Goal: Task Accomplishment & Management: Use online tool/utility

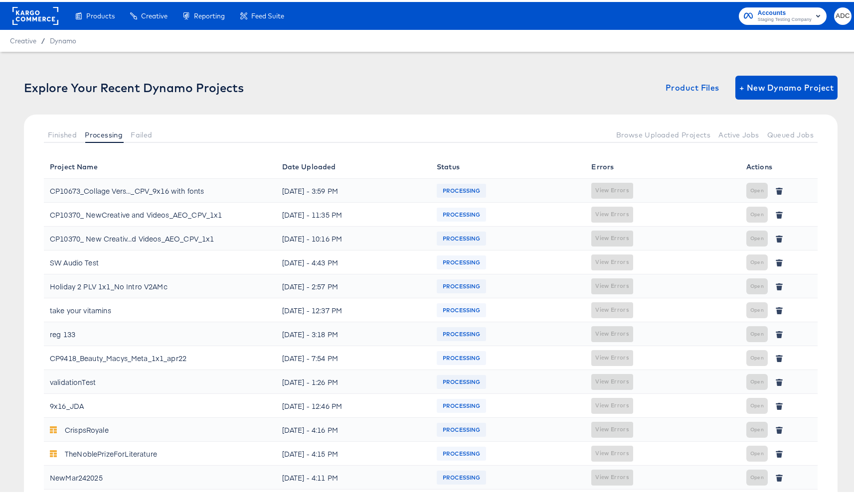
click at [26, 20] on rect at bounding box center [35, 14] width 46 height 18
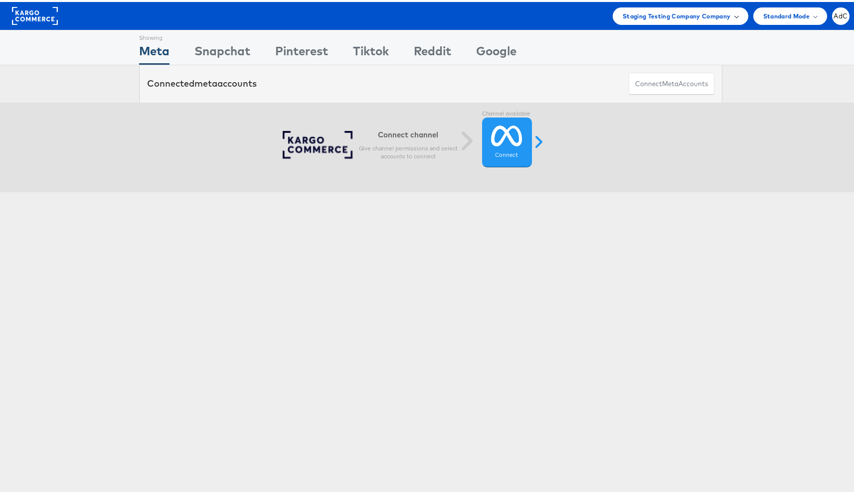
click at [710, 21] on div "Staging Testing Company Company" at bounding box center [680, 13] width 136 height 17
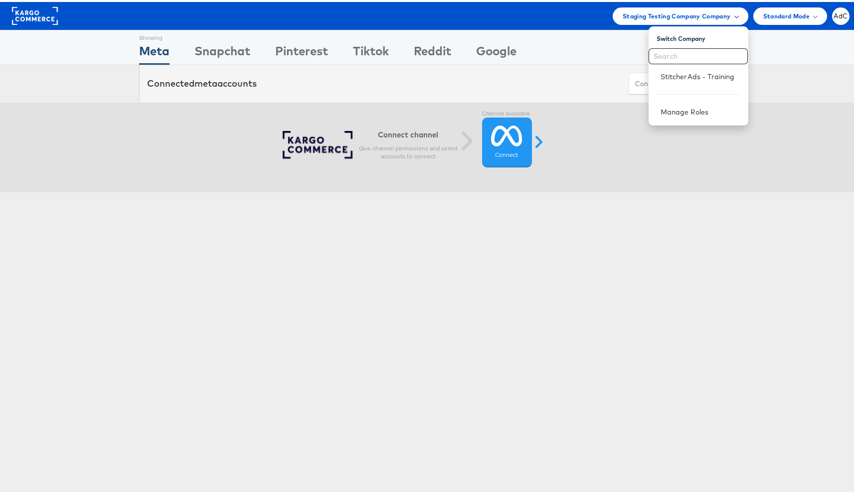
click at [704, 16] on span "Staging Testing Company Company" at bounding box center [676, 14] width 108 height 10
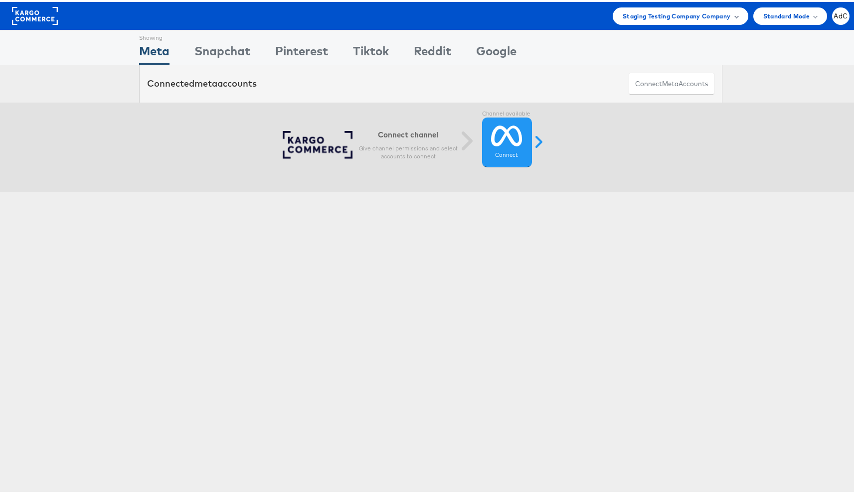
click at [682, 8] on div "Staging Testing Company Company" at bounding box center [680, 13] width 136 height 17
click at [660, 77] on link "StitcherAds - Training" at bounding box center [700, 75] width 80 height 10
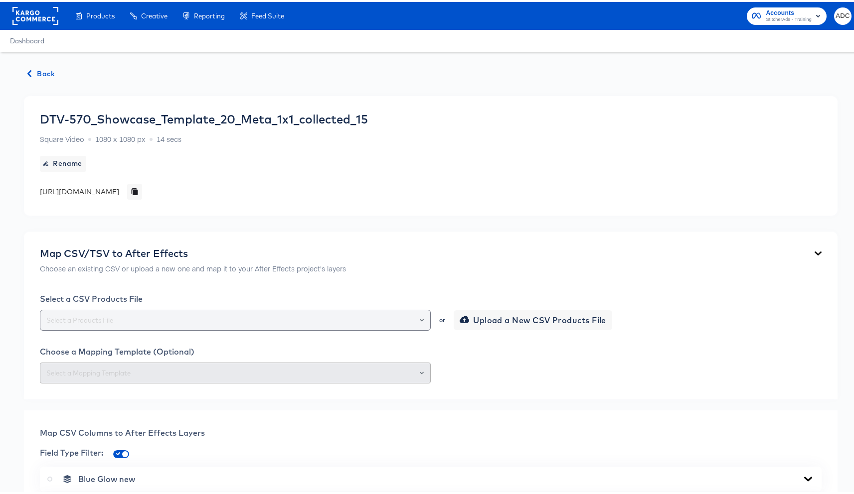
click at [250, 310] on div at bounding box center [235, 318] width 391 height 21
click at [420, 319] on icon "Open" at bounding box center [422, 318] width 4 height 4
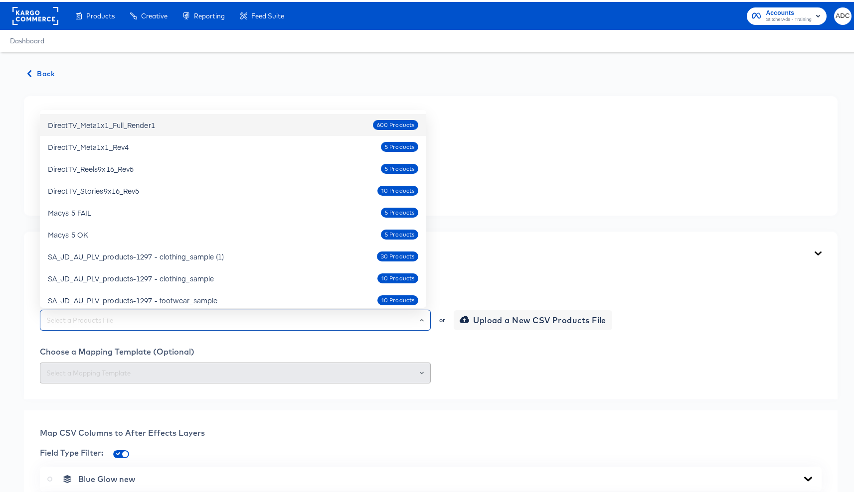
click at [148, 125] on div "DirectTV_Meta1x1_Full_Render1" at bounding box center [101, 123] width 107 height 10
type input "DirectTV_Meta1x1_Full_Render1"
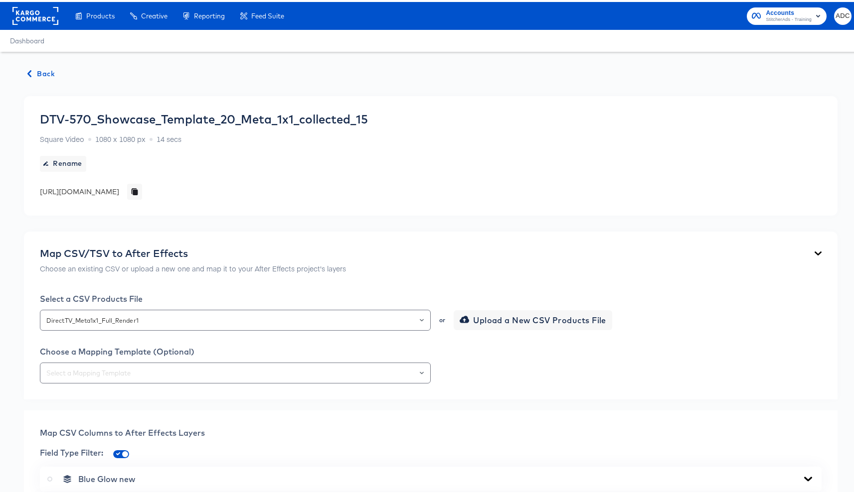
click at [276, 357] on div "Choose a Mapping Template (Optional)" at bounding box center [430, 363] width 781 height 37
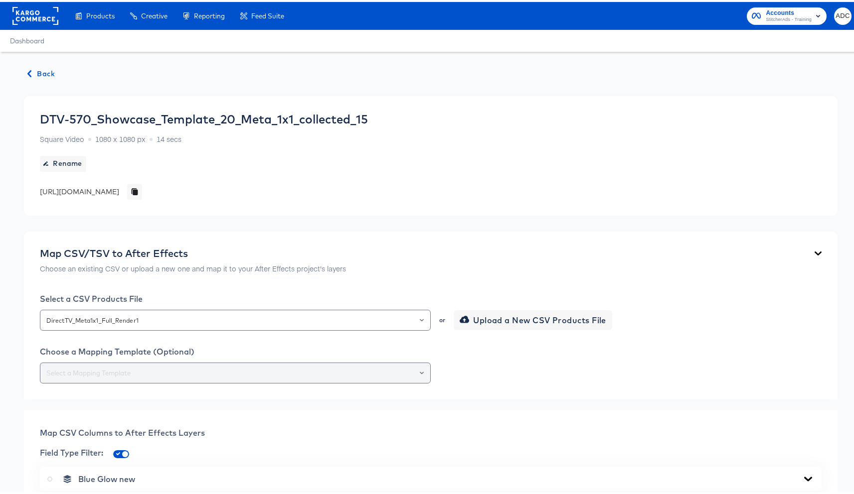
click at [309, 363] on div at bounding box center [235, 371] width 391 height 21
click at [420, 372] on icon "Open" at bounding box center [422, 371] width 4 height 4
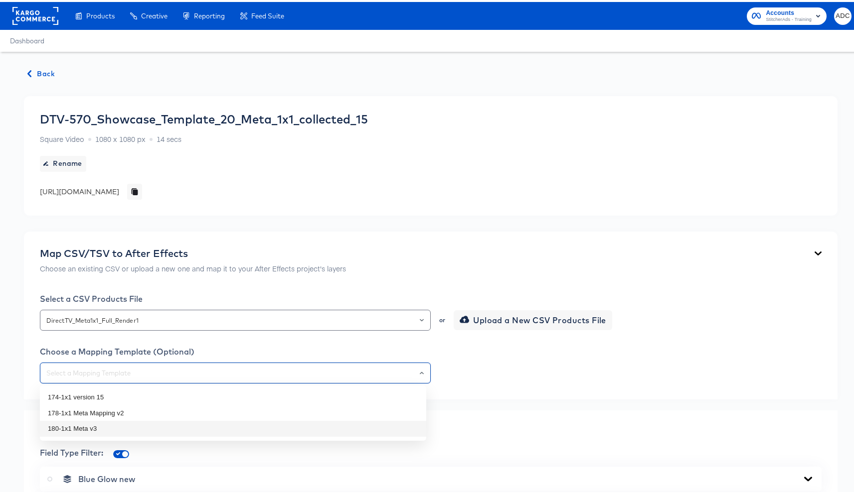
click at [97, 431] on li "180-1x1 Meta v3" at bounding box center [233, 427] width 386 height 16
type input "180-1x1 Meta v3"
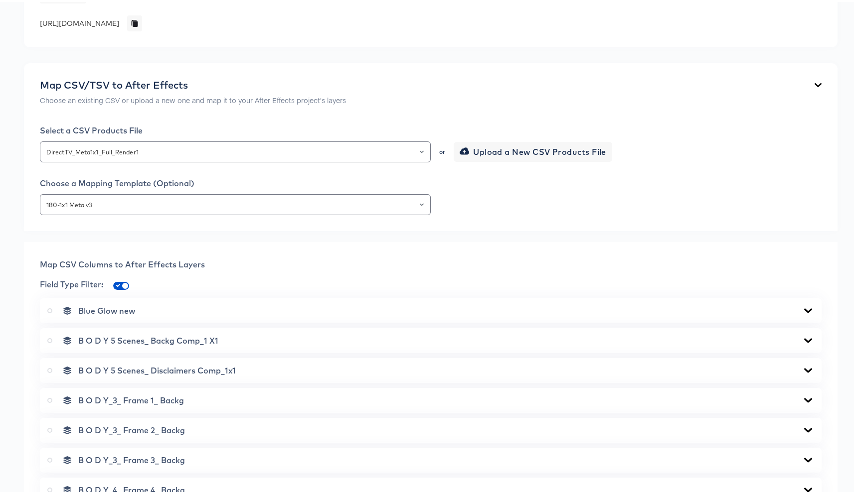
scroll to position [171, 0]
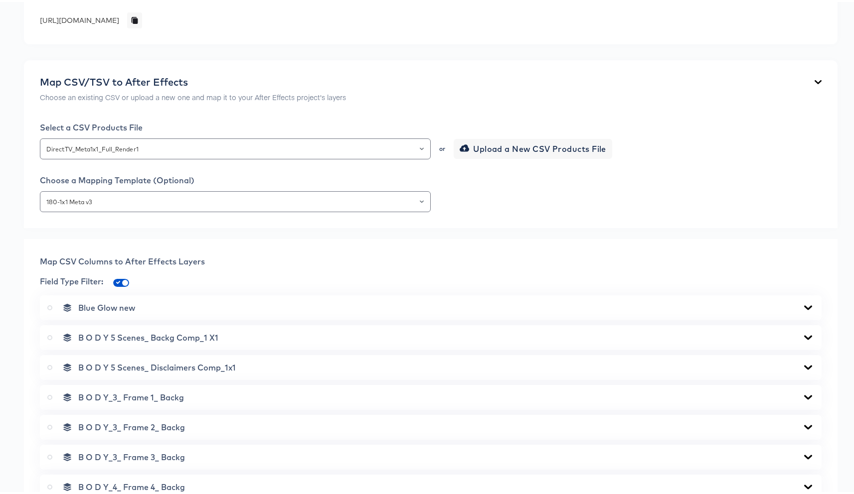
click at [210, 303] on div "Blue Glow new" at bounding box center [430, 306] width 766 height 10
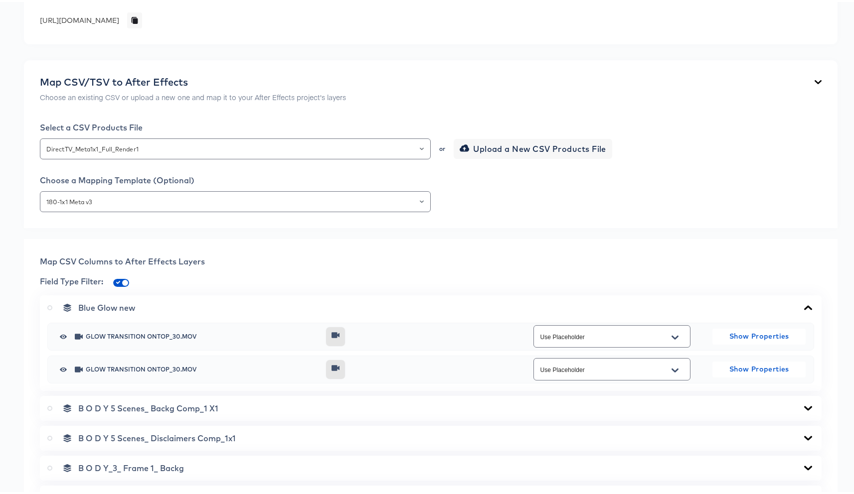
click at [234, 407] on div "B O D Y 5 Scenes_ Backg Comp_1 X1" at bounding box center [430, 407] width 766 height 10
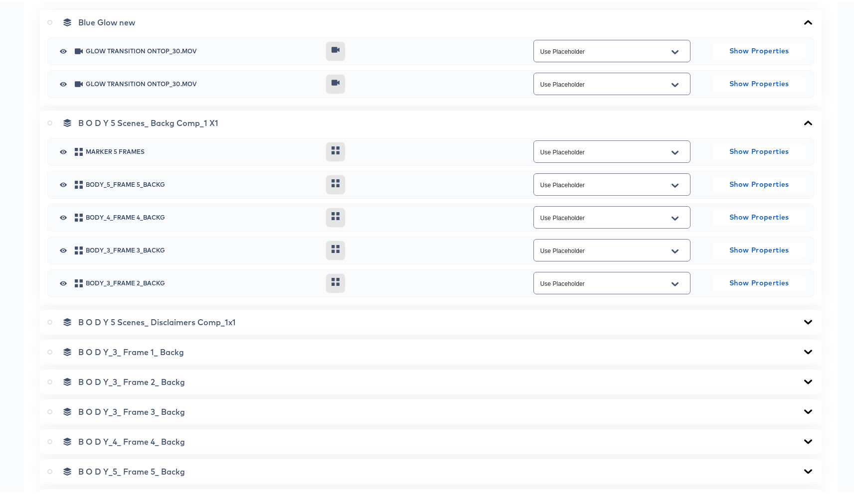
scroll to position [529, 0]
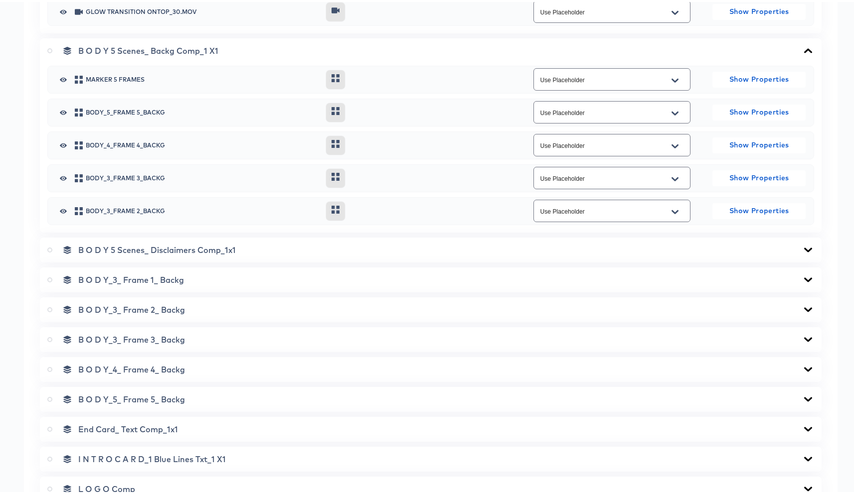
click at [215, 246] on span "B O D Y 5 Scenes_ Disclaimers Comp_1x1" at bounding box center [156, 248] width 157 height 10
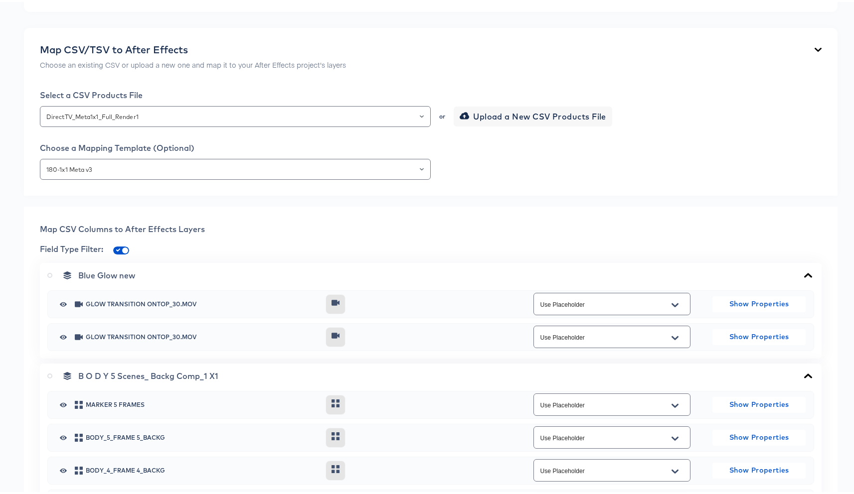
scroll to position [0, 0]
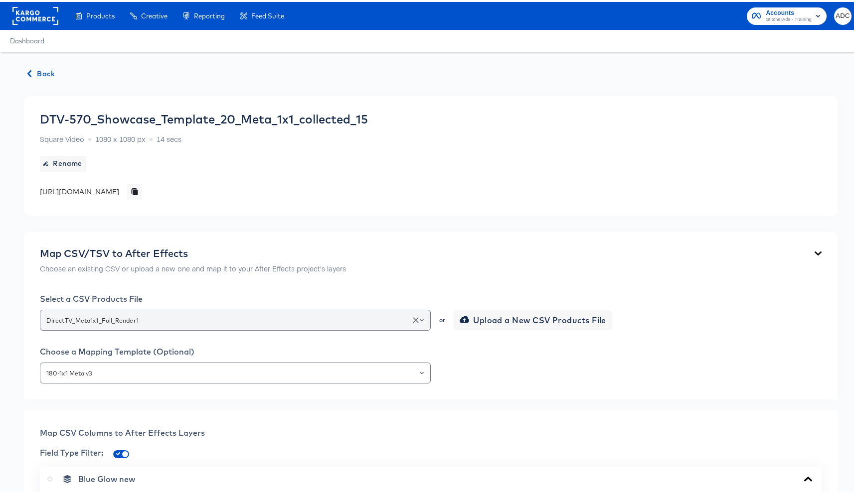
click at [346, 322] on input "DirectTV_Meta1x1_Full_Render1" at bounding box center [235, 318] width 382 height 11
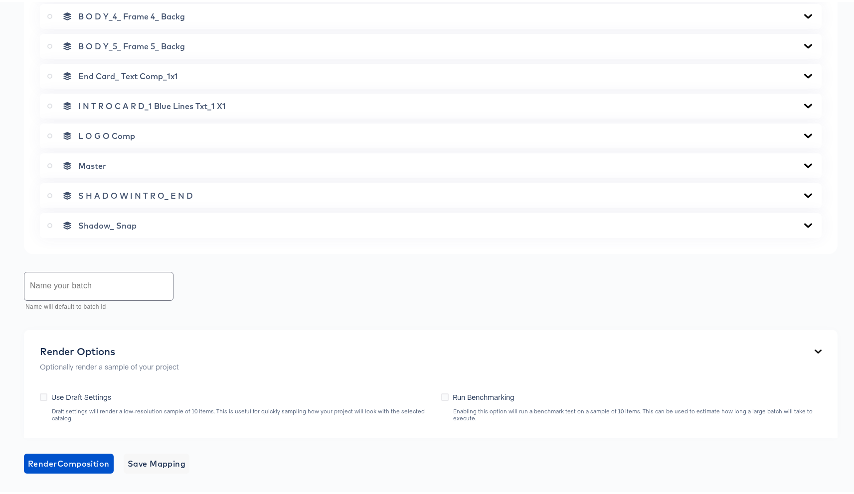
scroll to position [1148, 0]
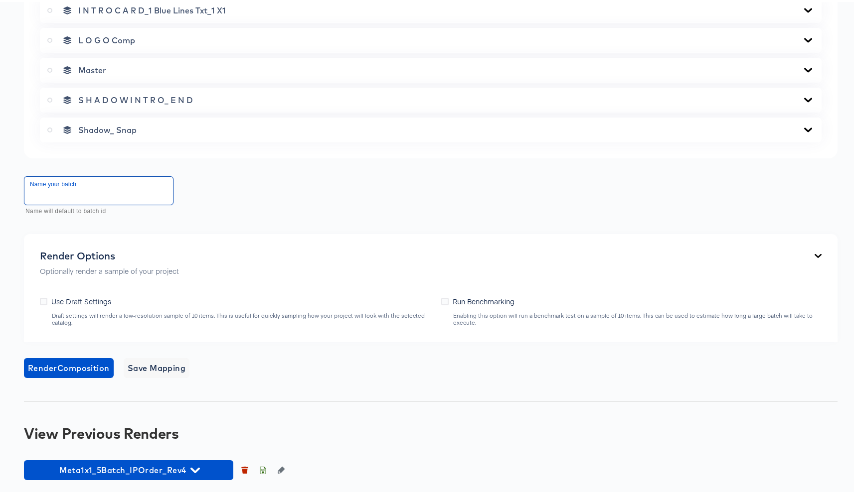
click at [90, 190] on input "text" at bounding box center [98, 189] width 148 height 28
type input "this is it 600"
click at [49, 68] on icon at bounding box center [49, 68] width 5 height 5
click at [0, 0] on input "radio" at bounding box center [0, 0] width 0 height 0
click at [78, 367] on span "Render Master Composition" at bounding box center [83, 366] width 111 height 14
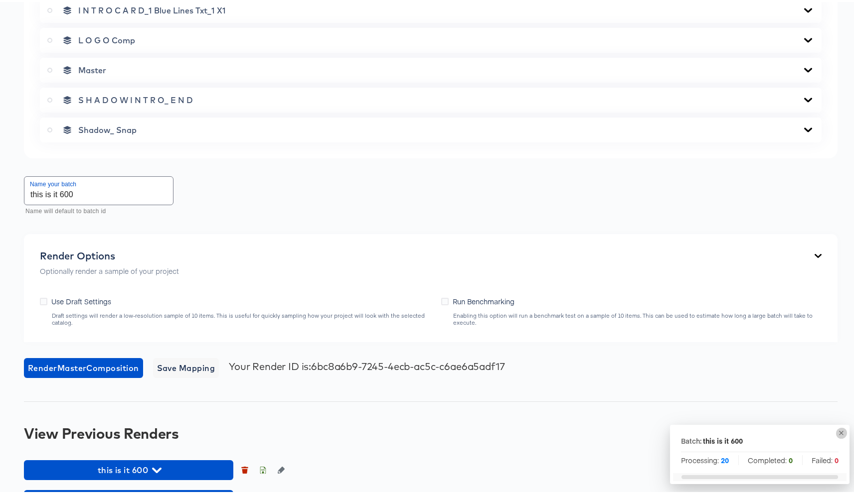
click at [837, 428] on icon "button" at bounding box center [840, 431] width 7 height 7
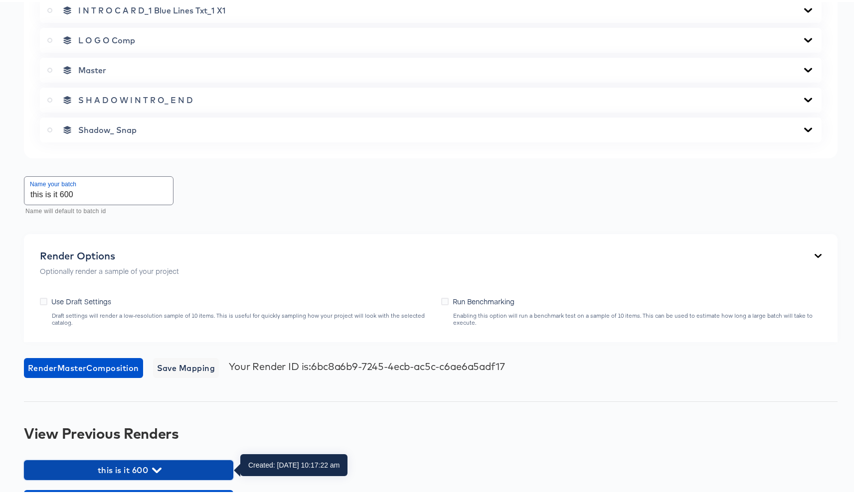
click at [147, 469] on span "this is it 600" at bounding box center [128, 468] width 199 height 14
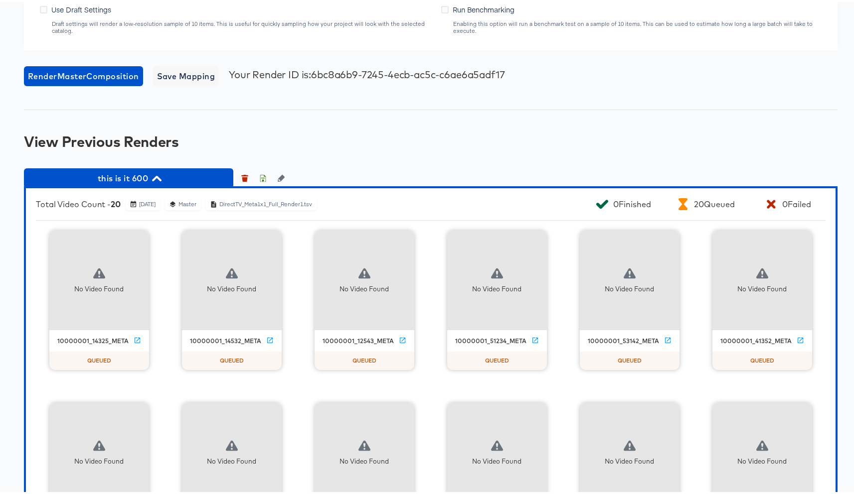
scroll to position [1542, 0]
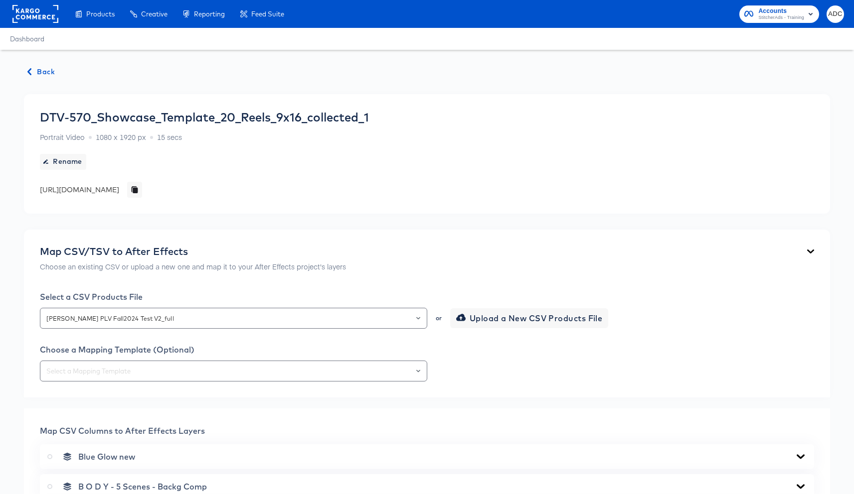
scroll to position [792, 0]
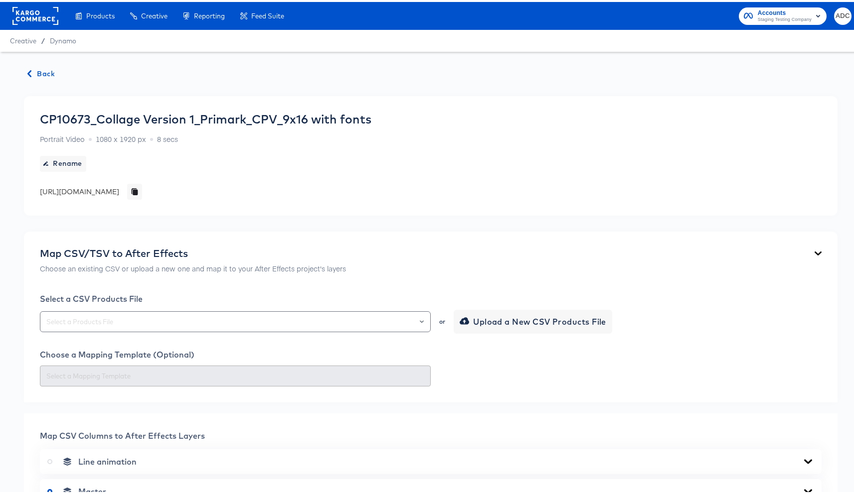
click at [35, 73] on span "Back" at bounding box center [41, 72] width 27 height 12
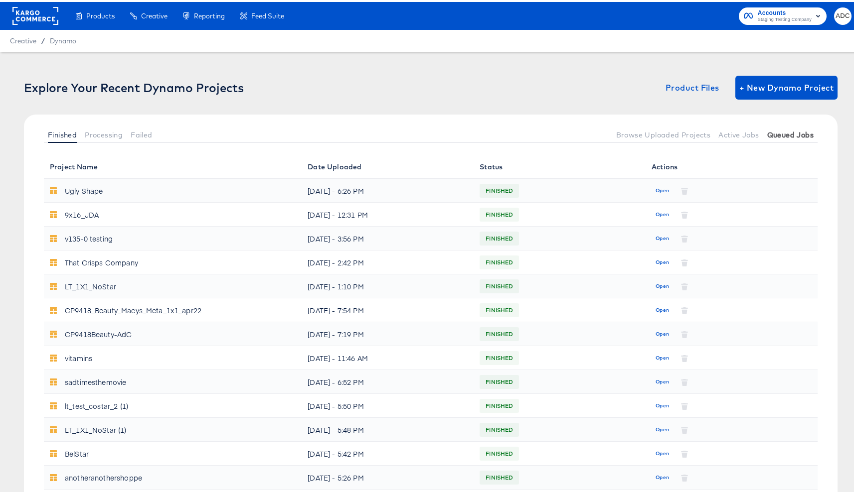
click at [763, 128] on button "Queued Jobs" at bounding box center [790, 133] width 54 height 16
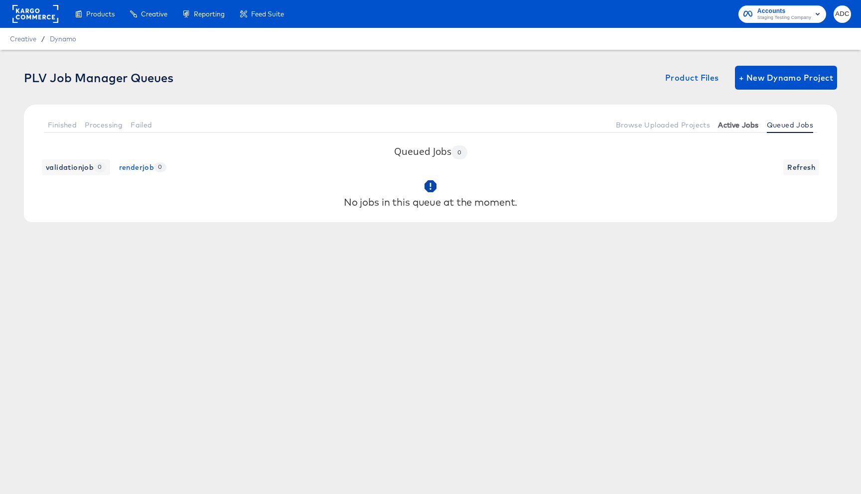
click at [732, 126] on span "Active Jobs" at bounding box center [738, 125] width 40 height 8
click at [736, 130] on button "Active Jobs" at bounding box center [738, 125] width 48 height 16
click at [798, 126] on span "Queued Jobs" at bounding box center [790, 125] width 46 height 8
click at [740, 128] on span "Active Jobs" at bounding box center [738, 125] width 40 height 8
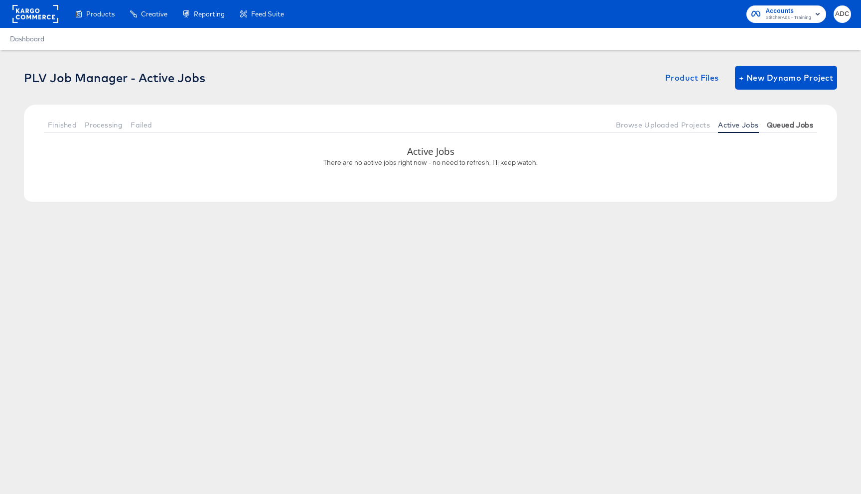
click at [777, 128] on span "Queued Jobs" at bounding box center [790, 125] width 46 height 8
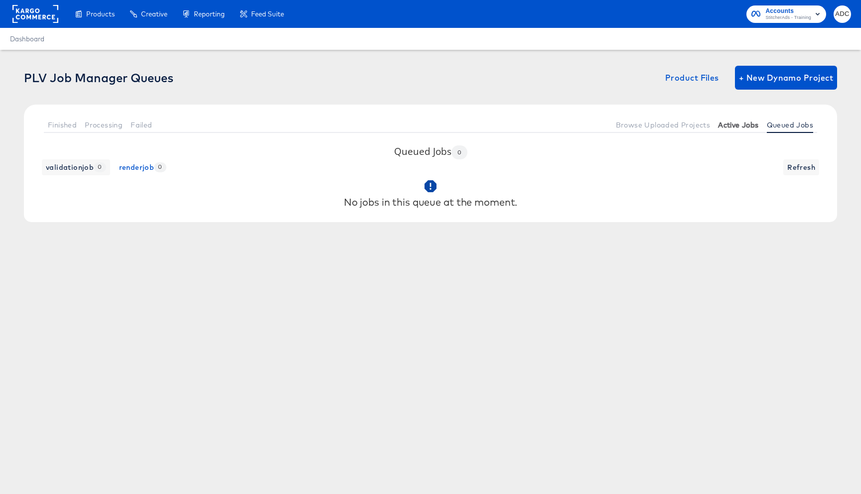
click at [734, 128] on span "Active Jobs" at bounding box center [738, 125] width 40 height 8
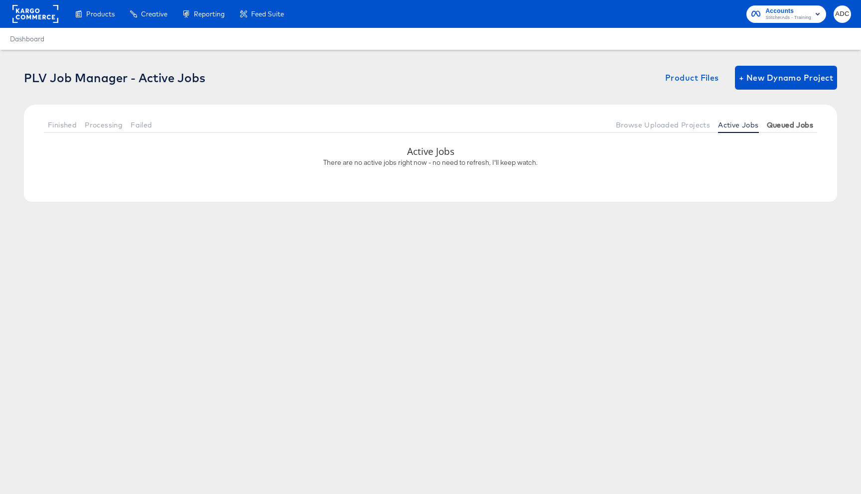
click at [774, 128] on span "Queued Jobs" at bounding box center [790, 125] width 46 height 8
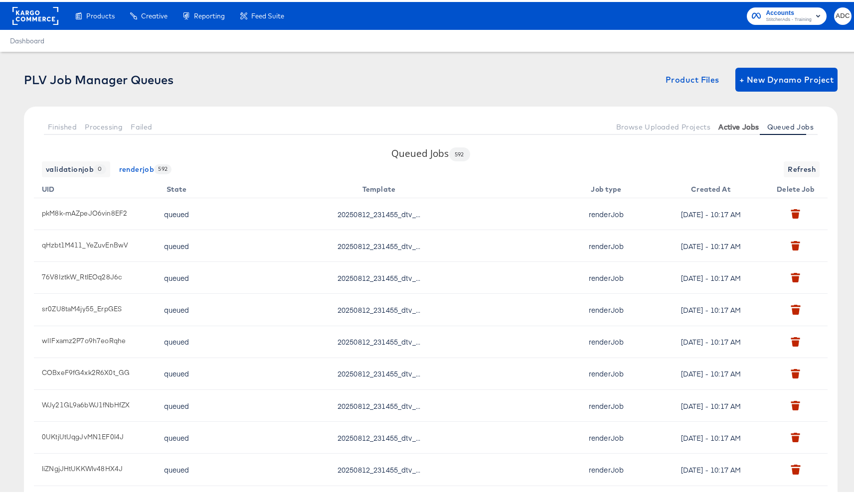
click at [720, 120] on button "Active Jobs" at bounding box center [738, 125] width 48 height 16
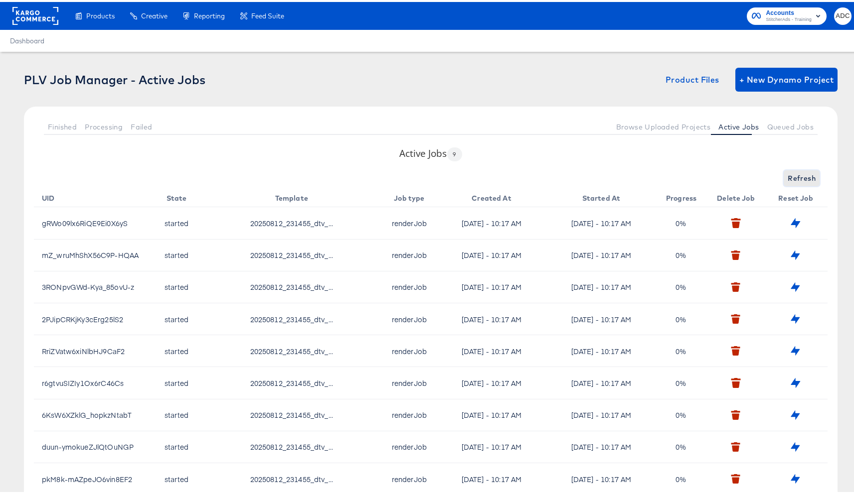
click at [793, 175] on span "Refresh" at bounding box center [801, 176] width 28 height 12
click at [783, 168] on div "Active Jobs 9 Refresh UID State Template Job type Created At Started At Progres…" at bounding box center [430, 324] width 813 height 358
click at [799, 178] on span "Refresh" at bounding box center [801, 176] width 28 height 12
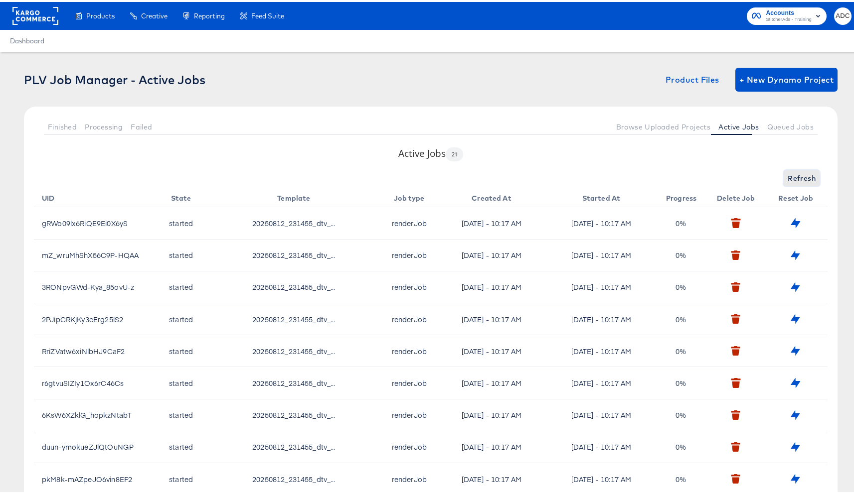
click at [787, 176] on span "Refresh" at bounding box center [801, 176] width 28 height 12
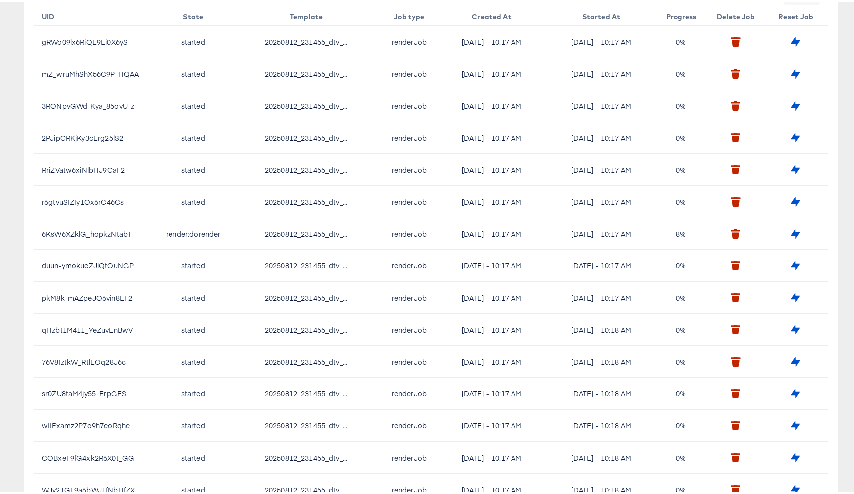
scroll to position [5, 0]
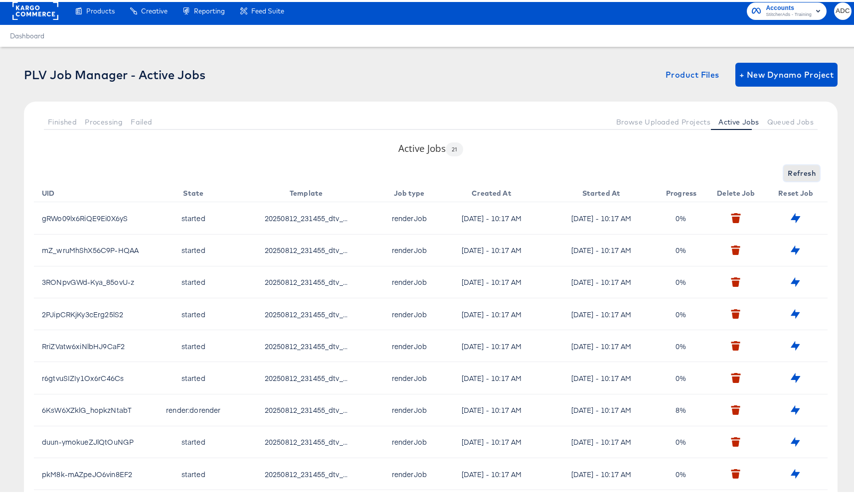
click at [788, 174] on span "Refresh" at bounding box center [801, 171] width 28 height 12
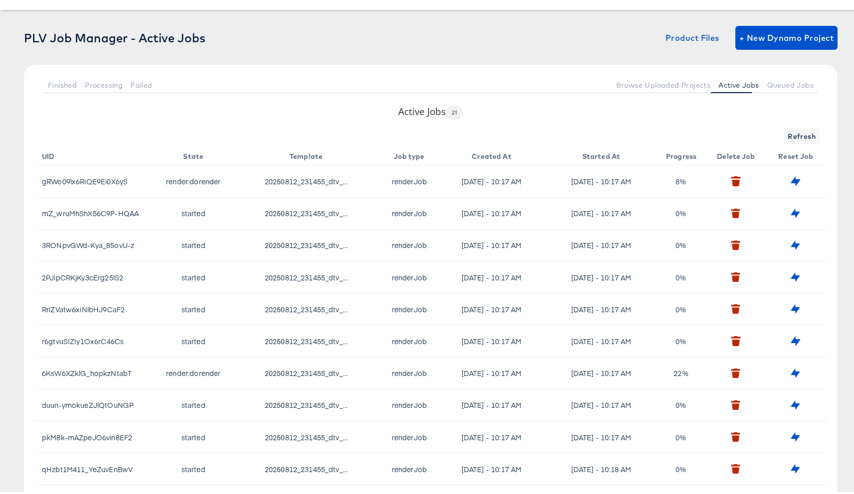
scroll to position [42, 0]
click at [774, 76] on button "Queued Jobs" at bounding box center [790, 82] width 54 height 16
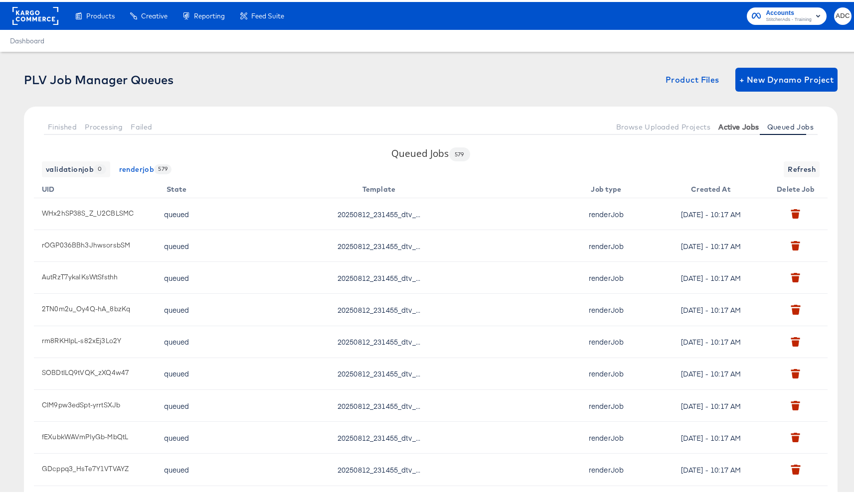
click at [729, 124] on span "Active Jobs" at bounding box center [738, 125] width 40 height 8
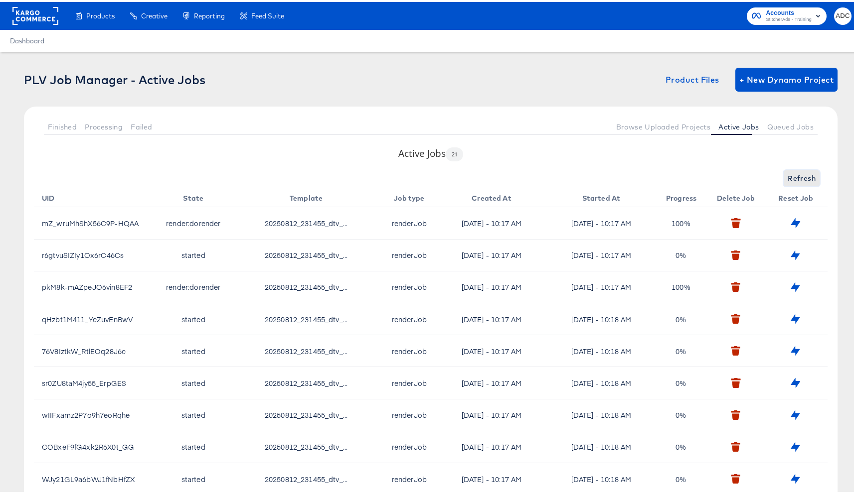
click at [791, 176] on span "Refresh" at bounding box center [801, 176] width 28 height 12
click at [778, 128] on span "Queued Jobs" at bounding box center [790, 125] width 46 height 8
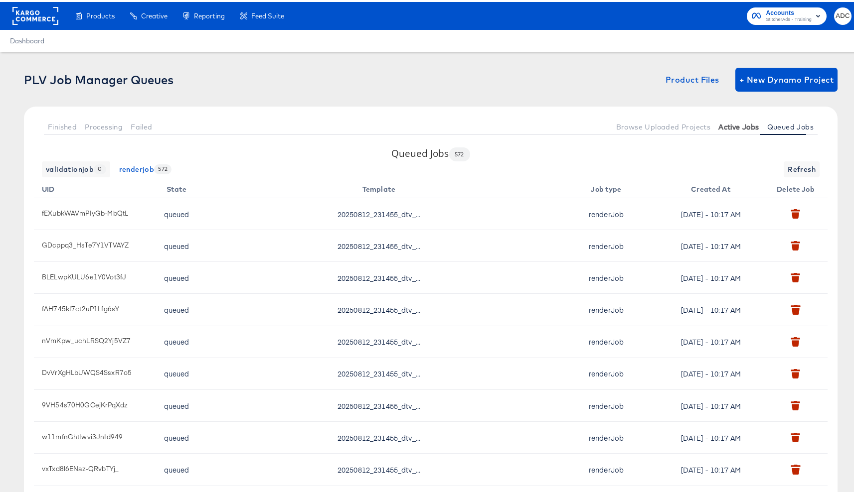
click at [743, 126] on span "Active Jobs" at bounding box center [738, 125] width 40 height 8
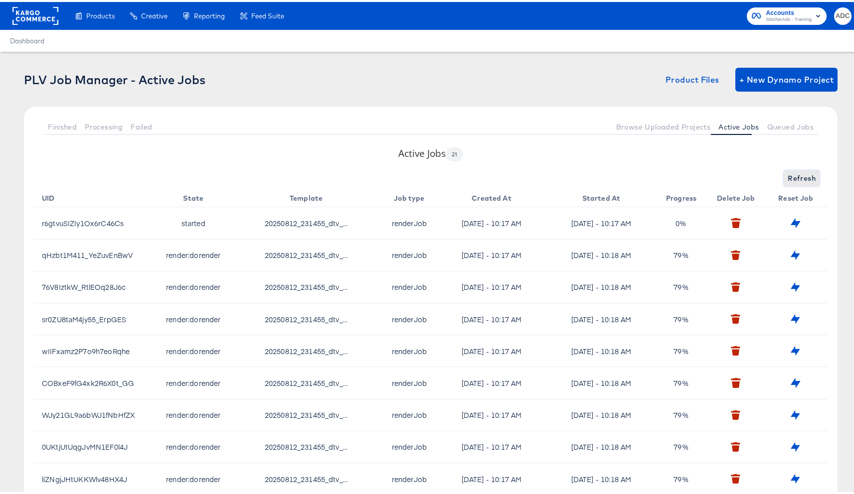
click at [792, 179] on span "Refresh" at bounding box center [801, 176] width 28 height 12
click at [794, 178] on span "Refresh" at bounding box center [801, 176] width 28 height 12
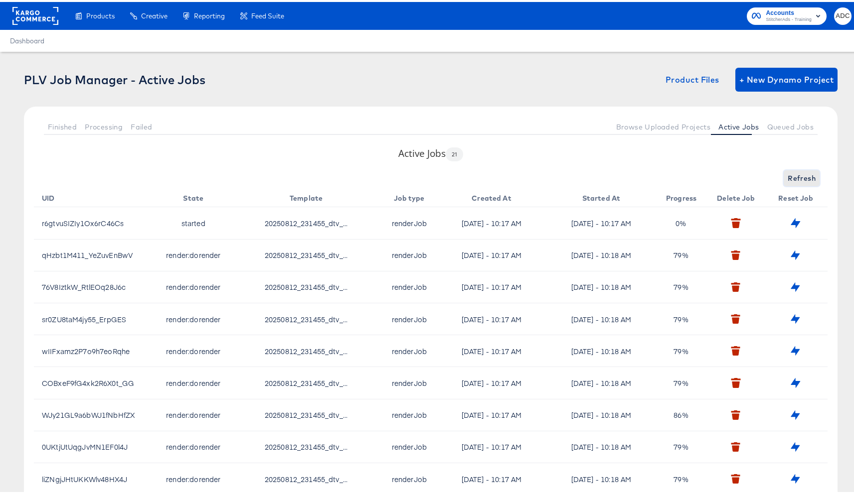
click at [794, 178] on span "Refresh" at bounding box center [801, 176] width 28 height 12
click at [794, 177] on span "Refreshing..." at bounding box center [792, 176] width 45 height 12
click at [791, 177] on span "Refresh" at bounding box center [801, 176] width 28 height 12
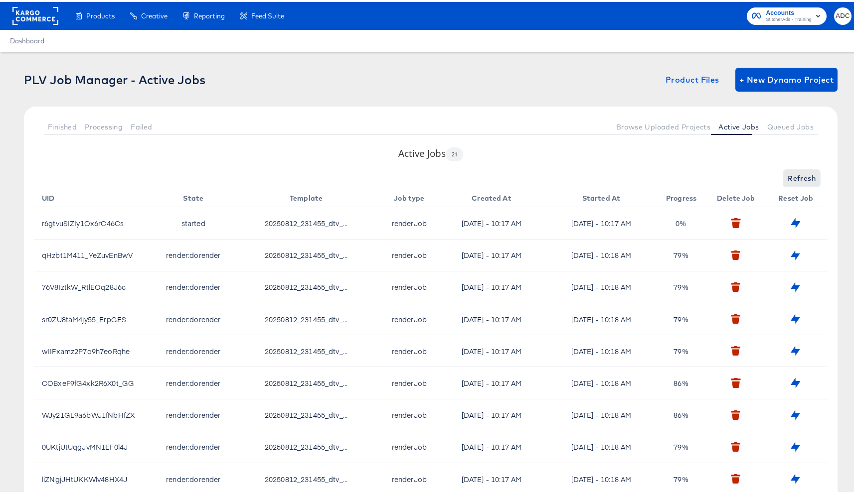
click at [790, 177] on span "Refresh" at bounding box center [801, 176] width 28 height 12
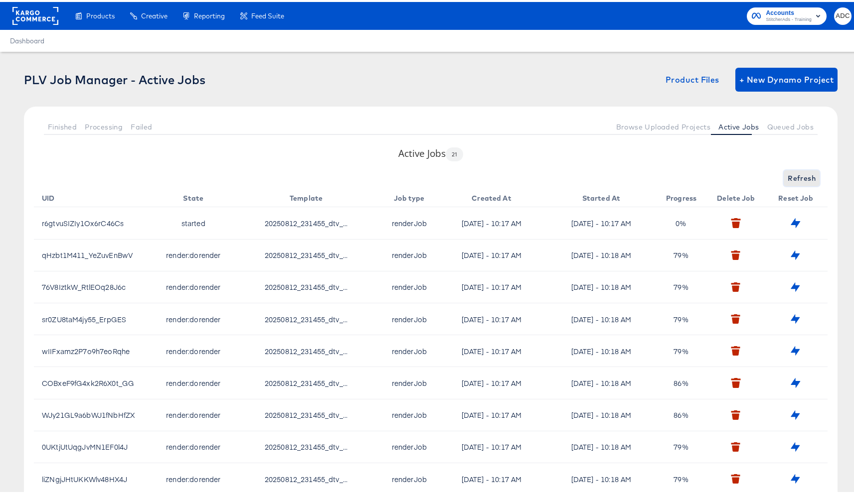
click at [789, 177] on span "Refresh" at bounding box center [801, 176] width 28 height 12
click at [789, 177] on span "Refreshing..." at bounding box center [792, 176] width 45 height 12
click at [789, 177] on div "Refreshing..." at bounding box center [430, 176] width 793 height 16
click at [789, 177] on span "Refresh" at bounding box center [801, 176] width 28 height 12
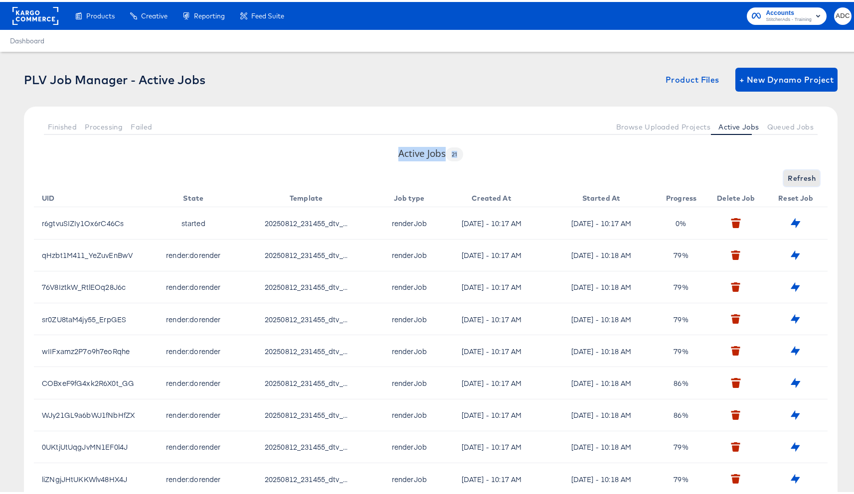
click at [789, 177] on span "Refresh" at bounding box center [801, 176] width 28 height 12
click at [789, 176] on div "Refreshing..." at bounding box center [430, 176] width 793 height 16
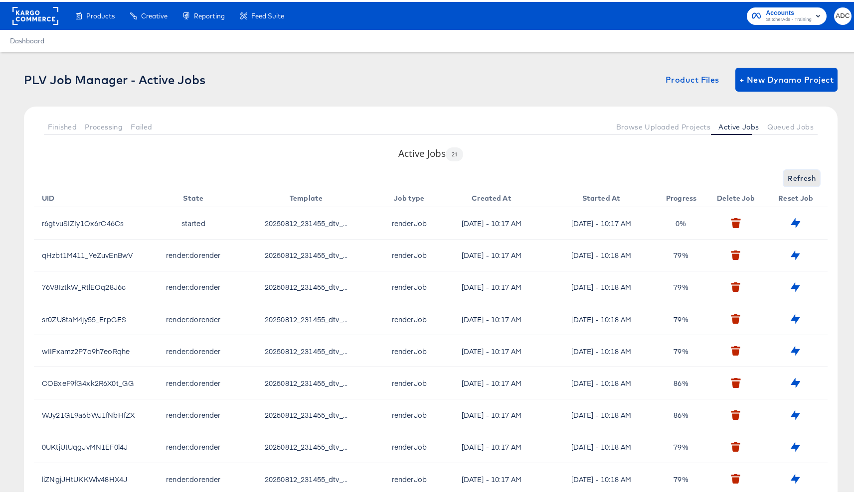
click at [789, 176] on span "Refresh" at bounding box center [801, 176] width 28 height 12
click at [781, 121] on span "Queued Jobs" at bounding box center [790, 125] width 46 height 8
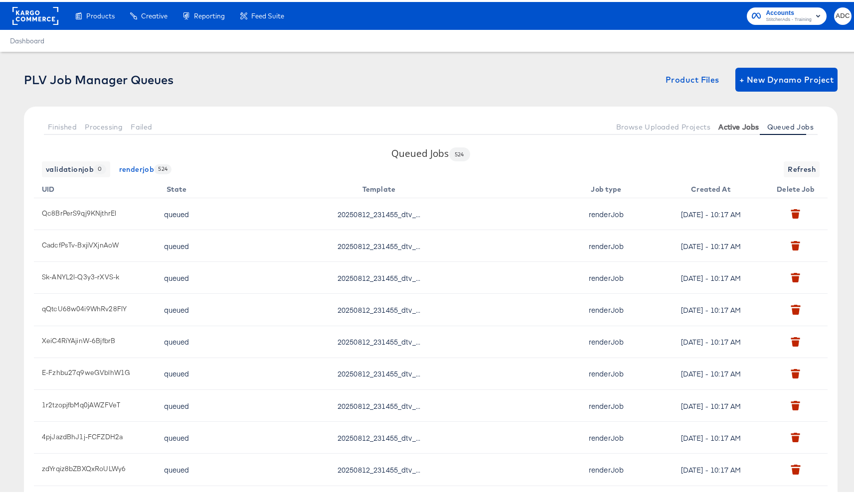
click at [734, 126] on span "Active Jobs" at bounding box center [738, 125] width 40 height 8
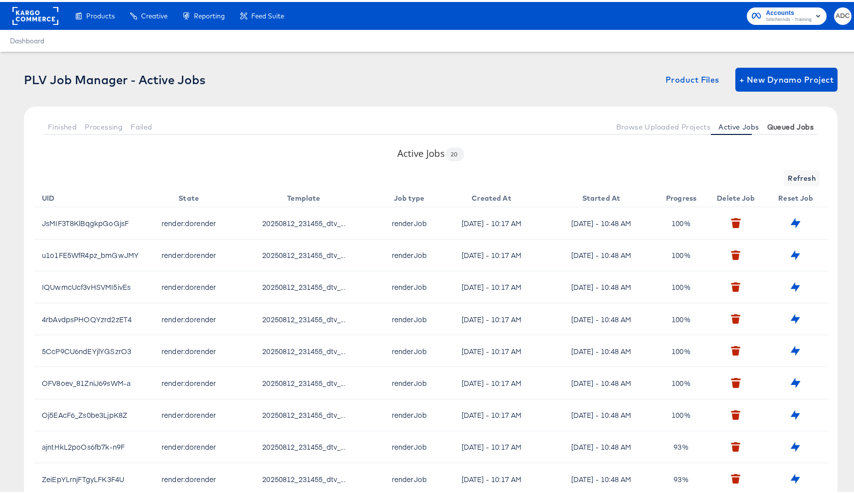
click at [788, 123] on span "Queued Jobs" at bounding box center [790, 125] width 46 height 8
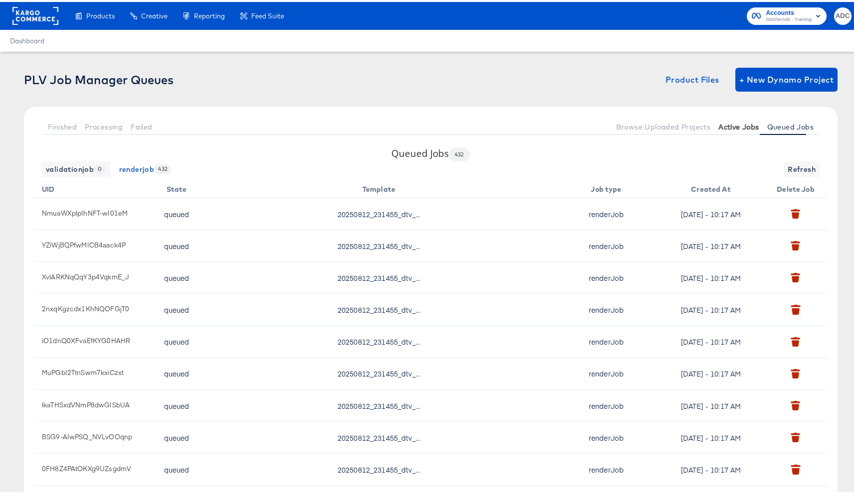
click at [724, 124] on span "Active Jobs" at bounding box center [738, 125] width 40 height 8
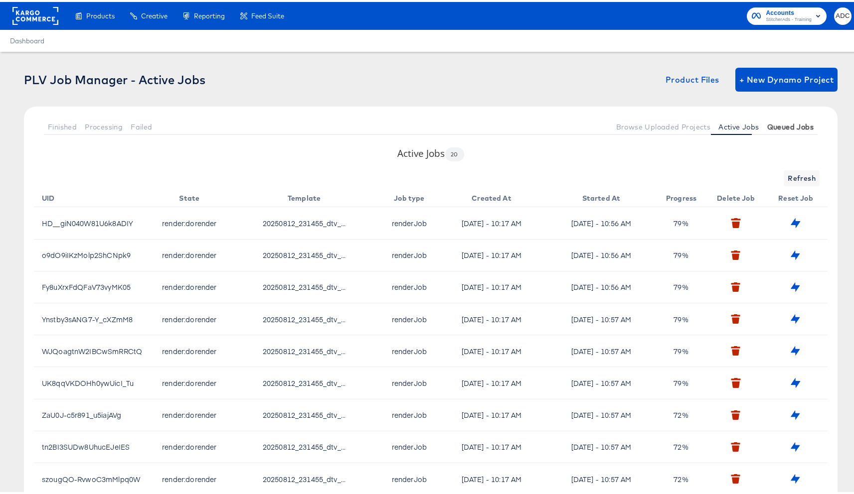
click at [795, 128] on span "Queued Jobs" at bounding box center [790, 125] width 46 height 8
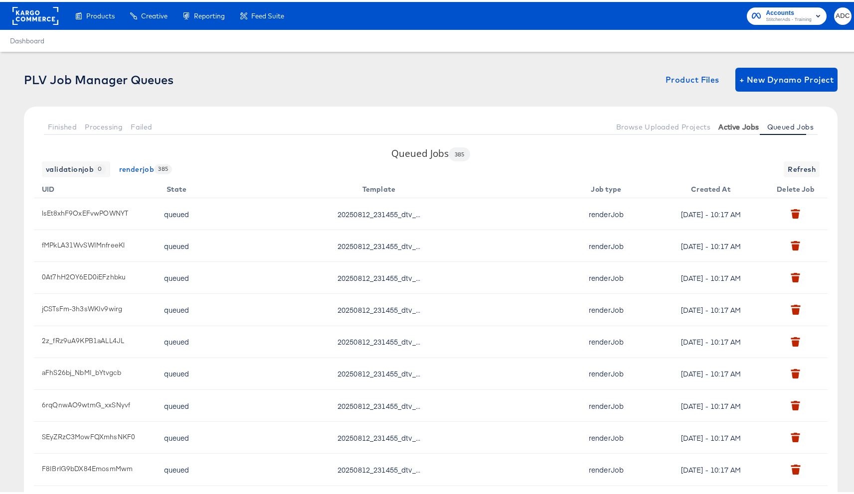
click at [737, 129] on button "Active Jobs" at bounding box center [738, 125] width 48 height 16
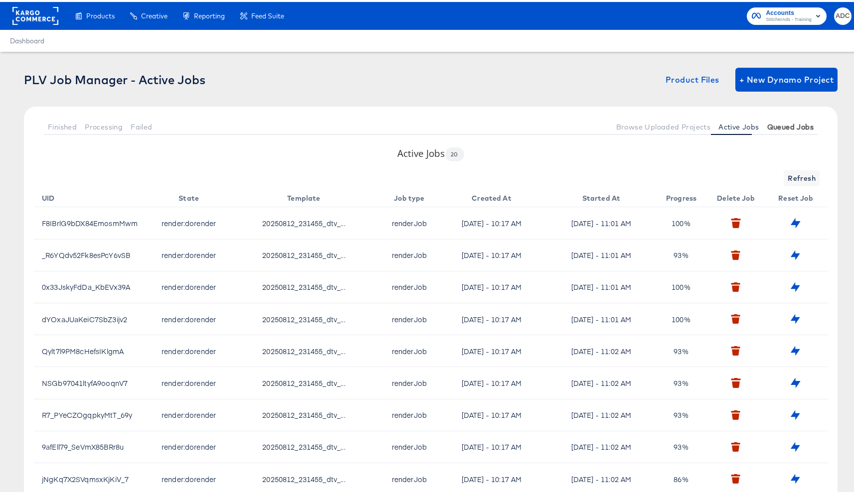
click at [775, 129] on span "Queued Jobs" at bounding box center [790, 125] width 46 height 8
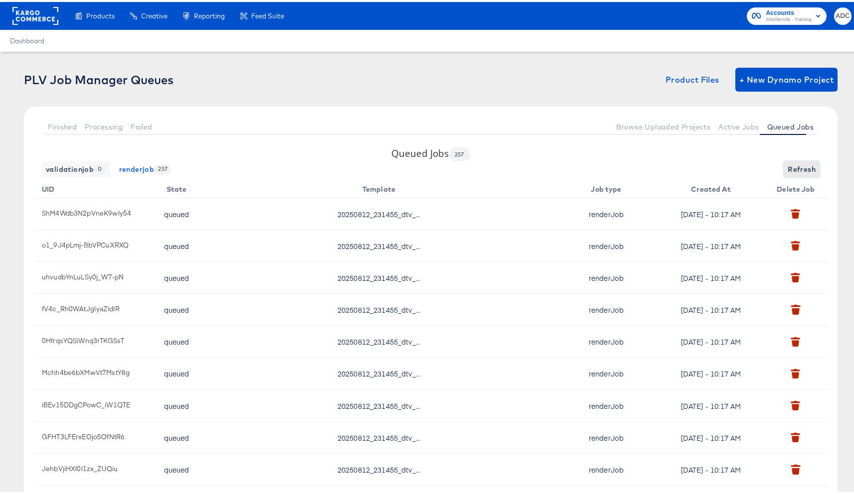
click at [788, 168] on span "Refresh" at bounding box center [801, 167] width 28 height 12
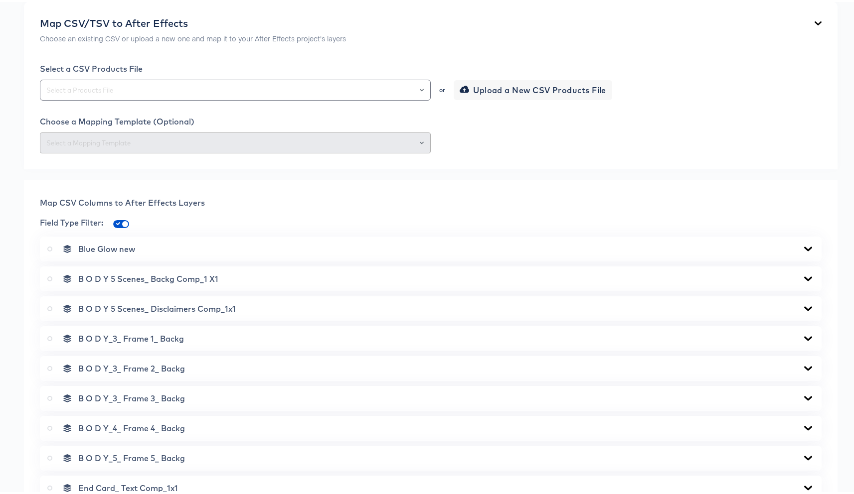
scroll to position [768, 0]
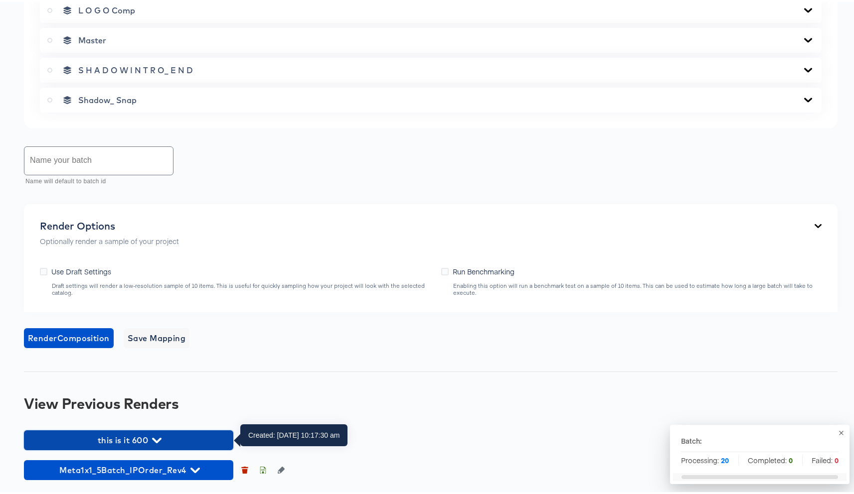
click at [169, 439] on span "this is it 600" at bounding box center [128, 439] width 199 height 14
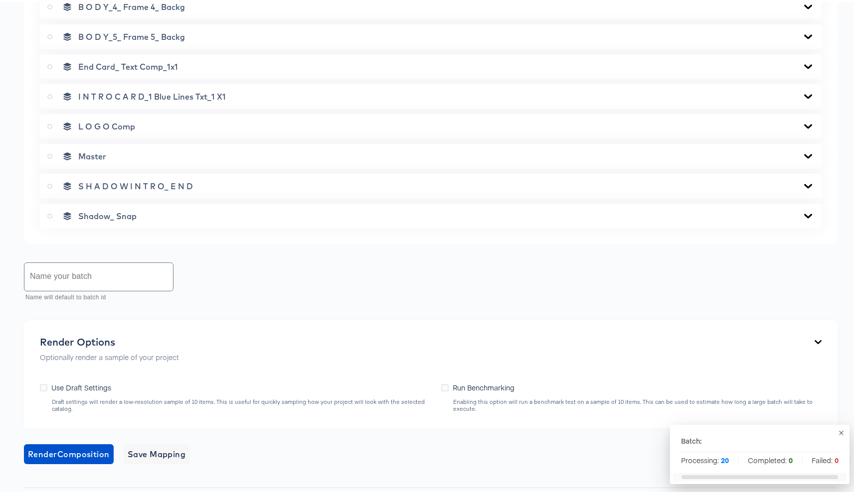
scroll to position [653, 0]
click at [837, 428] on icon "button" at bounding box center [840, 431] width 7 height 7
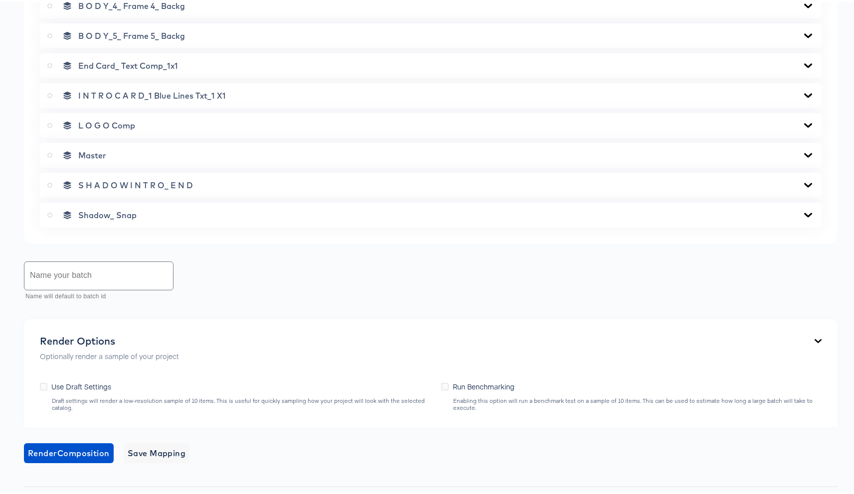
scroll to position [982, 0]
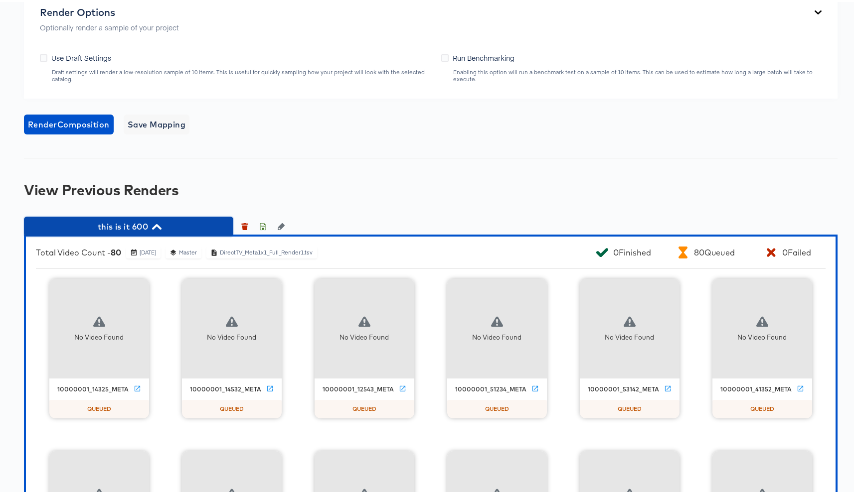
click at [157, 226] on icon "button" at bounding box center [156, 224] width 9 height 9
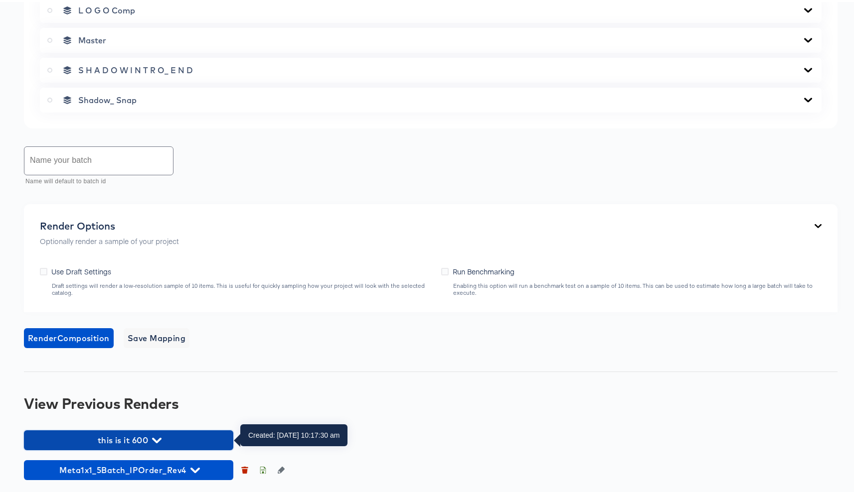
click at [159, 432] on span "this is it 600" at bounding box center [128, 439] width 199 height 14
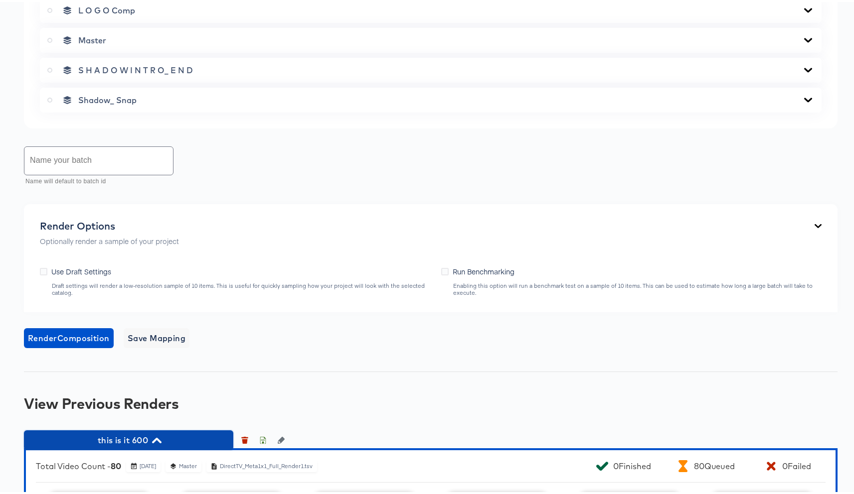
click at [153, 438] on icon "button" at bounding box center [156, 438] width 9 height 9
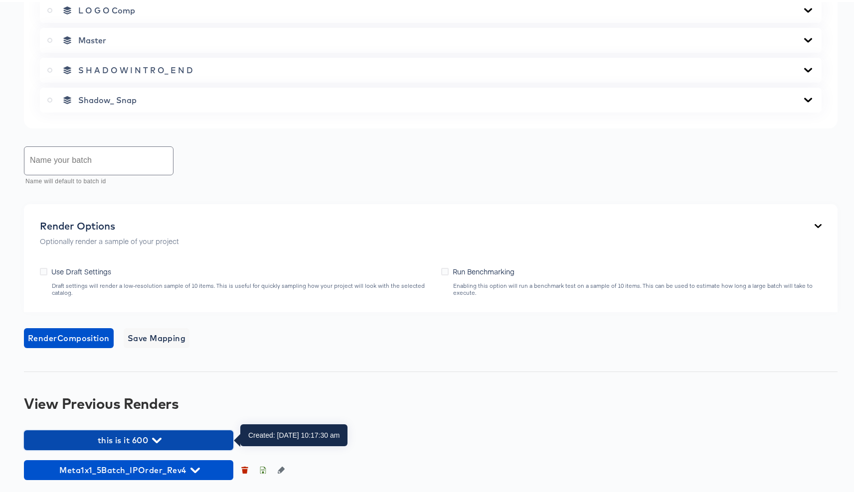
click at [153, 438] on icon "button" at bounding box center [156, 438] width 9 height 9
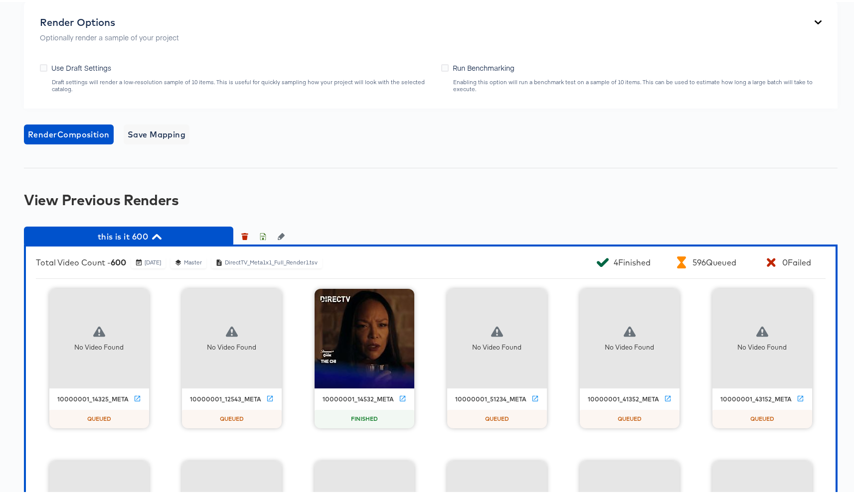
scroll to position [962, 0]
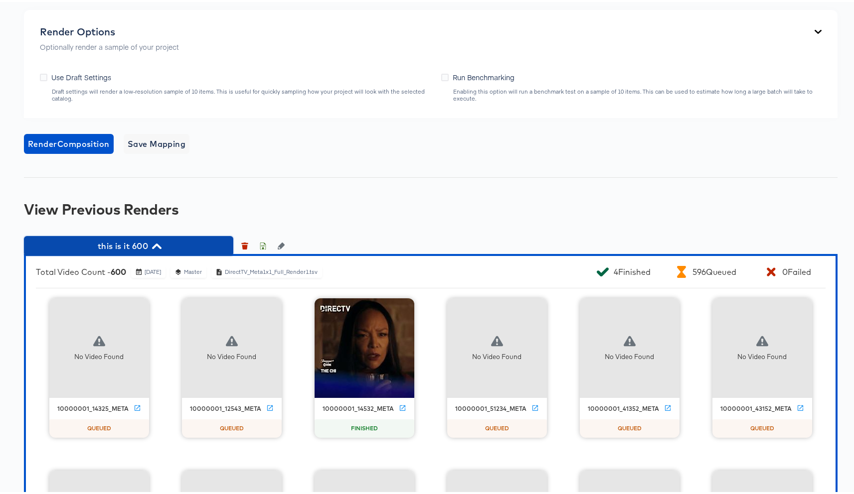
click at [161, 244] on icon "button" at bounding box center [156, 244] width 9 height 9
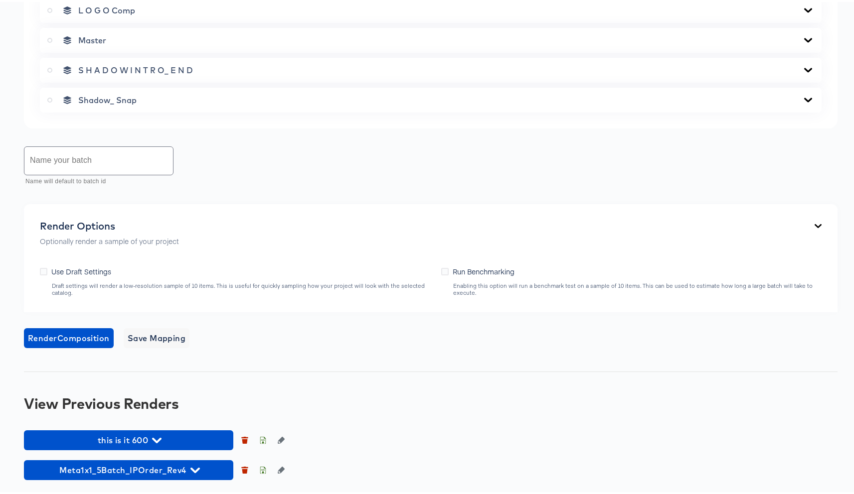
scroll to position [768, 0]
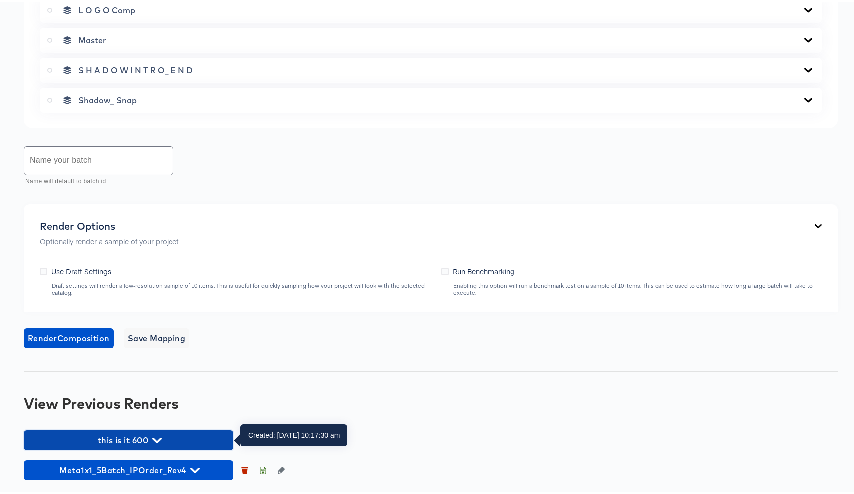
click at [153, 434] on icon "button" at bounding box center [156, 438] width 9 height 9
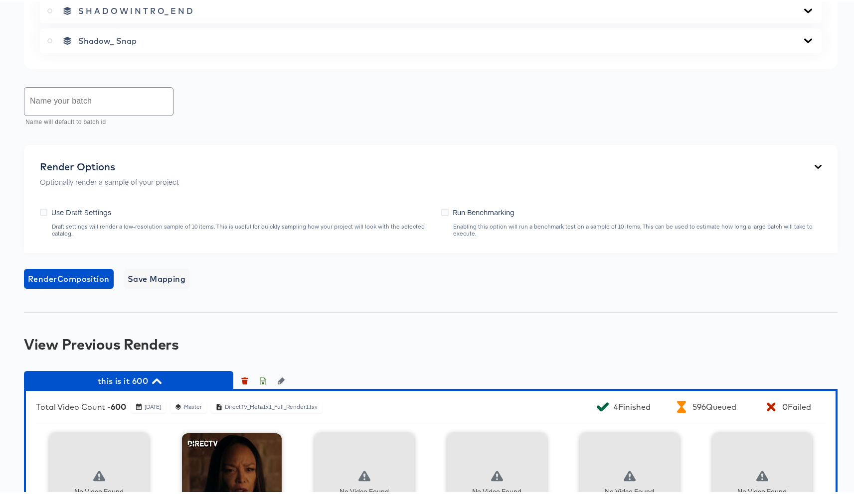
scroll to position [1038, 0]
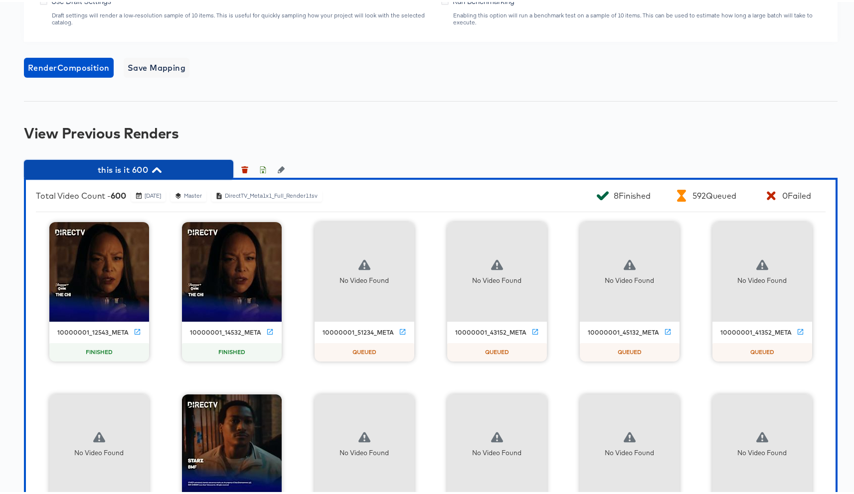
click at [170, 163] on span "this is it 600" at bounding box center [128, 168] width 199 height 14
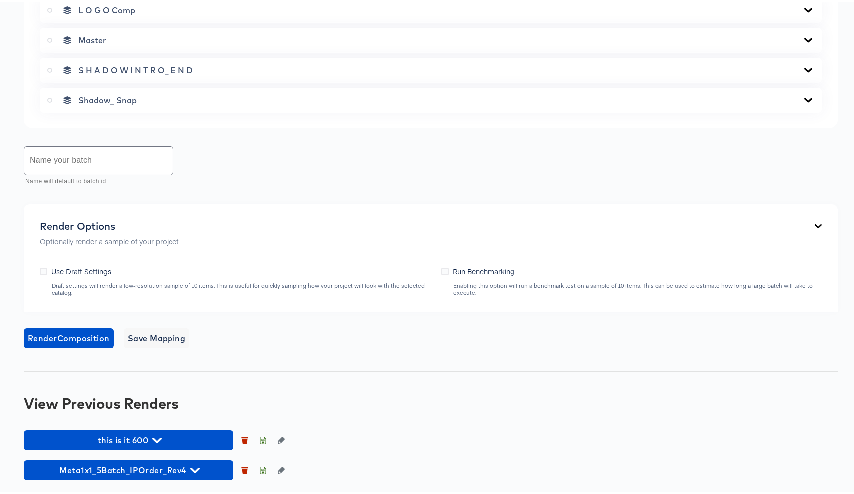
scroll to position [768, 0]
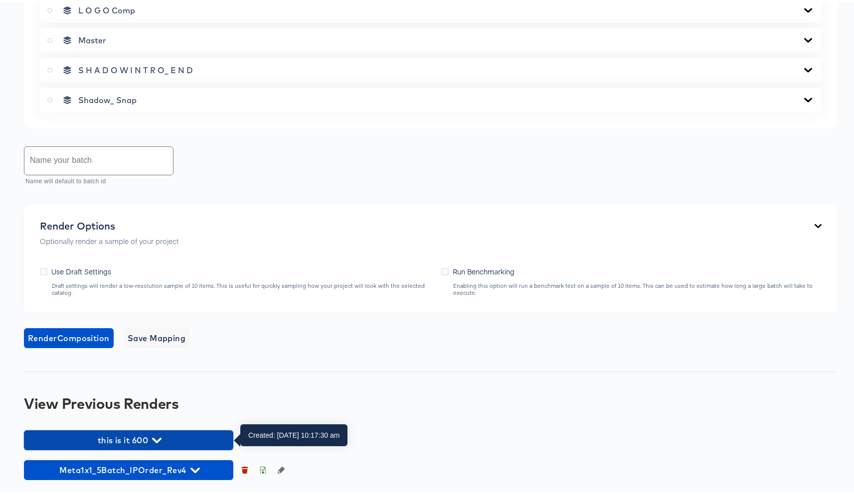
click at [156, 443] on span "this is it 600" at bounding box center [128, 439] width 199 height 14
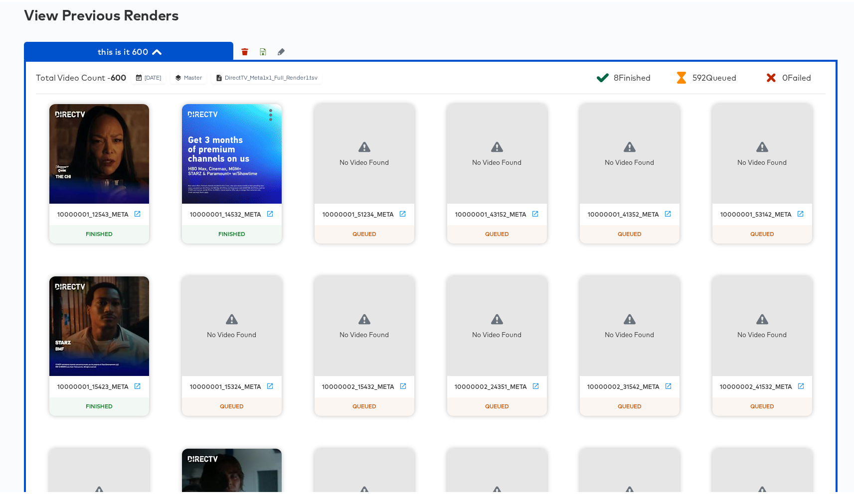
scroll to position [1109, 0]
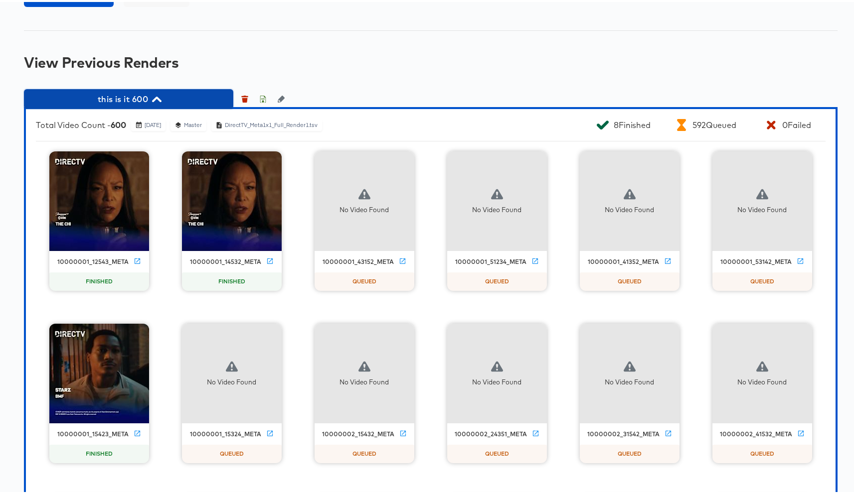
click at [178, 95] on span "this is it 600" at bounding box center [128, 97] width 199 height 14
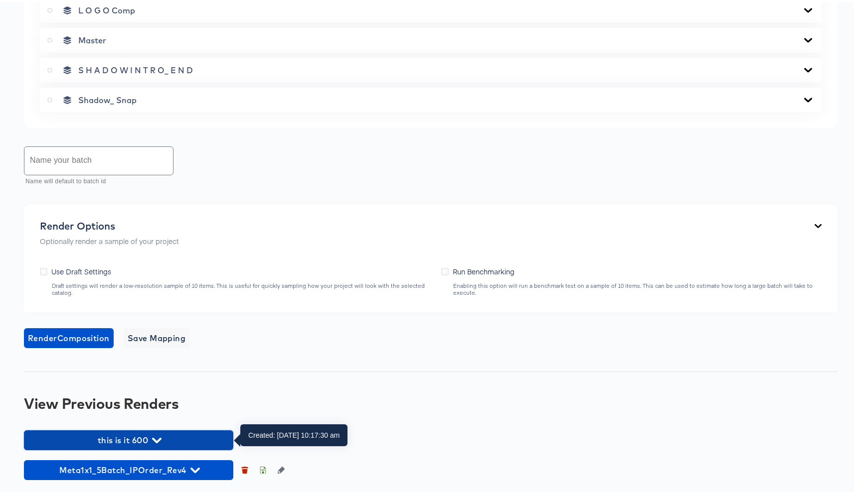
click at [136, 441] on span "this is it 600" at bounding box center [128, 439] width 199 height 14
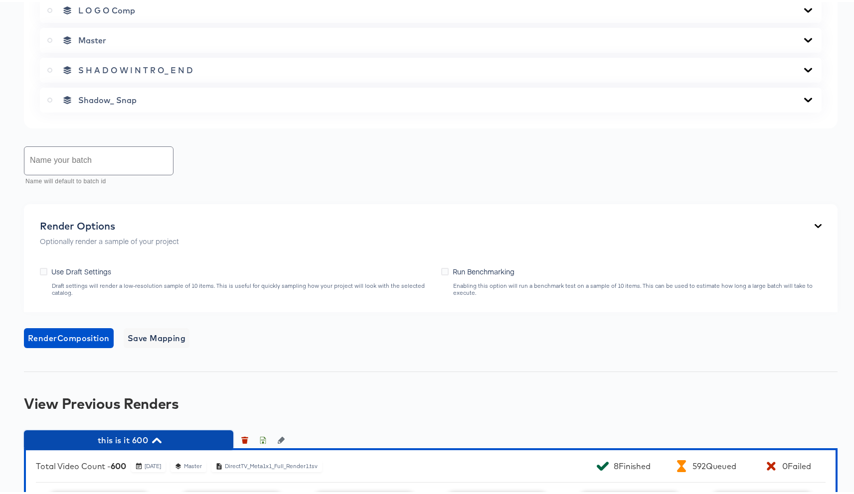
click at [185, 441] on span "this is it 600" at bounding box center [128, 439] width 199 height 14
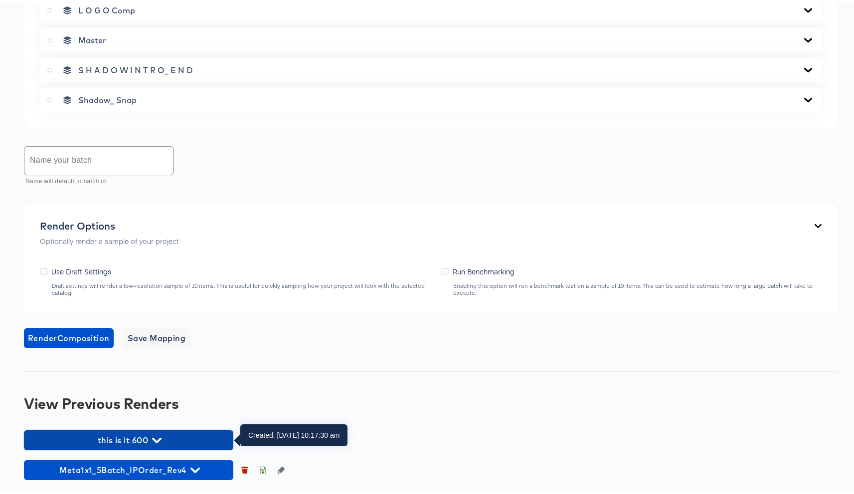
click at [129, 435] on span "this is it 600" at bounding box center [128, 439] width 199 height 14
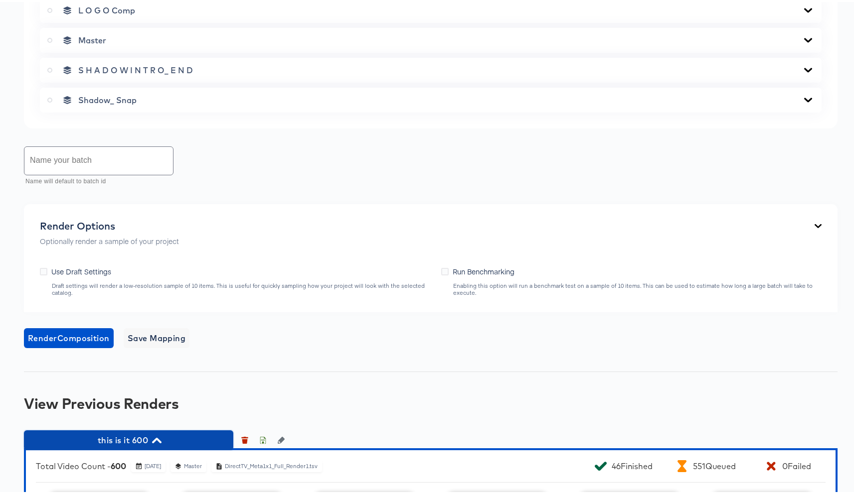
click at [142, 440] on span "this is it 600" at bounding box center [128, 439] width 199 height 14
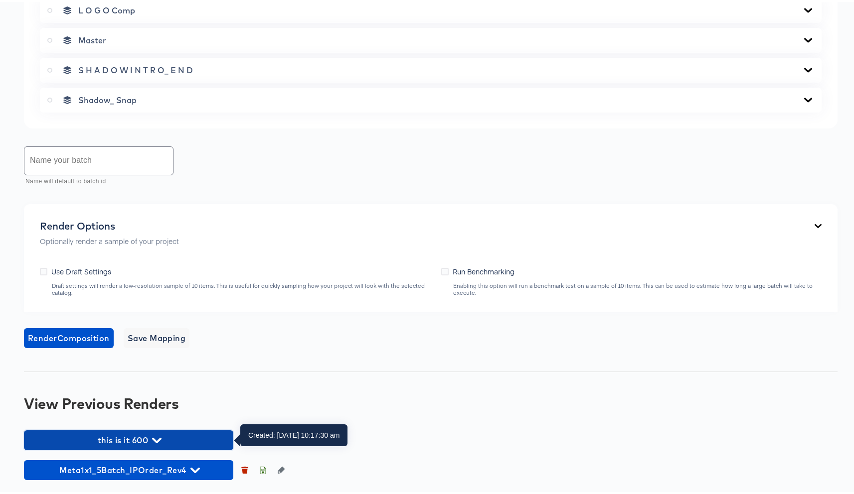
drag, startPoint x: 136, startPoint y: 437, endPoint x: 322, endPoint y: 257, distance: 259.4
click at [136, 436] on span "this is it 600" at bounding box center [128, 439] width 199 height 14
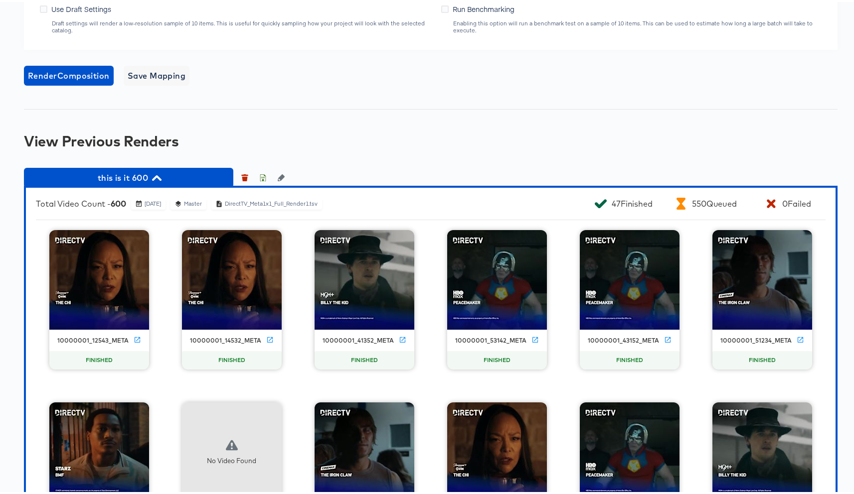
scroll to position [1085, 0]
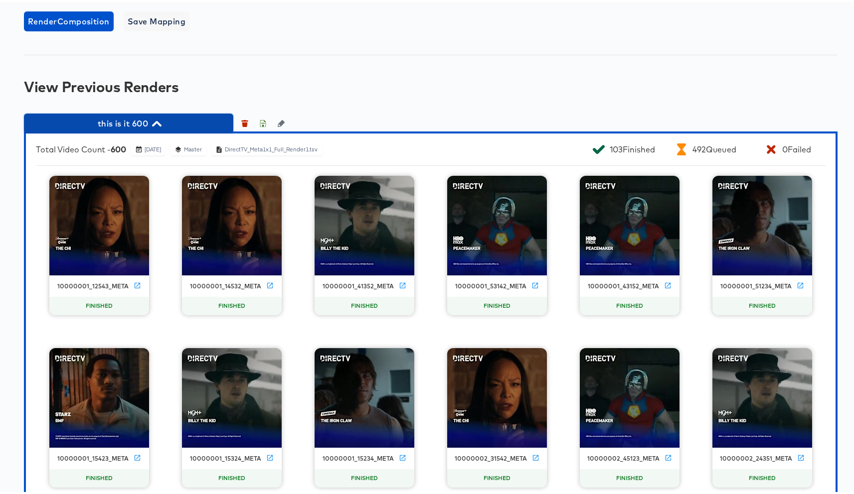
click at [122, 131] on button "this is it 600" at bounding box center [128, 122] width 209 height 20
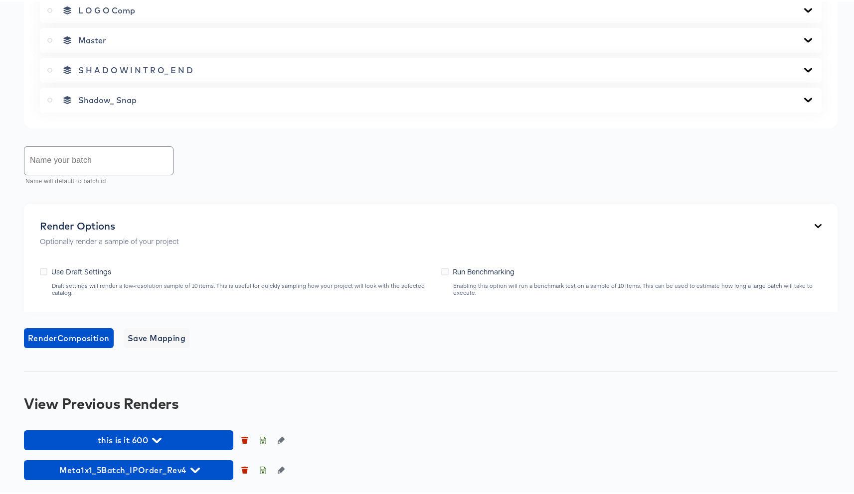
scroll to position [768, 0]
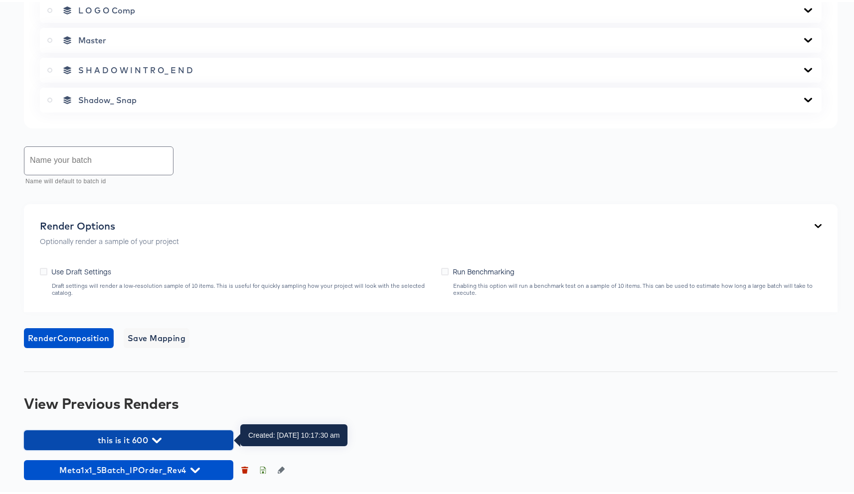
click at [144, 443] on span "this is it 600" at bounding box center [128, 439] width 199 height 14
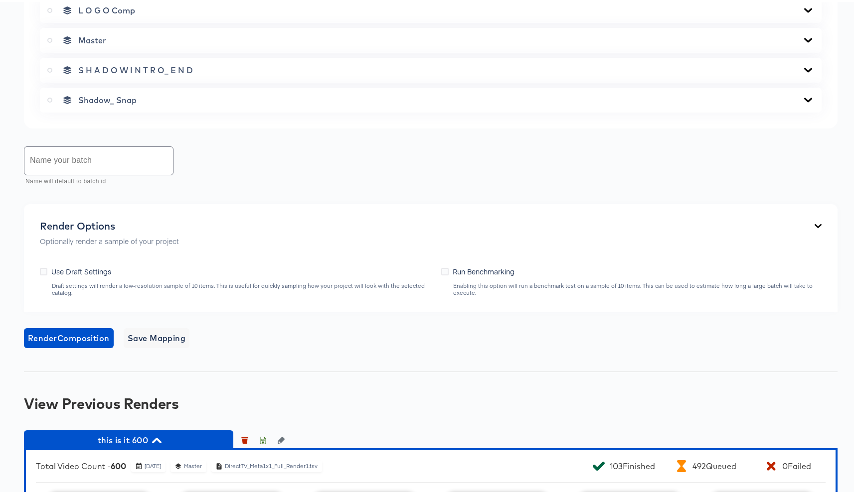
scroll to position [770, 0]
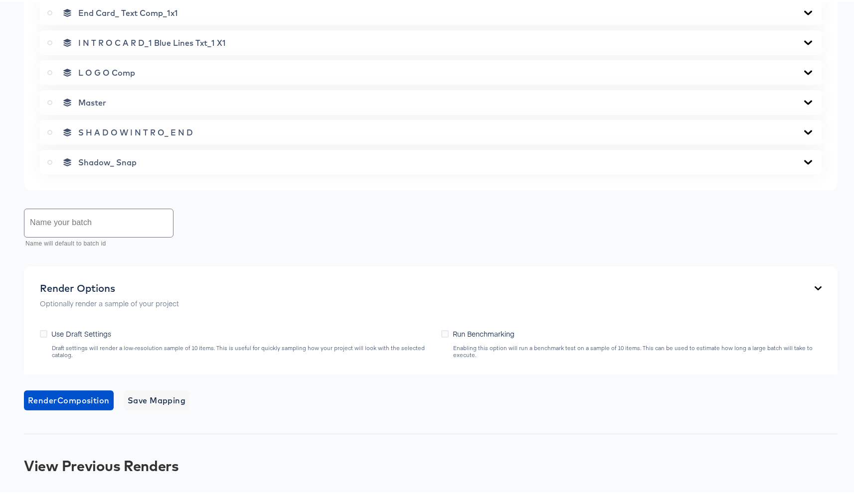
scroll to position [768, 0]
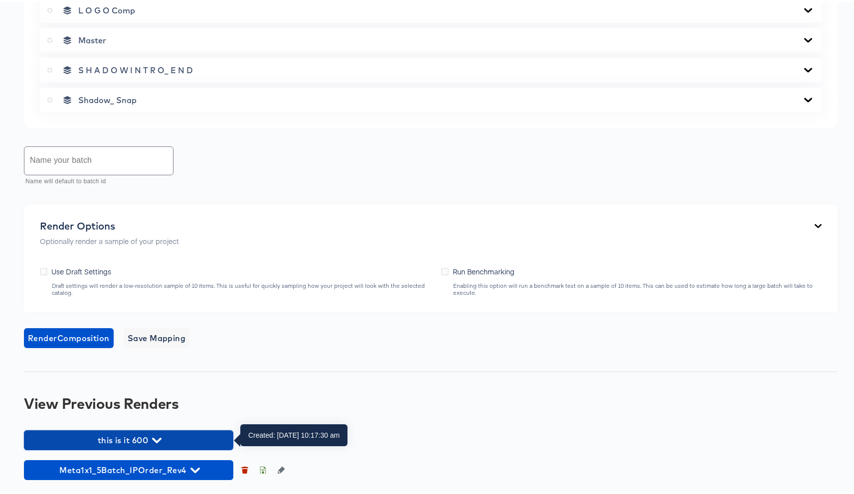
click at [140, 440] on span "this is it 600" at bounding box center [128, 439] width 199 height 14
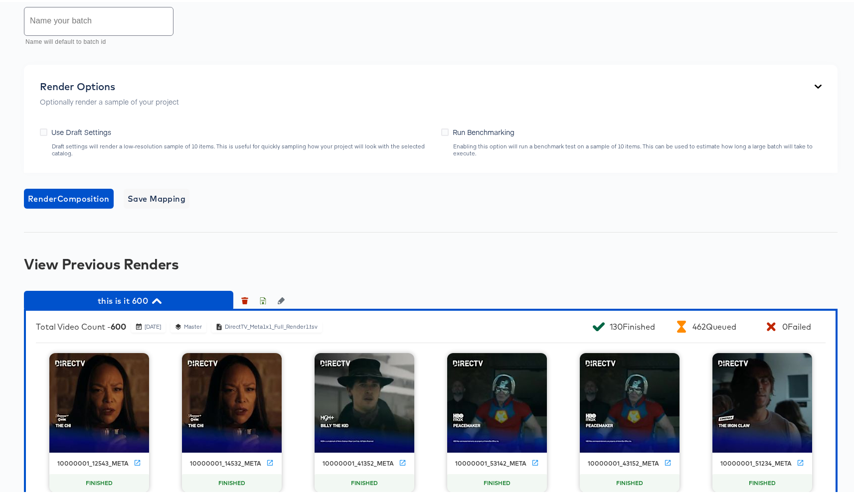
scroll to position [926, 0]
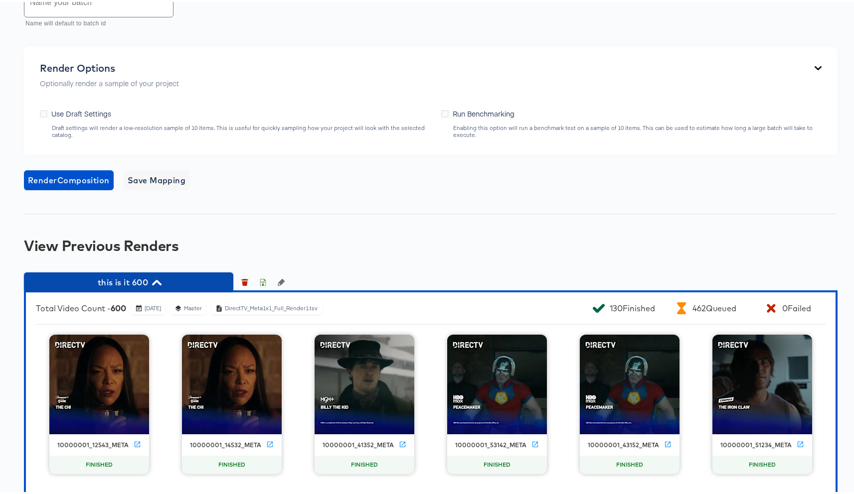
click at [162, 286] on span "this is it 600" at bounding box center [128, 281] width 199 height 14
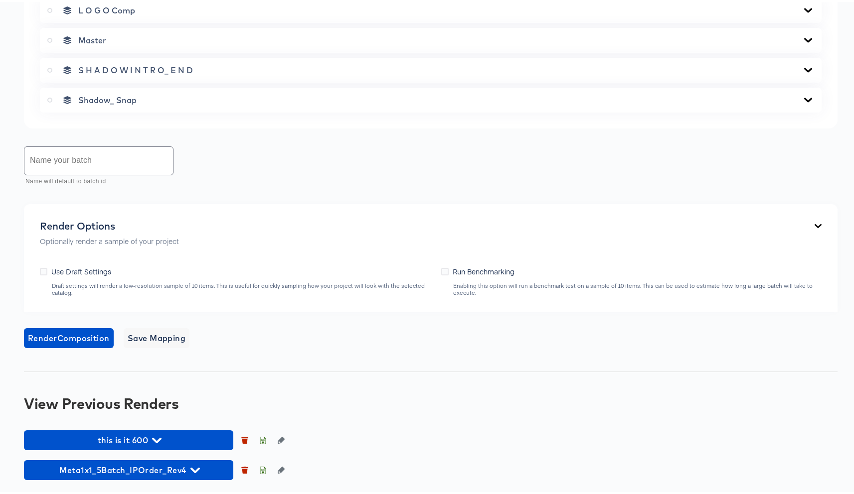
scroll to position [768, 0]
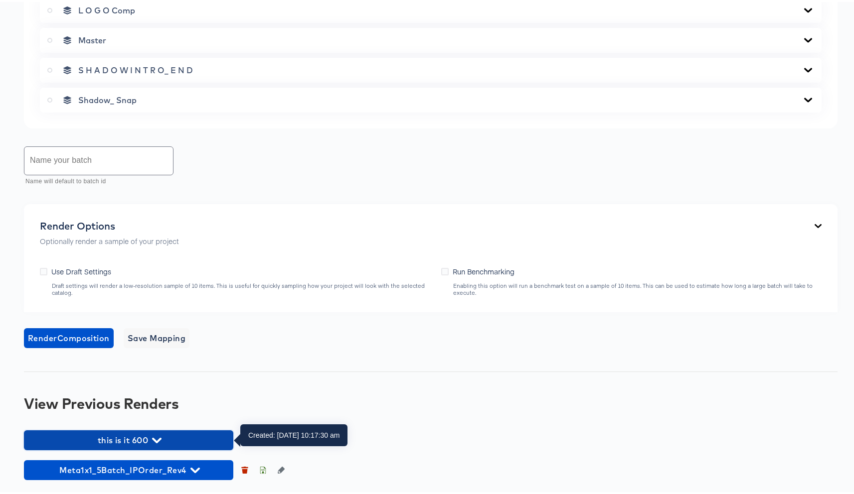
click at [139, 438] on span "this is it 600" at bounding box center [128, 439] width 199 height 14
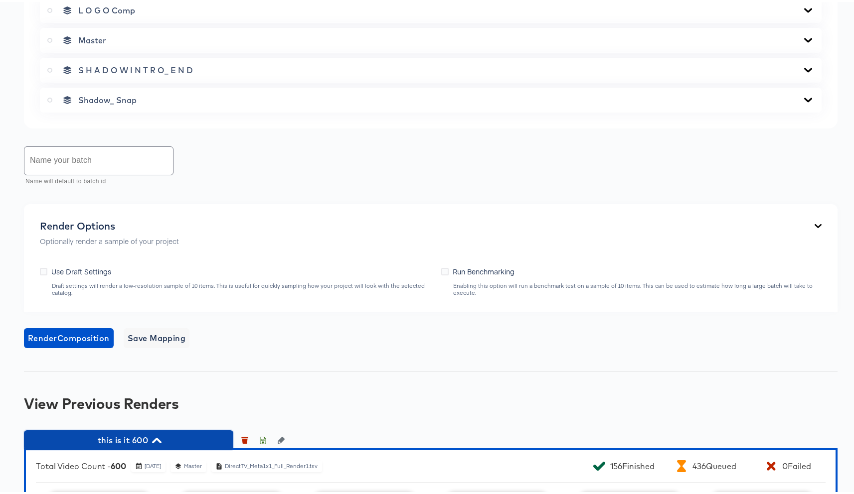
click at [134, 440] on span "this is it 600" at bounding box center [128, 439] width 199 height 14
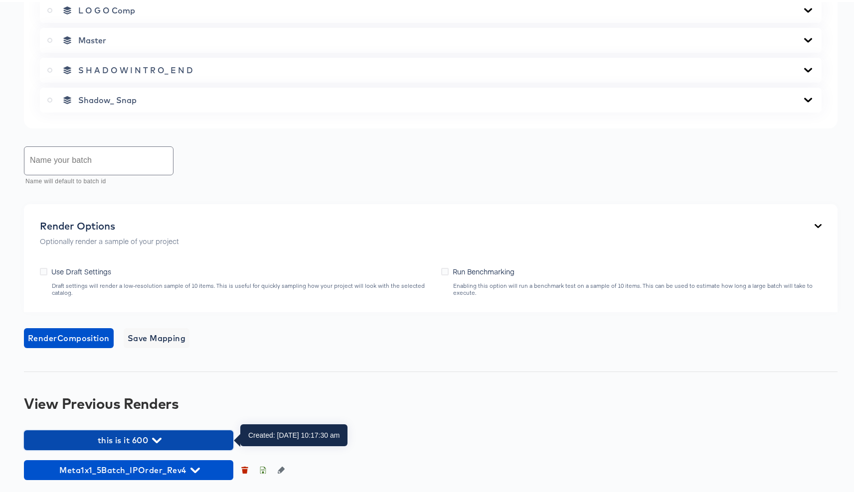
click at [134, 440] on span "this is it 600" at bounding box center [128, 439] width 199 height 14
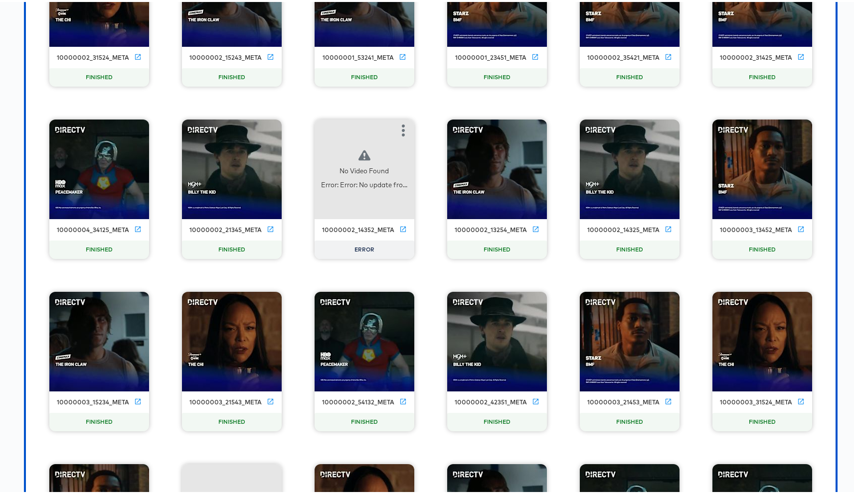
scroll to position [2019, 0]
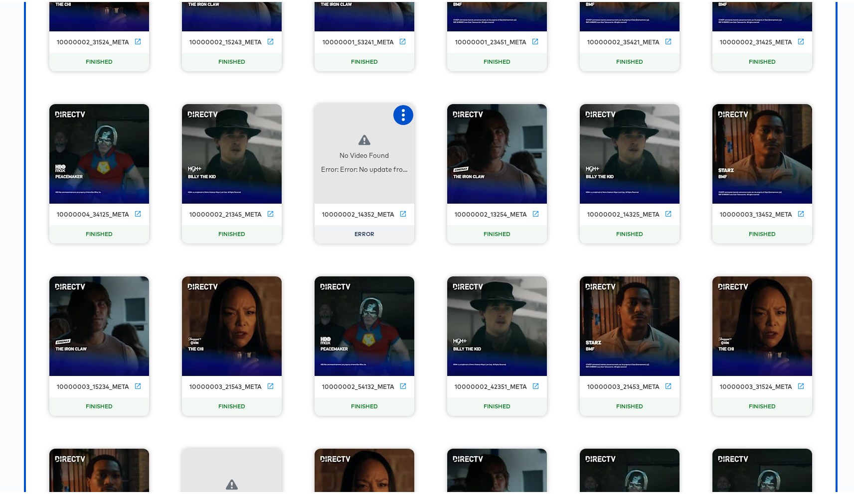
click at [401, 112] on icon "button" at bounding box center [403, 113] width 12 height 12
click at [434, 111] on div "Retry" at bounding box center [440, 112] width 19 height 8
click at [402, 112] on icon "button" at bounding box center [403, 113] width 3 height 12
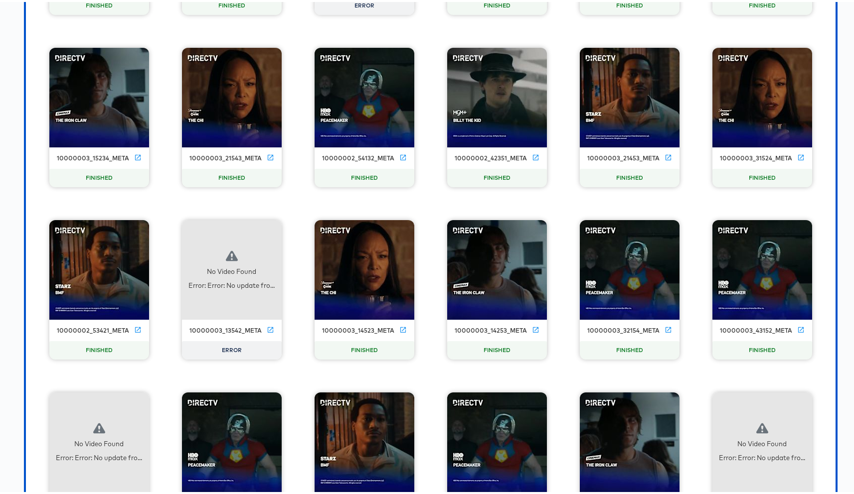
scroll to position [2330, 0]
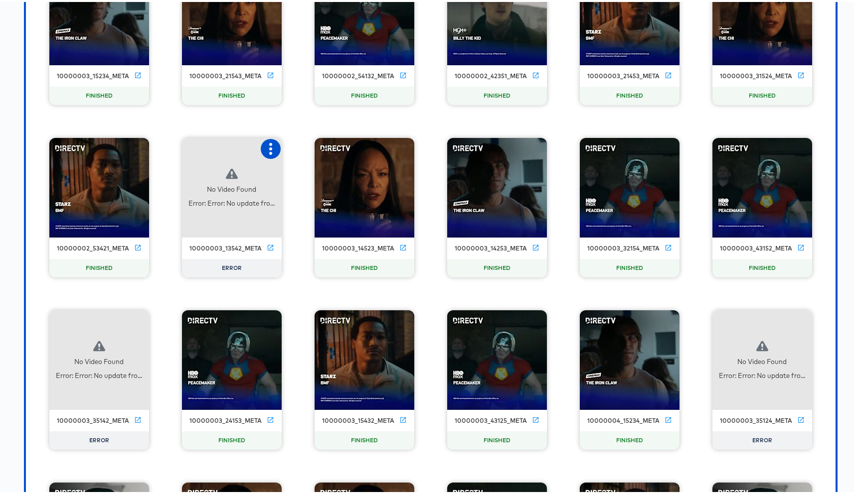
click at [268, 143] on icon "button" at bounding box center [271, 147] width 12 height 12
click at [287, 148] on div "Retry" at bounding box center [320, 146] width 75 height 20
click at [137, 319] on icon "button" at bounding box center [138, 319] width 3 height 12
click at [165, 316] on div "Retry" at bounding box center [174, 318] width 19 height 8
click at [799, 318] on icon "button" at bounding box center [800, 319] width 3 height 12
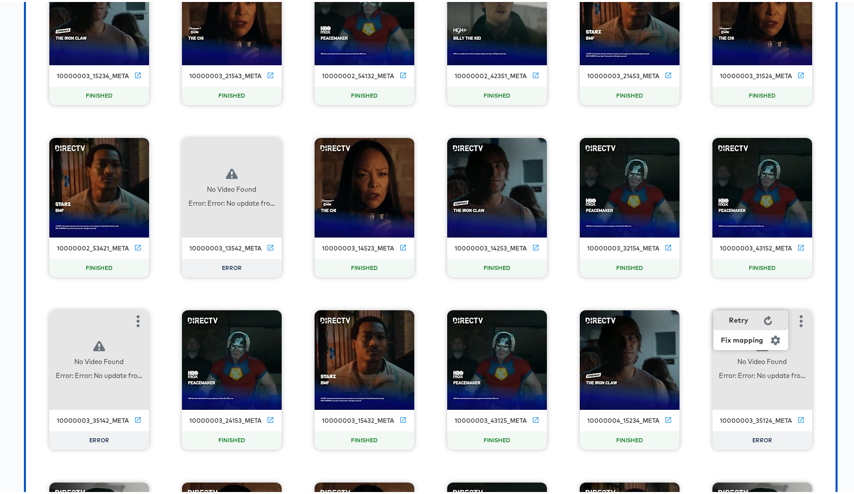
click at [755, 317] on div "Retry" at bounding box center [750, 318] width 75 height 20
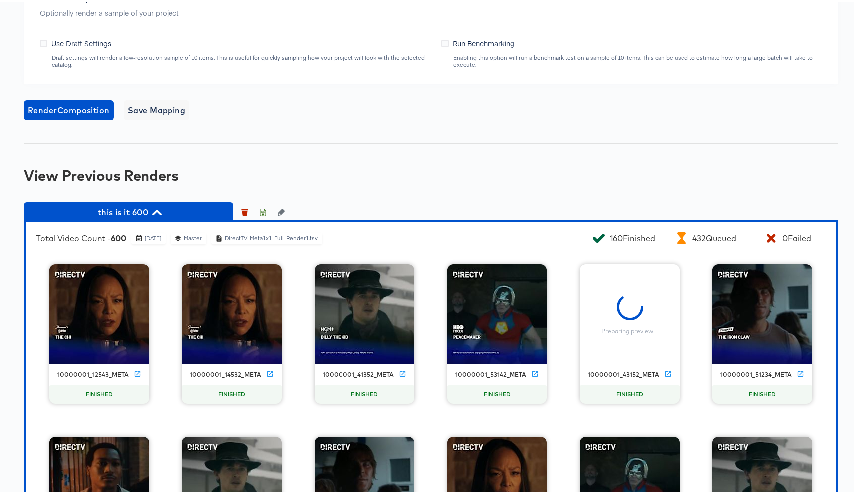
scroll to position [996, 0]
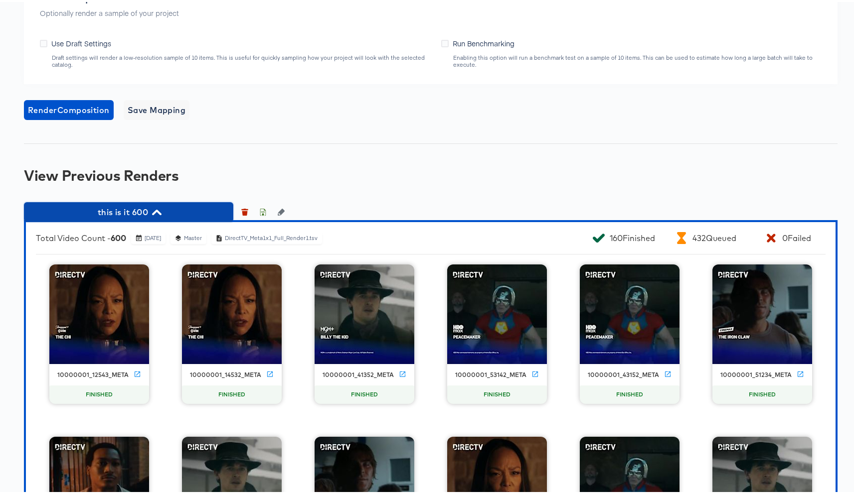
click at [132, 207] on span "this is it 600" at bounding box center [128, 210] width 199 height 14
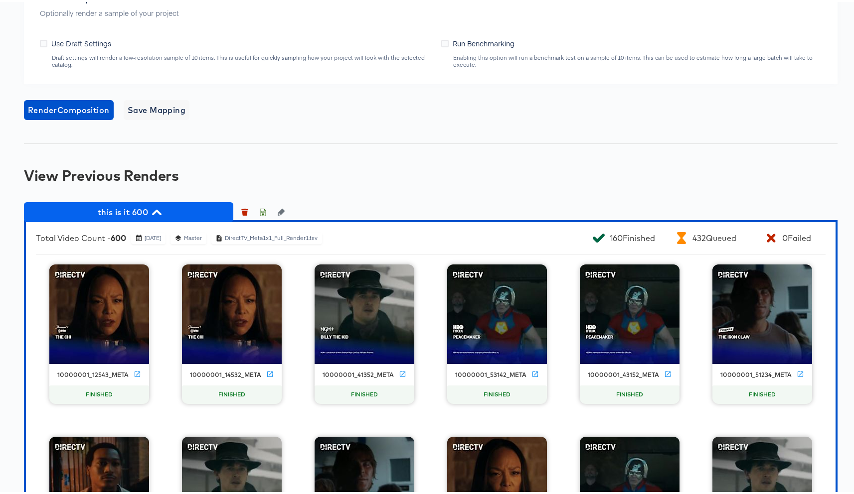
scroll to position [768, 0]
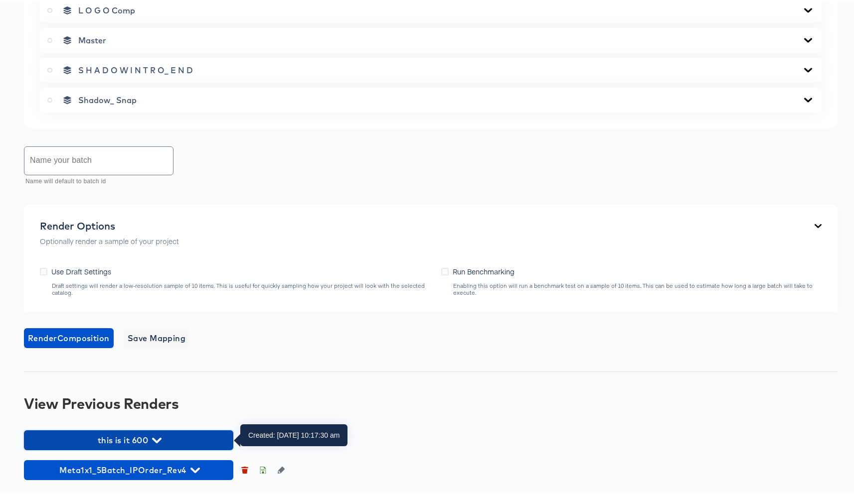
click at [148, 437] on span "this is it 600" at bounding box center [128, 439] width 199 height 14
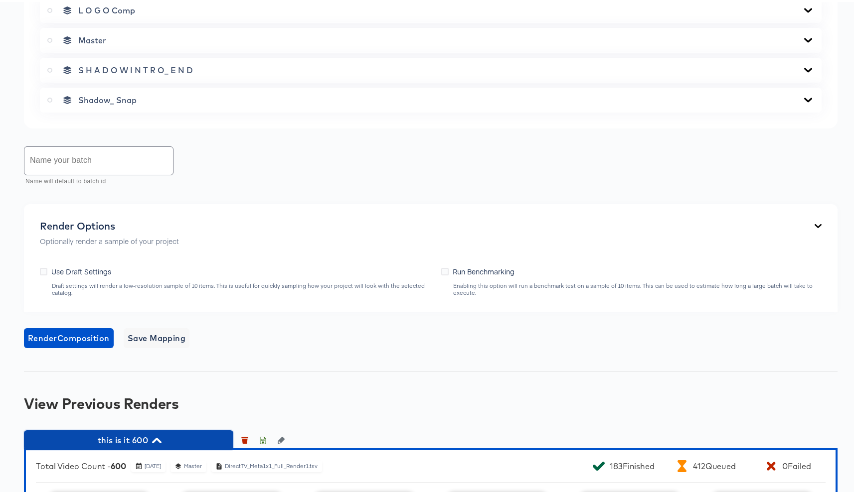
drag, startPoint x: 178, startPoint y: 425, endPoint x: 179, endPoint y: 434, distance: 8.5
click at [179, 434] on span "this is it 600" at bounding box center [128, 439] width 199 height 14
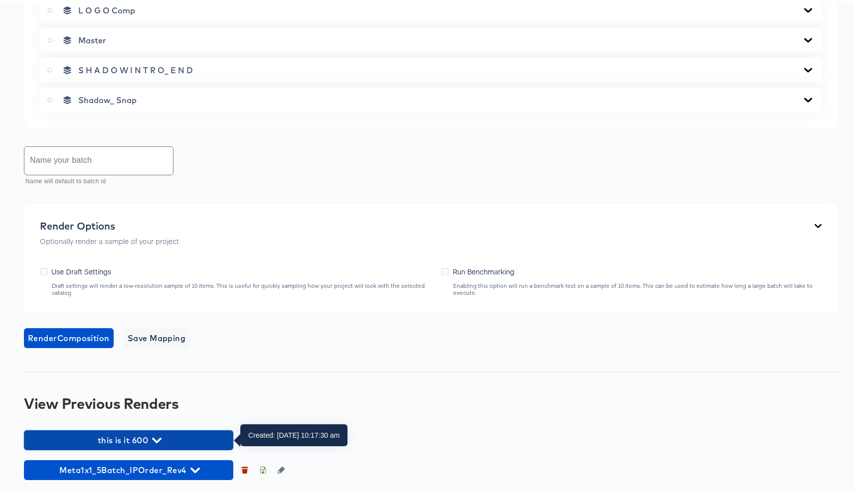
click at [152, 438] on span "this is it 600" at bounding box center [128, 439] width 199 height 14
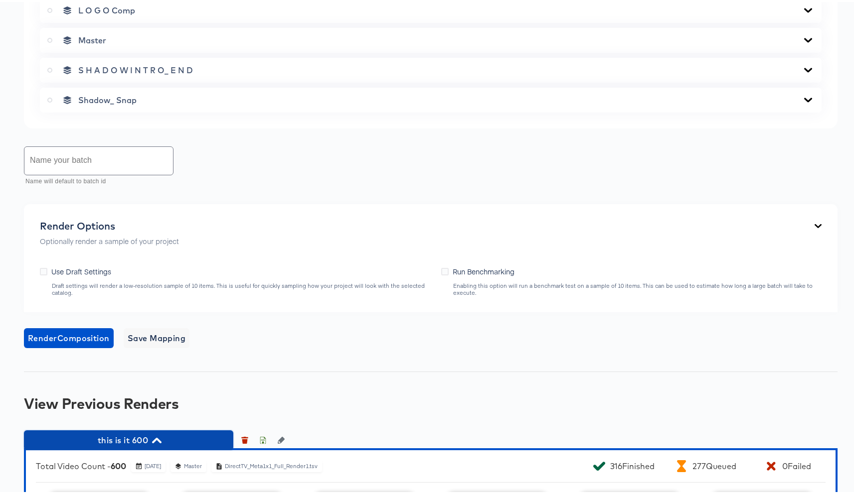
click at [175, 437] on span "this is it 600" at bounding box center [128, 439] width 199 height 14
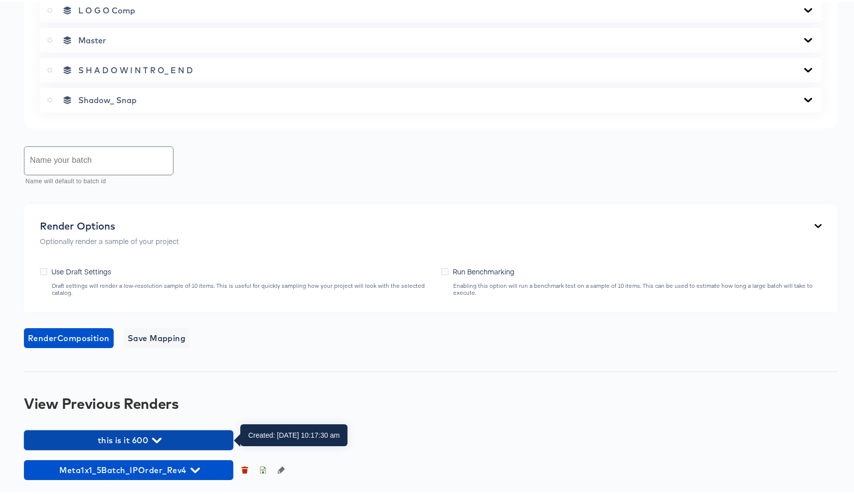
click at [174, 438] on span "this is it 600" at bounding box center [128, 439] width 199 height 14
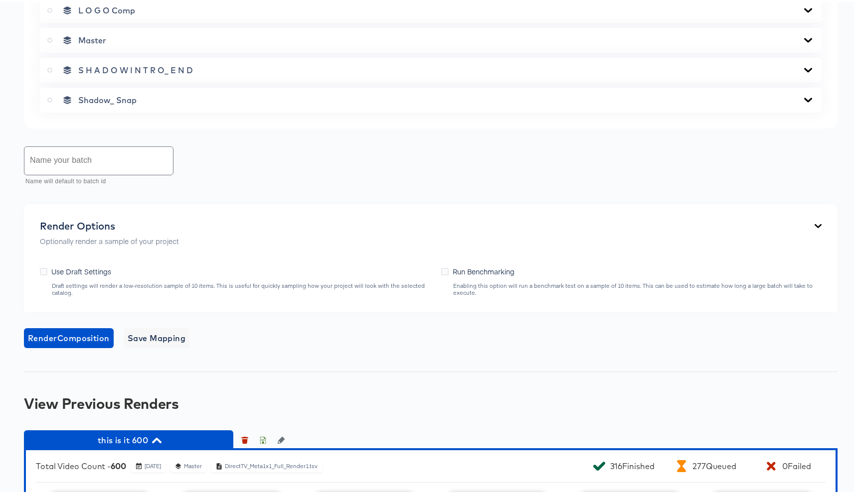
scroll to position [1091, 0]
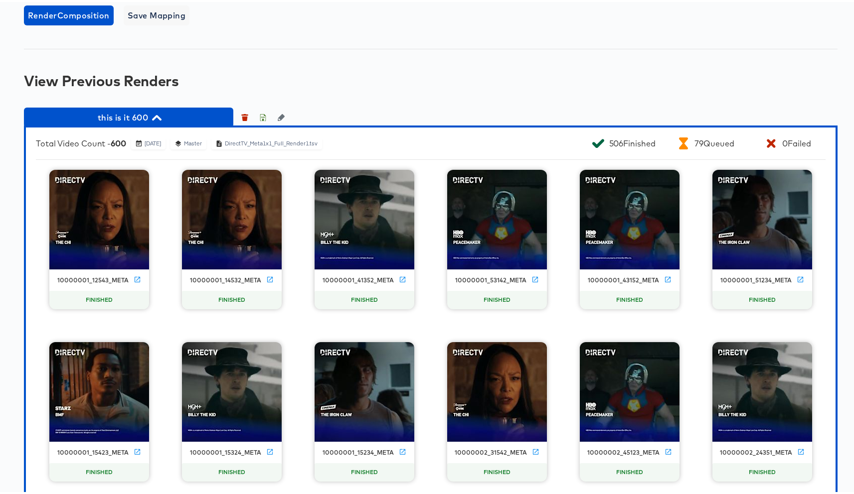
click at [161, 116] on icon "button" at bounding box center [156, 115] width 9 height 9
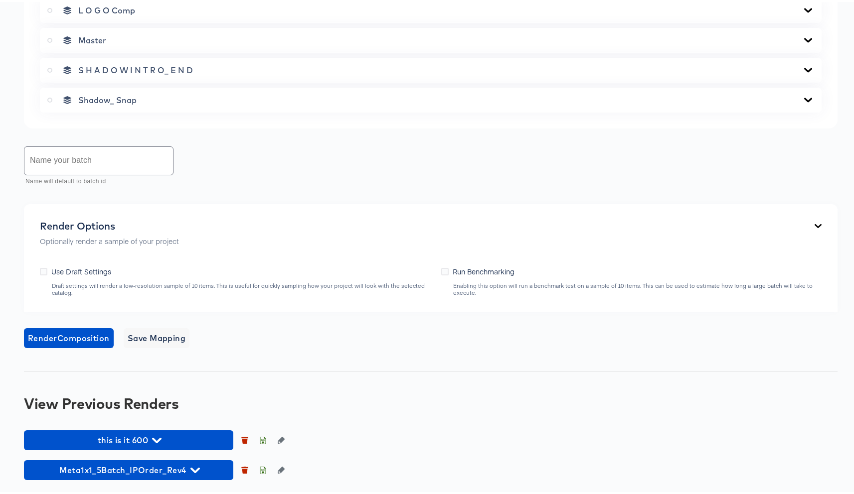
scroll to position [768, 0]
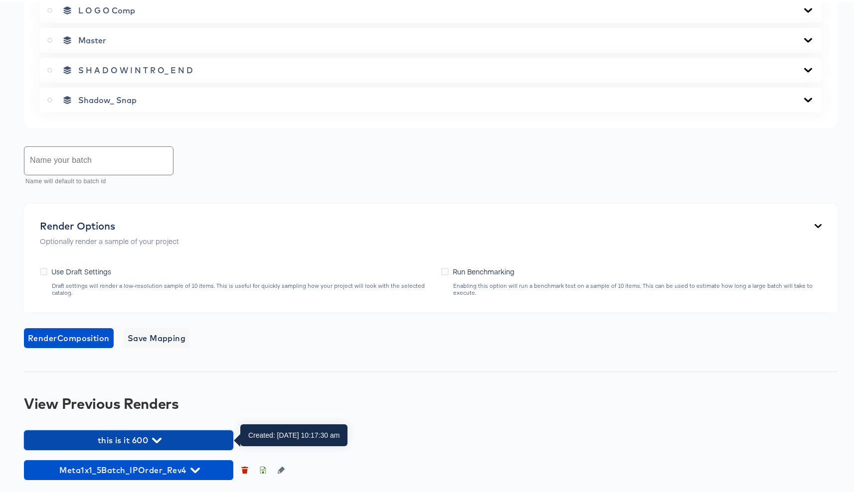
click at [160, 440] on icon "button" at bounding box center [156, 438] width 9 height 9
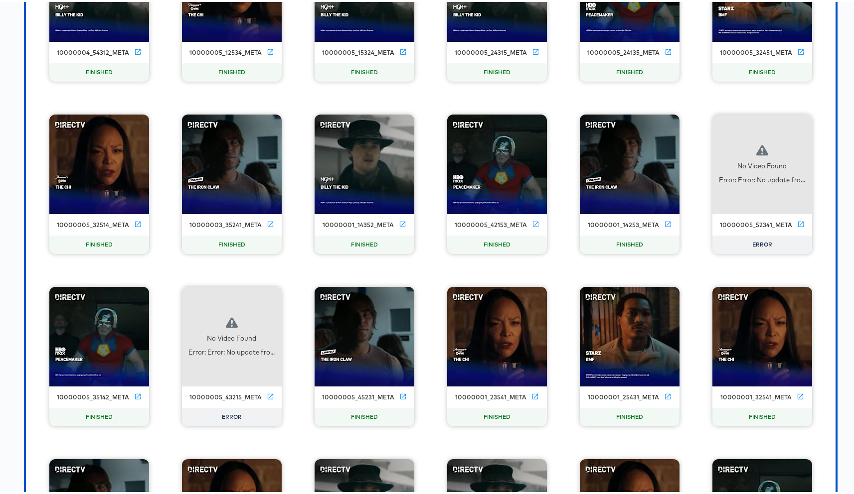
scroll to position [3717, 0]
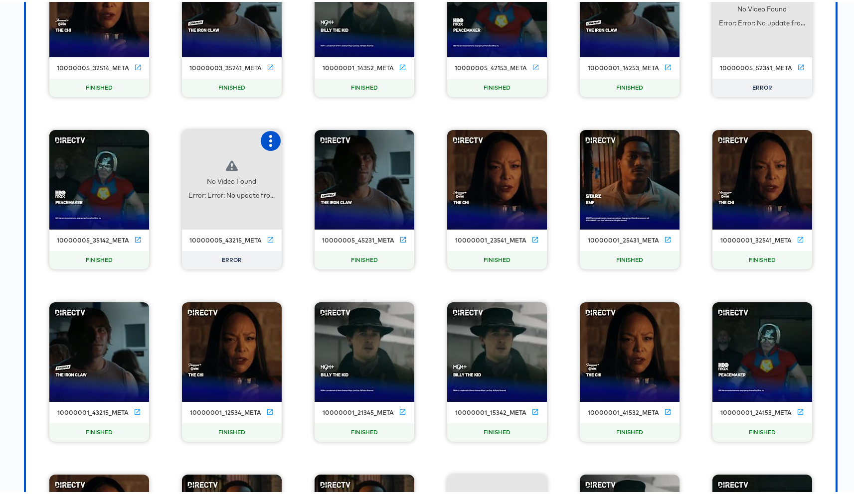
click at [271, 141] on icon "button" at bounding box center [271, 139] width 12 height 12
click at [317, 141] on div "Retry" at bounding box center [320, 138] width 75 height 20
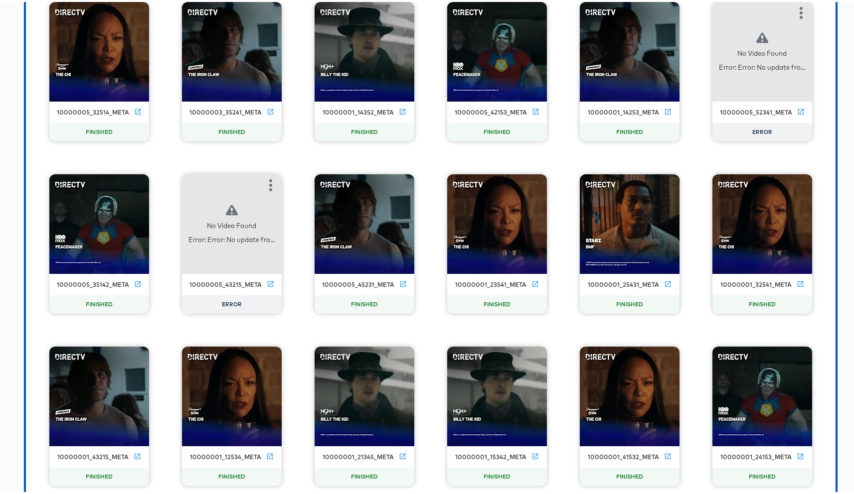
scroll to position [3668, 0]
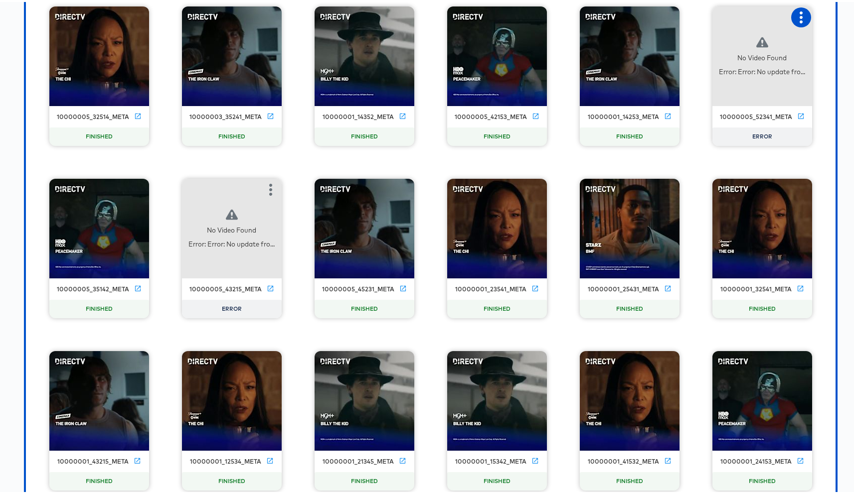
click at [795, 15] on icon "button" at bounding box center [801, 15] width 12 height 12
click at [722, 17] on div "Retry" at bounding box center [750, 14] width 75 height 20
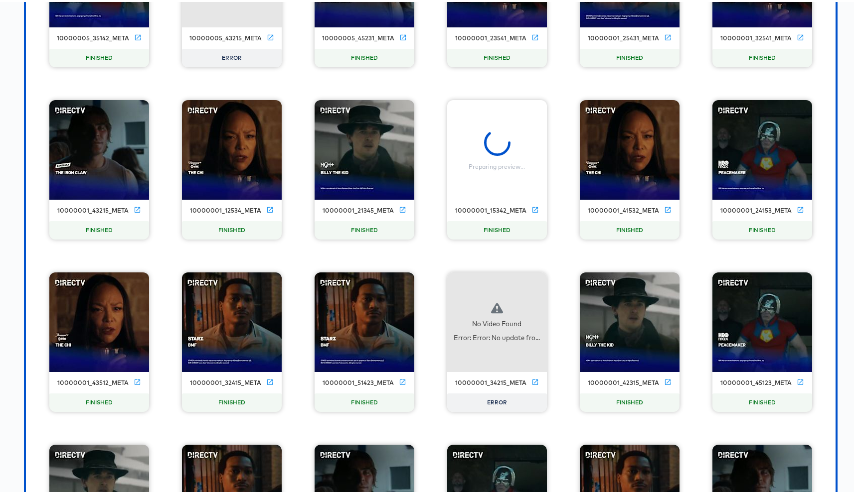
scroll to position [3921, 0]
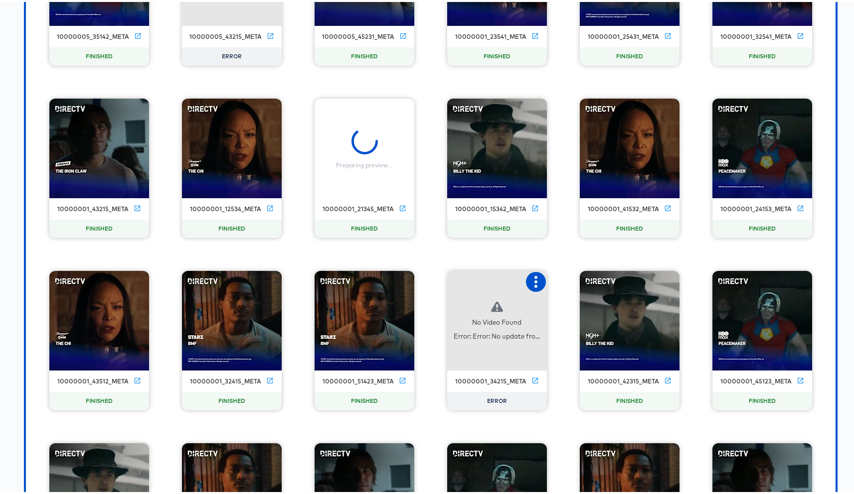
click at [538, 274] on button "button" at bounding box center [536, 280] width 20 height 20
click at [551, 280] on div "Retry" at bounding box center [585, 279] width 75 height 20
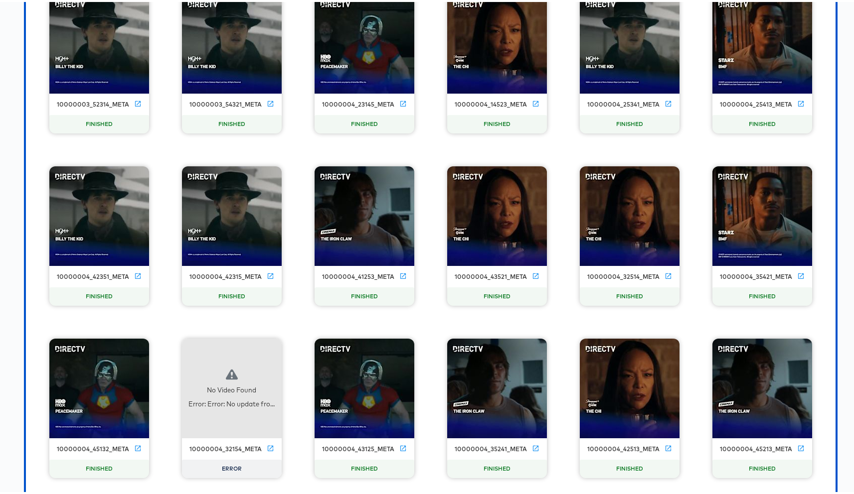
scroll to position [5614, 0]
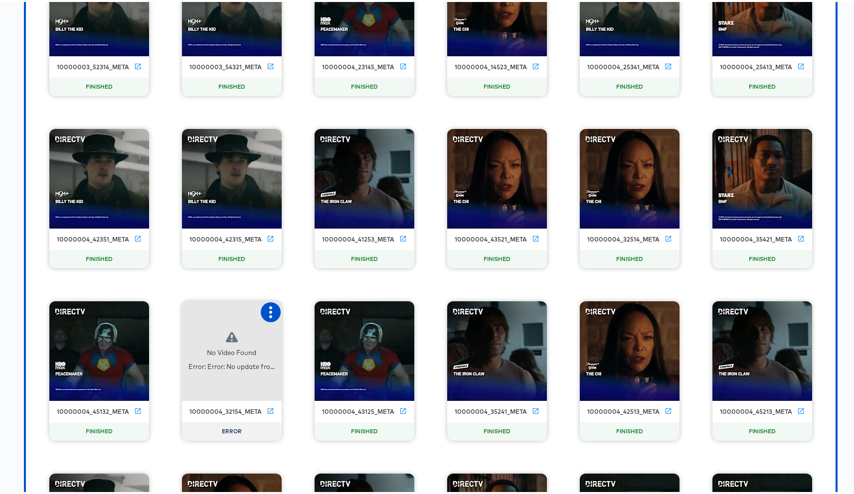
click at [263, 316] on button "button" at bounding box center [271, 310] width 20 height 20
click at [264, 316] on button "button" at bounding box center [271, 310] width 20 height 20
click at [291, 316] on div "Retry" at bounding box center [320, 309] width 75 height 20
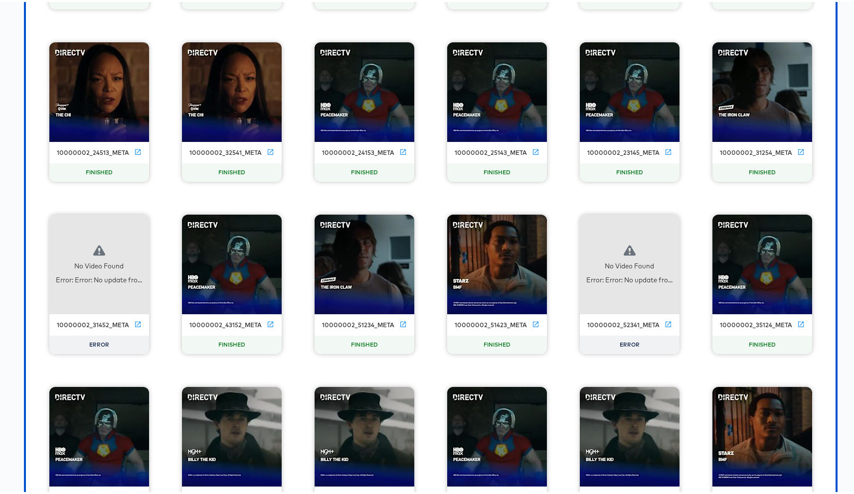
scroll to position [7942, 0]
click at [132, 222] on icon "button" at bounding box center [138, 224] width 12 height 12
click at [151, 222] on div "Retry" at bounding box center [187, 223] width 75 height 20
click at [667, 222] on icon "button" at bounding box center [668, 224] width 12 height 12
click at [685, 221] on div "Retry" at bounding box center [717, 223] width 75 height 20
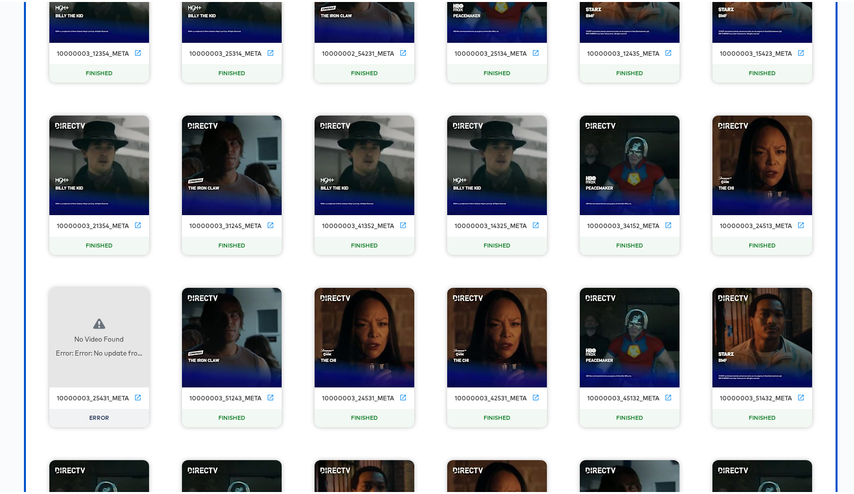
scroll to position [8825, 0]
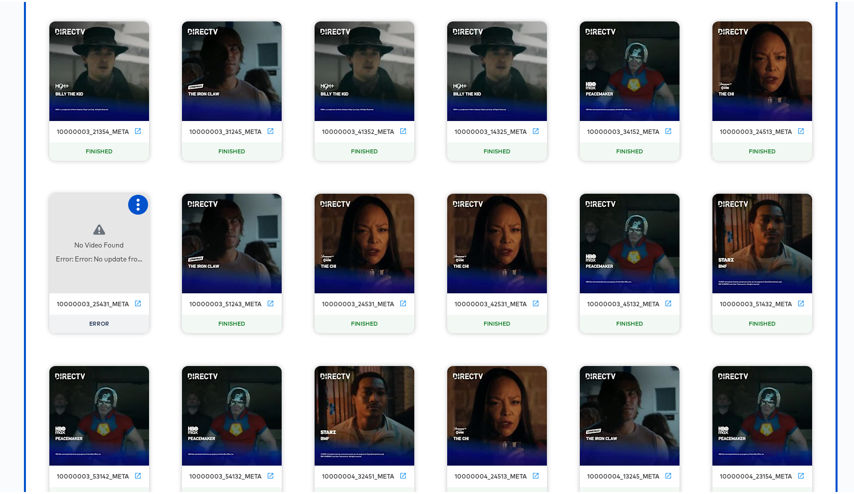
click at [141, 202] on button "button" at bounding box center [138, 203] width 20 height 20
click at [155, 203] on div "Retry" at bounding box center [187, 202] width 75 height 20
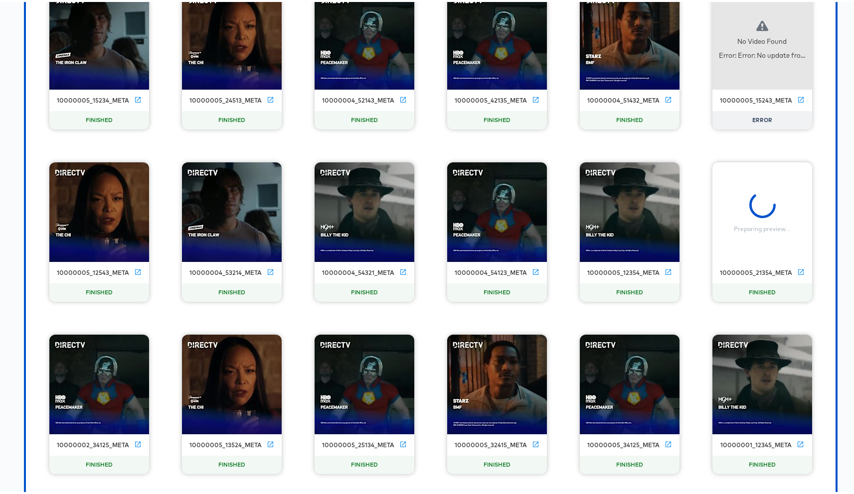
scroll to position [9876, 0]
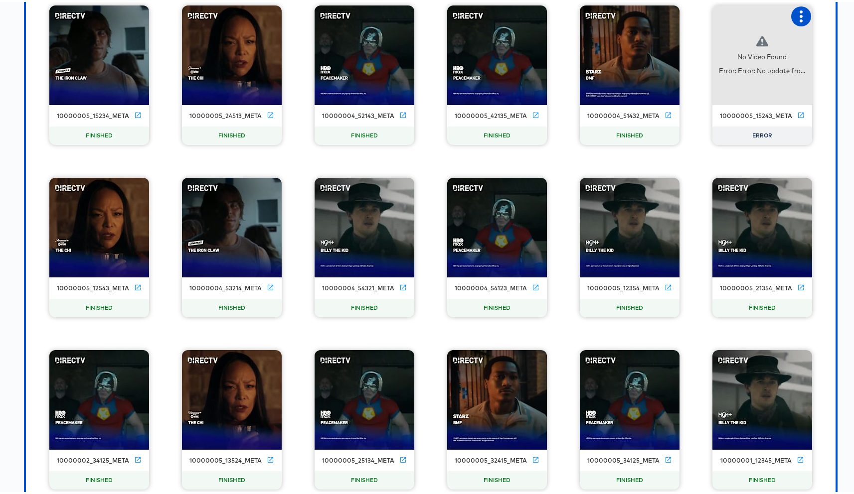
click at [799, 19] on icon "button" at bounding box center [800, 14] width 3 height 12
click at [753, 20] on div "Retry" at bounding box center [750, 13] width 75 height 20
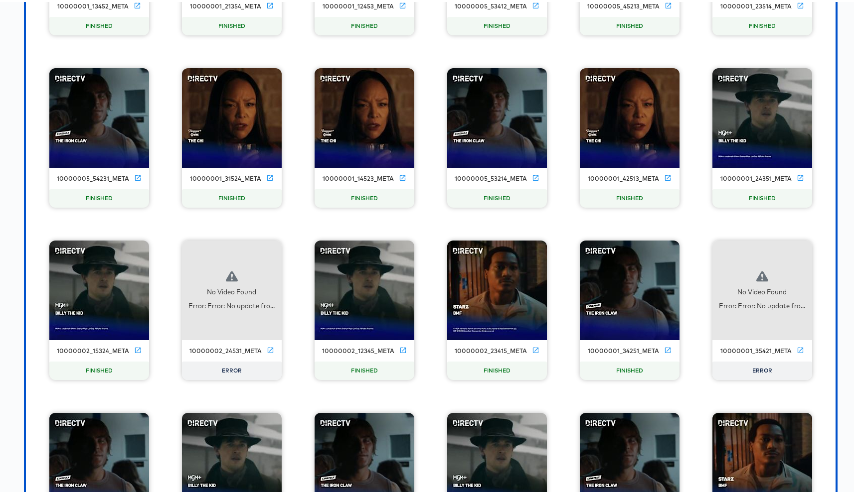
scroll to position [10824, 0]
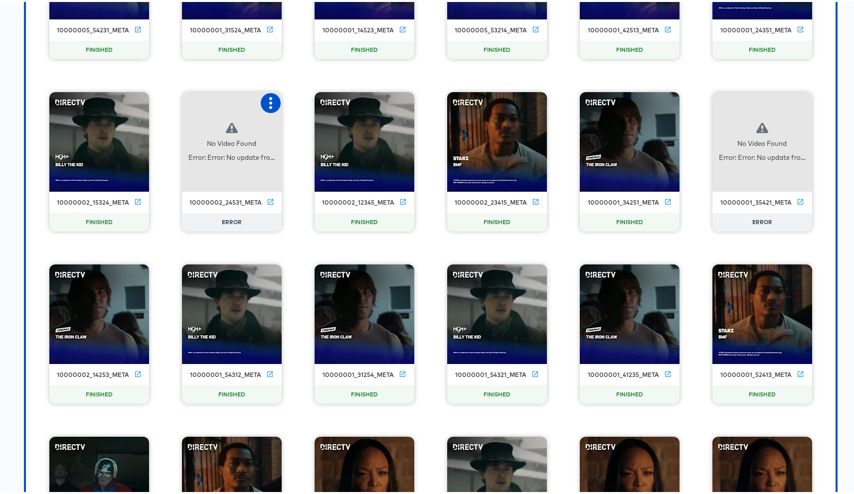
click at [265, 100] on icon "button" at bounding box center [271, 101] width 12 height 12
click at [294, 105] on div "Retry" at bounding box center [320, 100] width 75 height 20
click at [795, 100] on icon "button" at bounding box center [801, 101] width 12 height 12
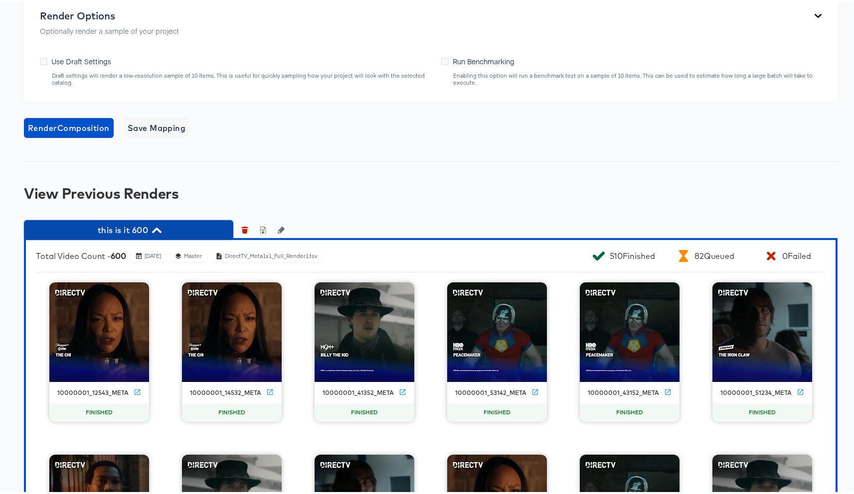
click at [174, 230] on span "this is it 600" at bounding box center [128, 228] width 199 height 14
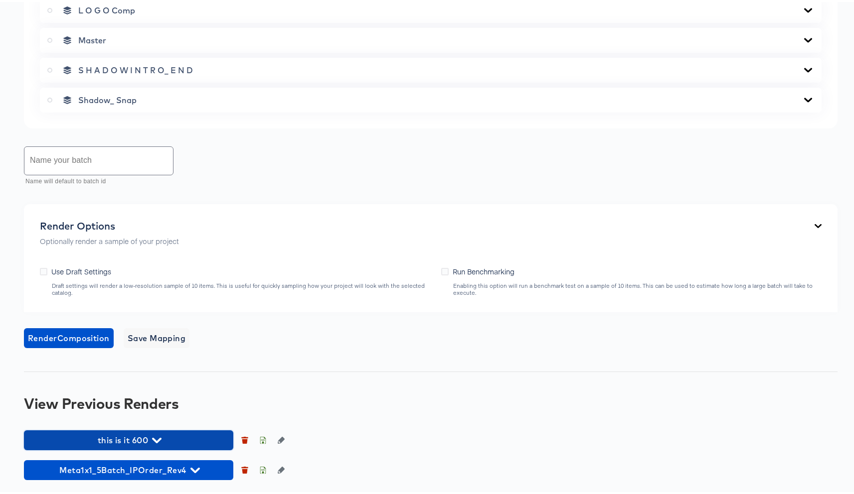
drag, startPoint x: 129, startPoint y: 439, endPoint x: 147, endPoint y: 417, distance: 28.6
click at [129, 439] on span "this is it 600" at bounding box center [128, 439] width 199 height 14
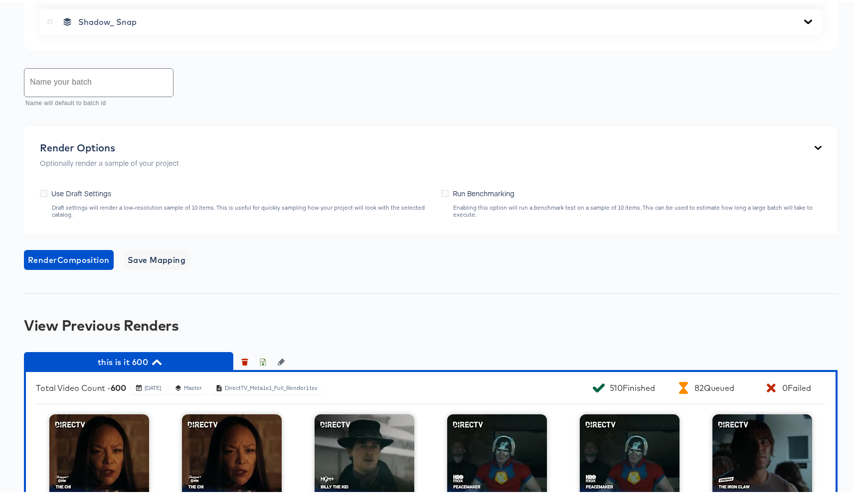
scroll to position [863, 0]
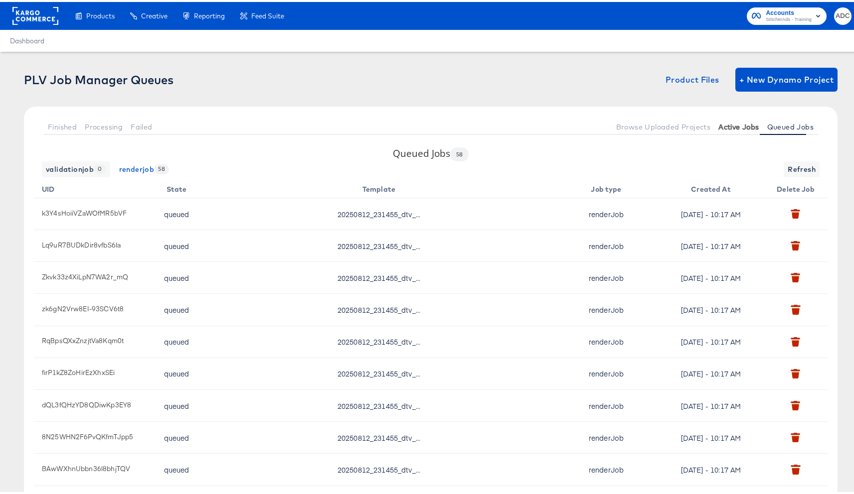
click at [732, 125] on span "Active Jobs" at bounding box center [738, 125] width 40 height 8
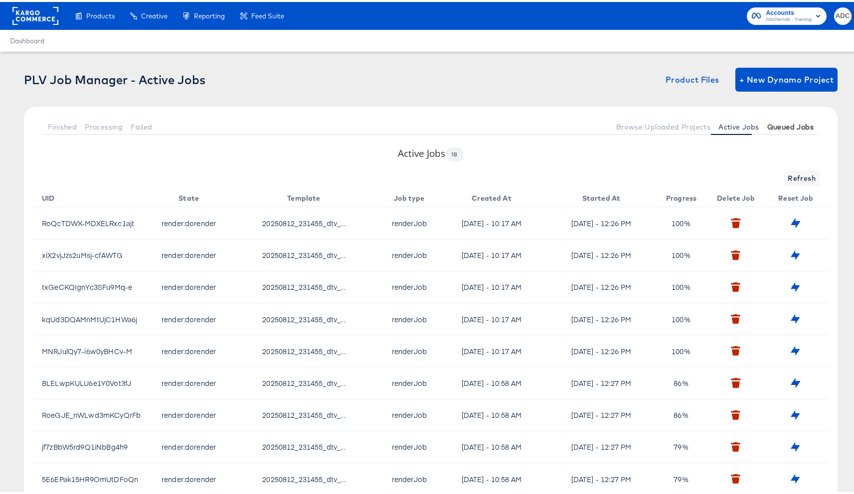
click at [774, 119] on button "Queued Jobs" at bounding box center [790, 125] width 54 height 16
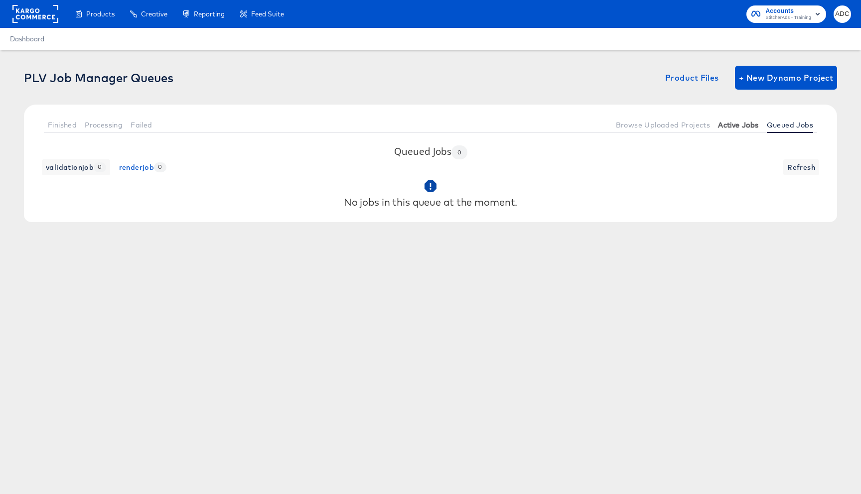
click at [740, 125] on span "Active Jobs" at bounding box center [738, 125] width 40 height 8
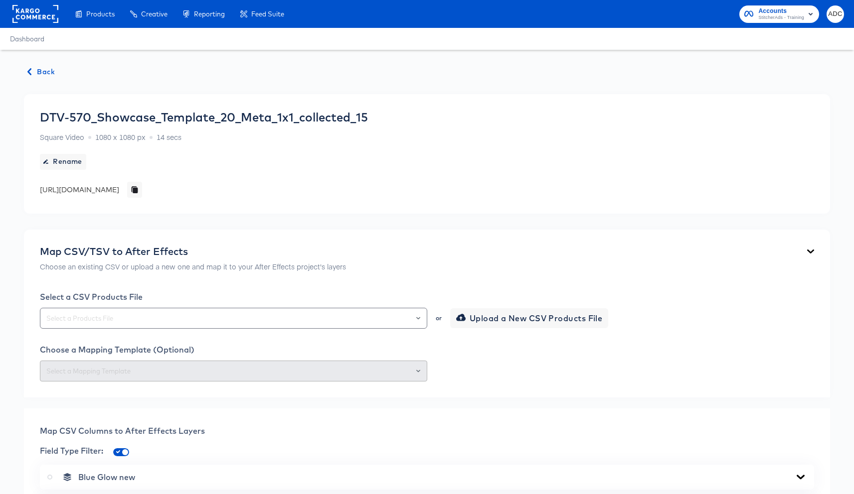
scroll to position [863, 0]
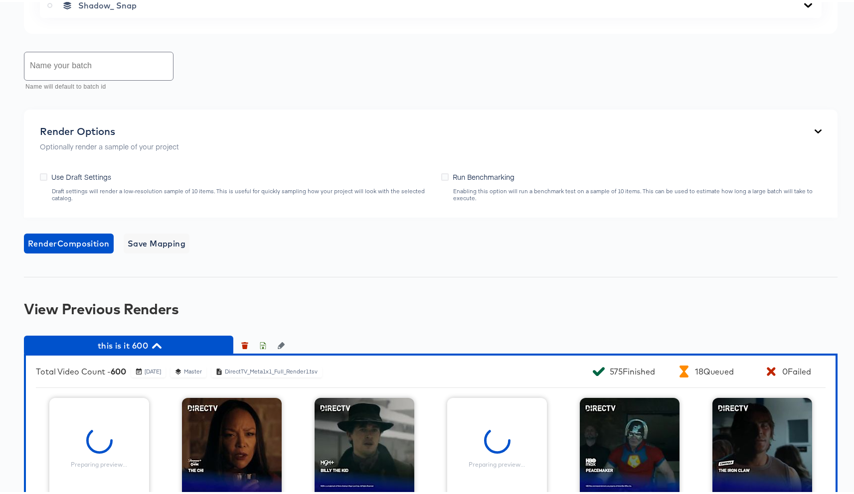
click at [571, 238] on div "Render Composition Save Mapping" at bounding box center [430, 242] width 813 height 20
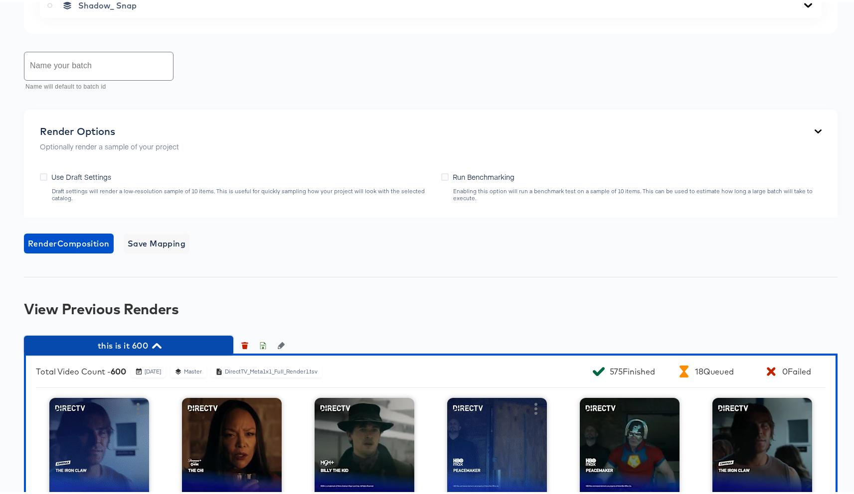
click at [133, 334] on button "this is it 600" at bounding box center [128, 344] width 209 height 20
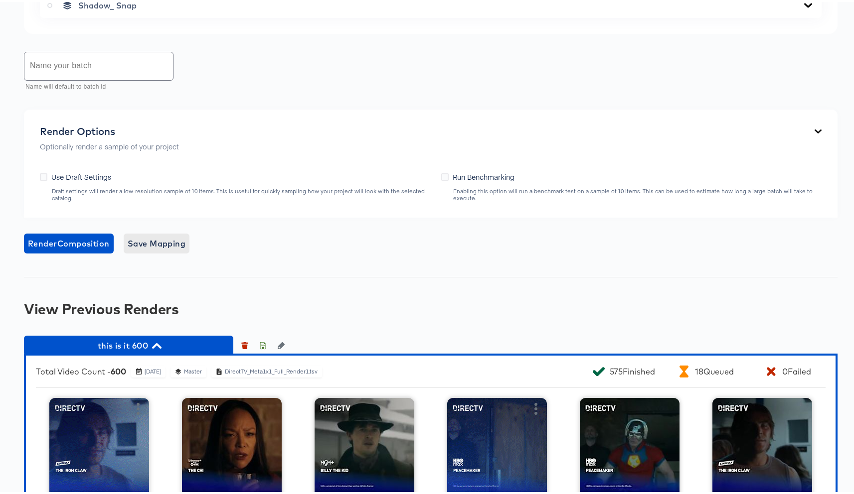
scroll to position [768, 0]
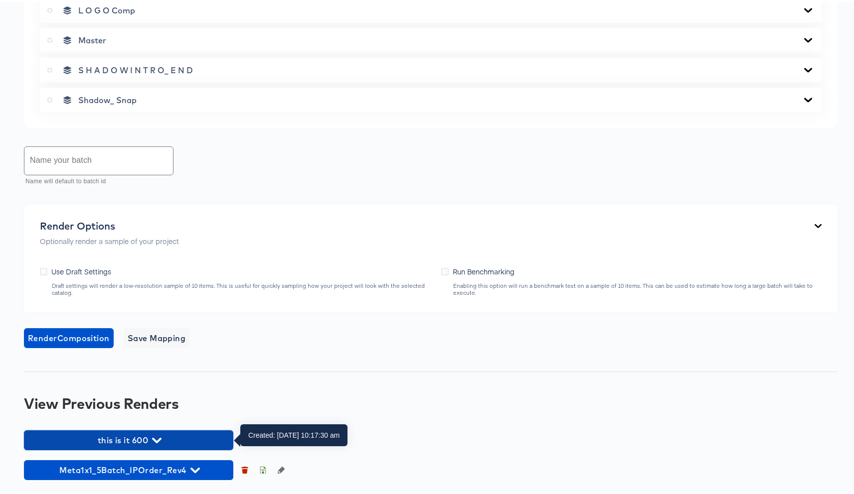
drag, startPoint x: 155, startPoint y: 434, endPoint x: 246, endPoint y: 350, distance: 123.1
click at [156, 434] on icon "button" at bounding box center [156, 438] width 9 height 9
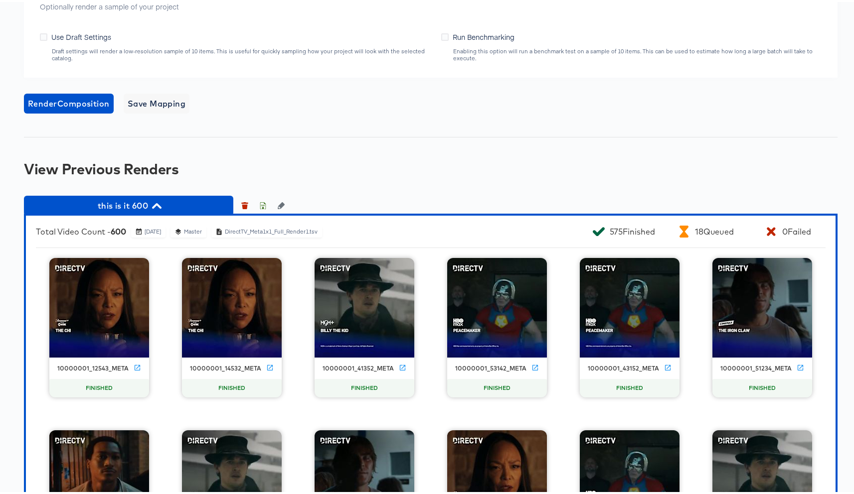
scroll to position [1054, 0]
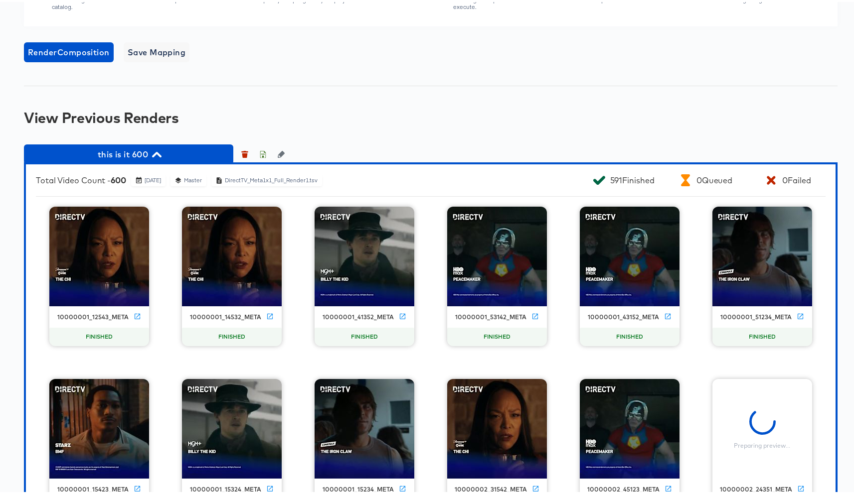
click at [159, 157] on span "this is it 600" at bounding box center [128, 153] width 199 height 14
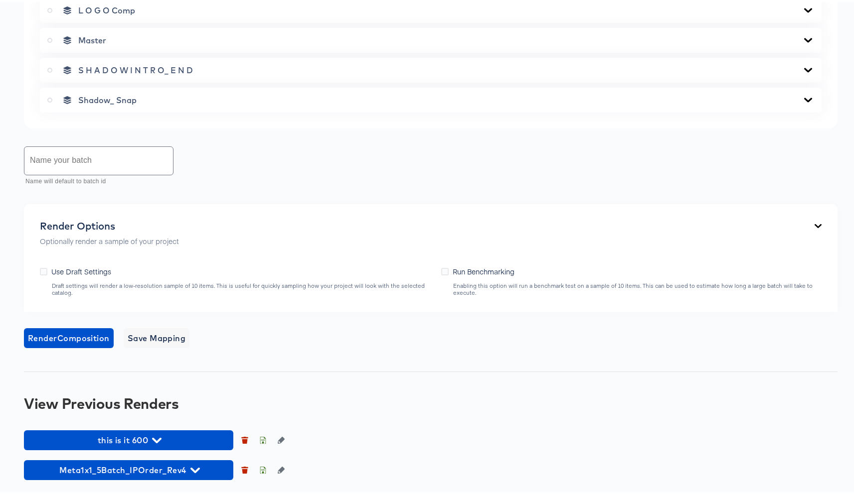
scroll to position [768, 0]
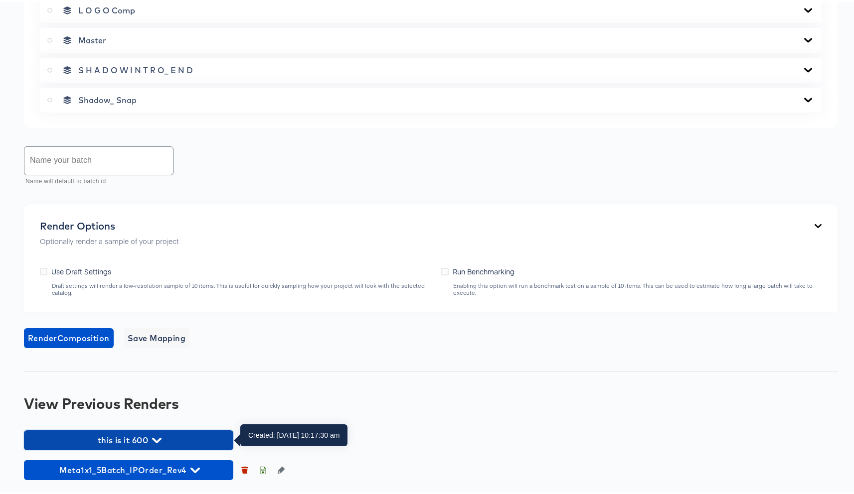
click at [145, 432] on span "this is it 600" at bounding box center [128, 439] width 199 height 14
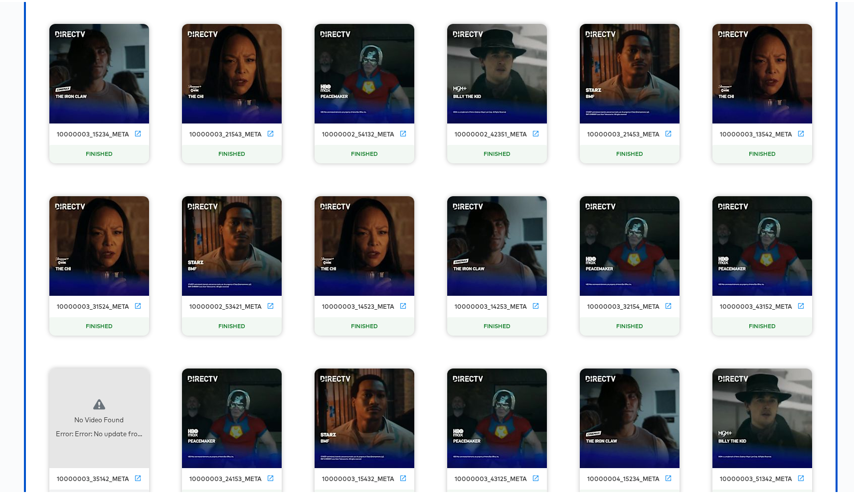
scroll to position [2327, 0]
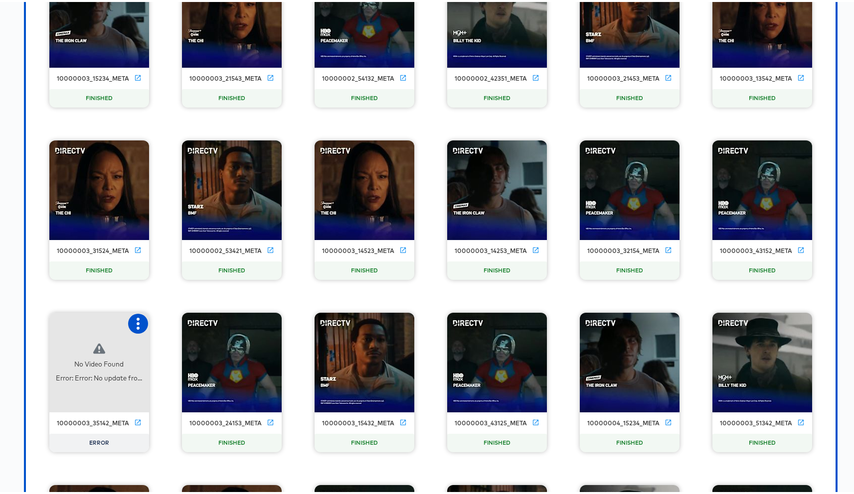
click at [132, 324] on icon "button" at bounding box center [138, 322] width 12 height 12
click at [165, 321] on div "Retry" at bounding box center [174, 321] width 19 height 8
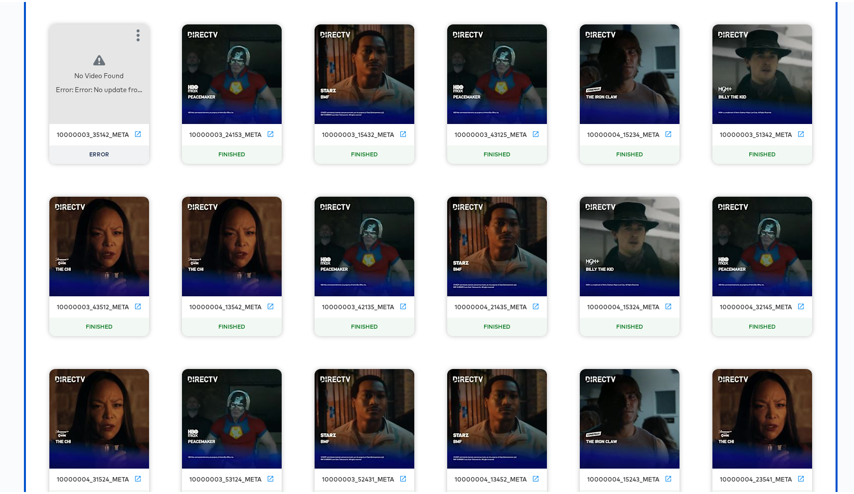
scroll to position [2525, 0]
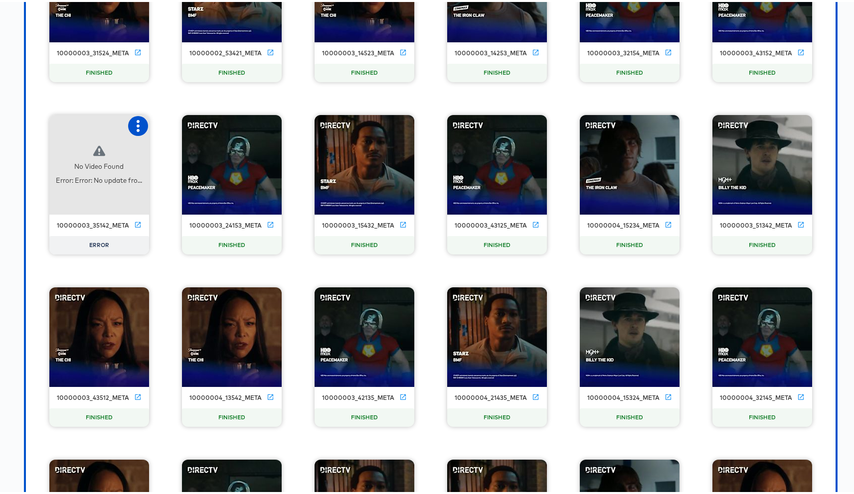
click at [139, 124] on icon "button" at bounding box center [138, 124] width 12 height 12
click at [176, 125] on div "Set as failed" at bounding box center [178, 123] width 42 height 8
drag, startPoint x: 144, startPoint y: 129, endPoint x: 131, endPoint y: 114, distance: 19.8
click at [131, 114] on div at bounding box center [138, 124] width 20 height 20
click at [171, 121] on div "Retry" at bounding box center [174, 123] width 19 height 8
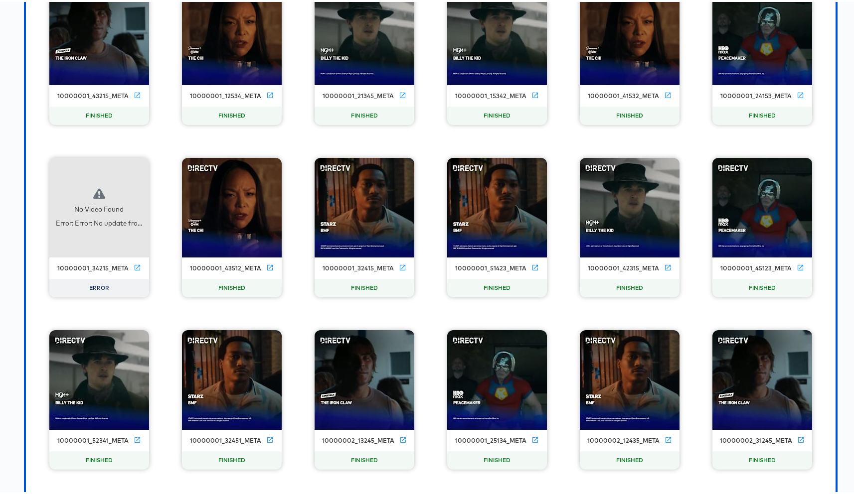
scroll to position [4036, 0]
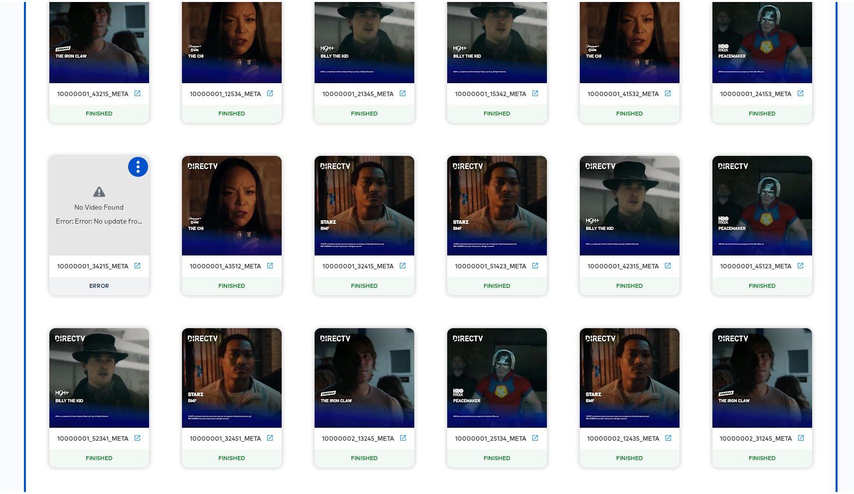
click at [143, 164] on button "button" at bounding box center [138, 165] width 20 height 20
click at [175, 165] on div "Retry" at bounding box center [174, 164] width 19 height 8
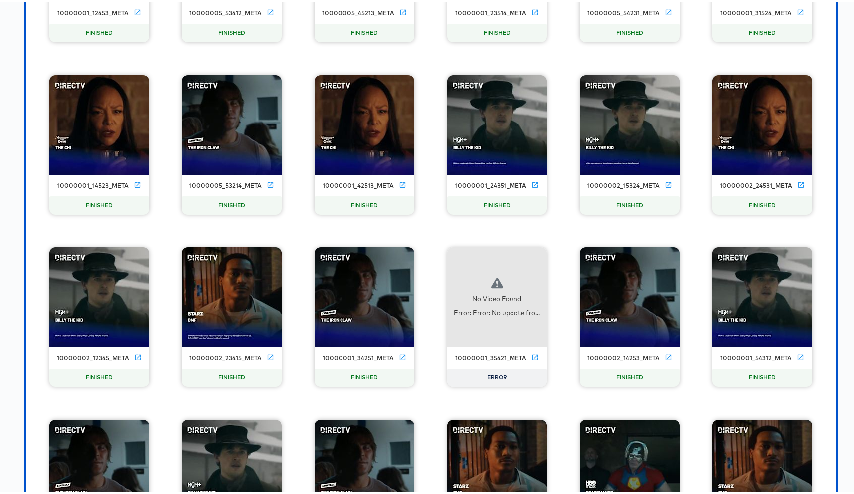
scroll to position [10685, 0]
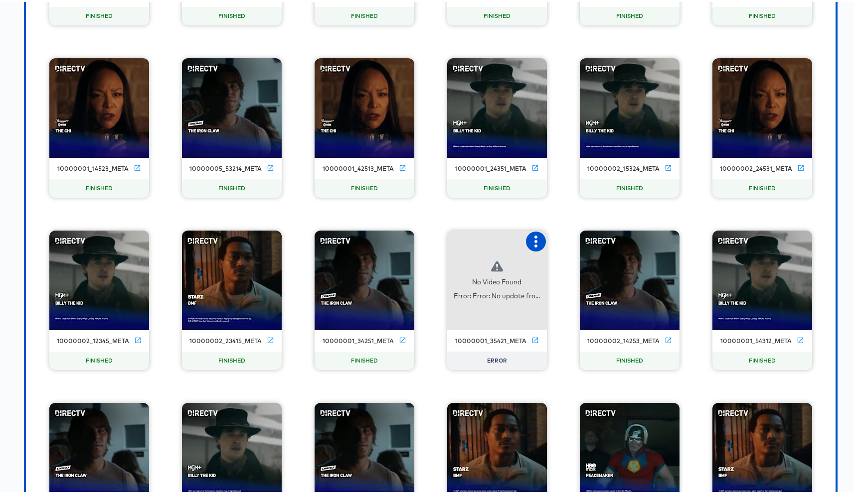
click at [530, 236] on icon "button" at bounding box center [536, 240] width 12 height 12
click at [563, 238] on div "Retry" at bounding box center [572, 239] width 19 height 8
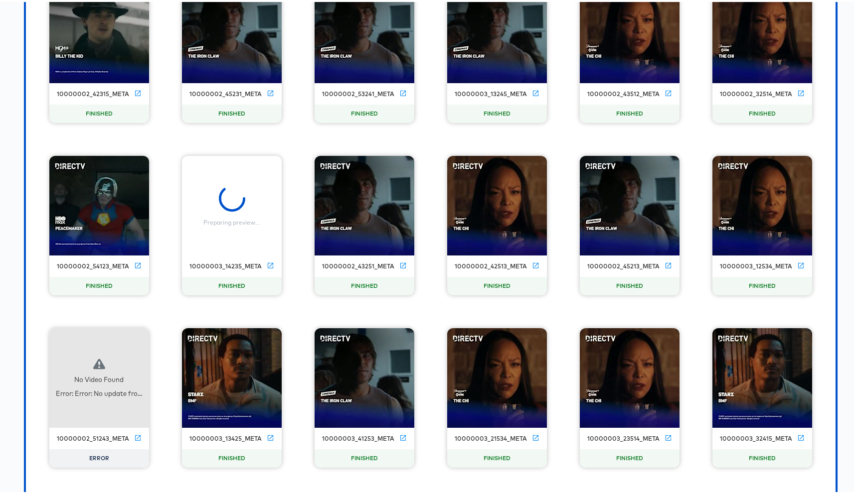
scroll to position [11623, 0]
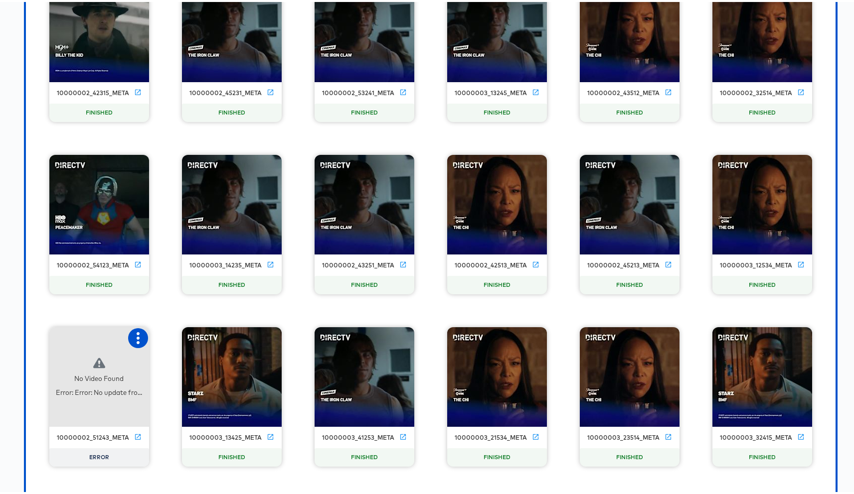
click at [132, 338] on icon "button" at bounding box center [138, 336] width 12 height 12
click at [165, 335] on div "Retry" at bounding box center [174, 335] width 19 height 8
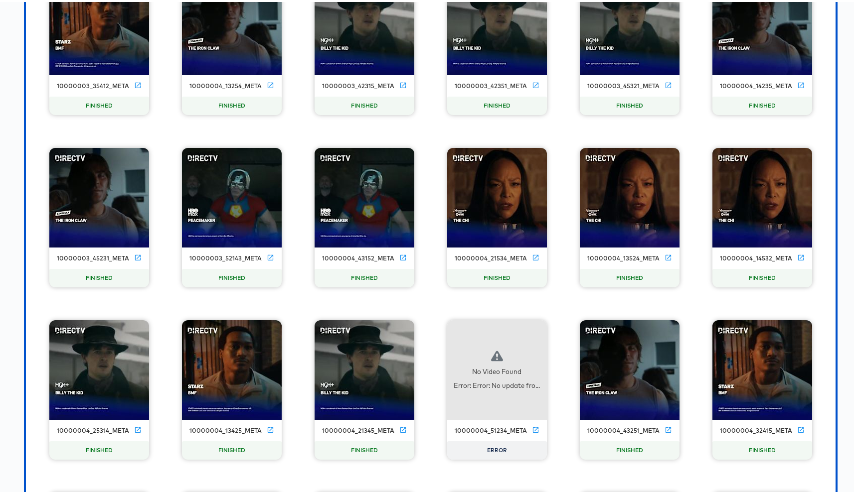
scroll to position [12494, 0]
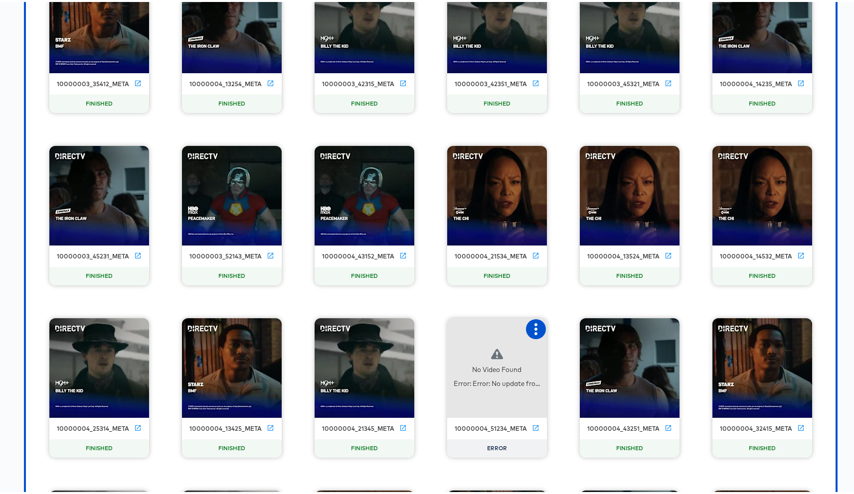
click at [530, 325] on icon "button" at bounding box center [536, 327] width 12 height 12
click at [552, 324] on div "Retry" at bounding box center [585, 326] width 75 height 20
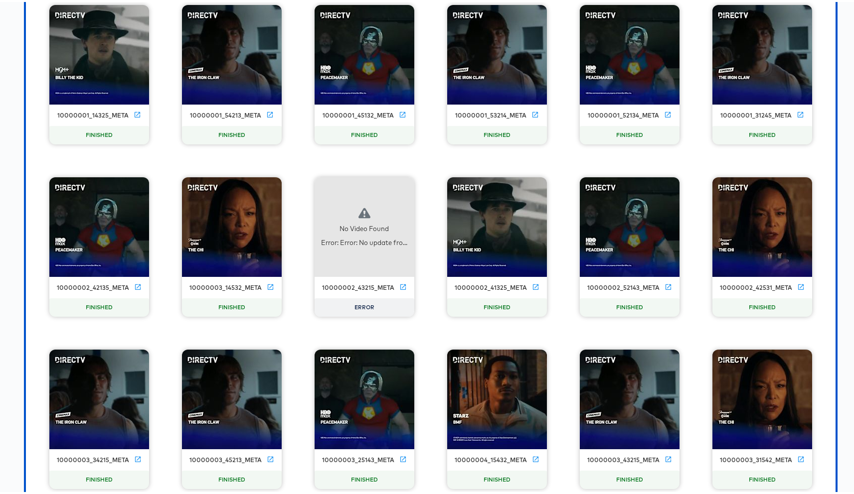
scroll to position [13847, 0]
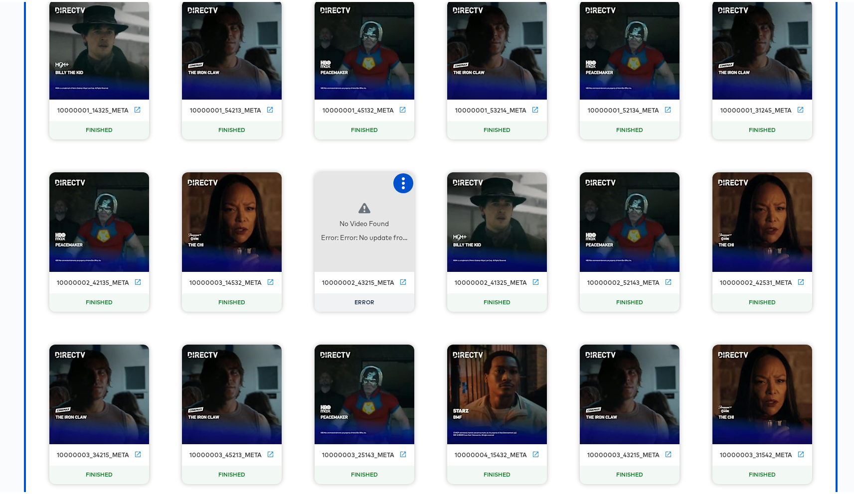
click at [403, 179] on icon "button" at bounding box center [403, 181] width 12 height 12
click at [438, 187] on div "Retry" at bounding box center [452, 180] width 75 height 20
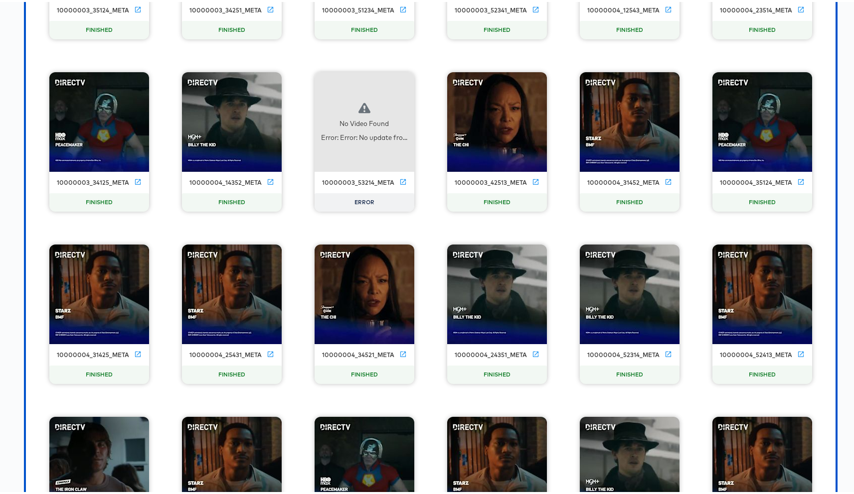
scroll to position [15205, 0]
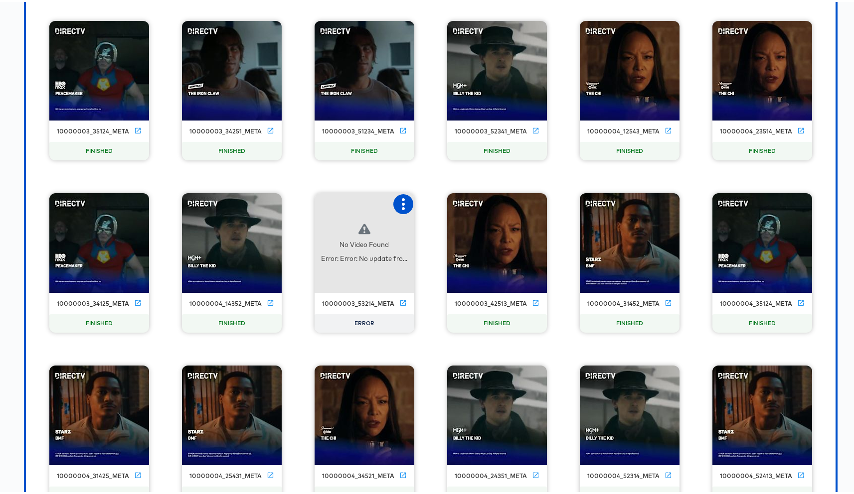
click at [402, 202] on icon "button" at bounding box center [403, 202] width 3 height 12
click at [422, 203] on div "Retry" at bounding box center [452, 201] width 75 height 20
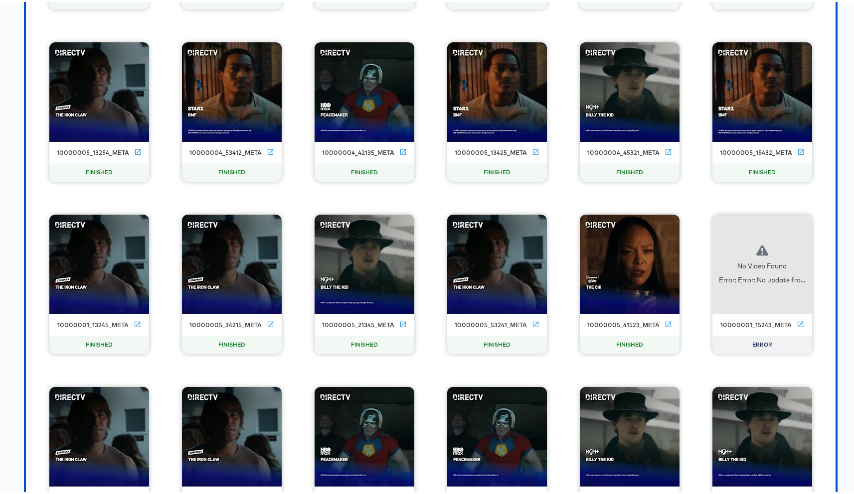
scroll to position [15809, 0]
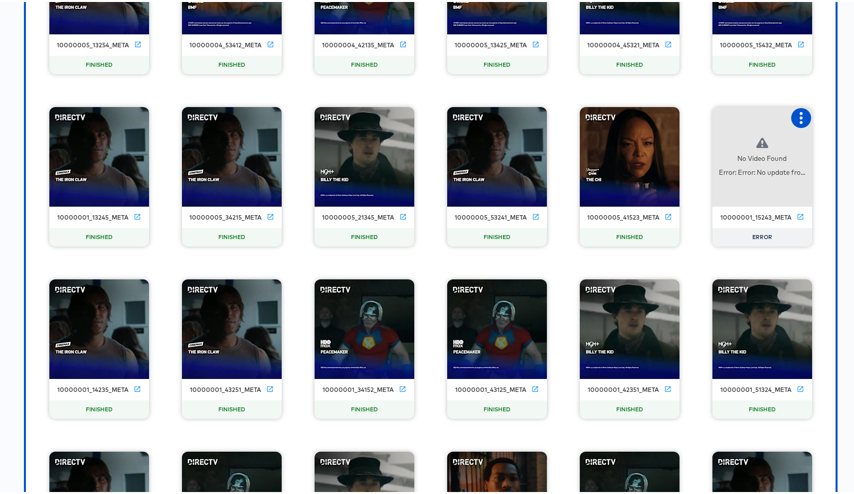
click at [797, 119] on icon "button" at bounding box center [801, 116] width 12 height 12
click at [737, 116] on div "Retry" at bounding box center [738, 115] width 19 height 8
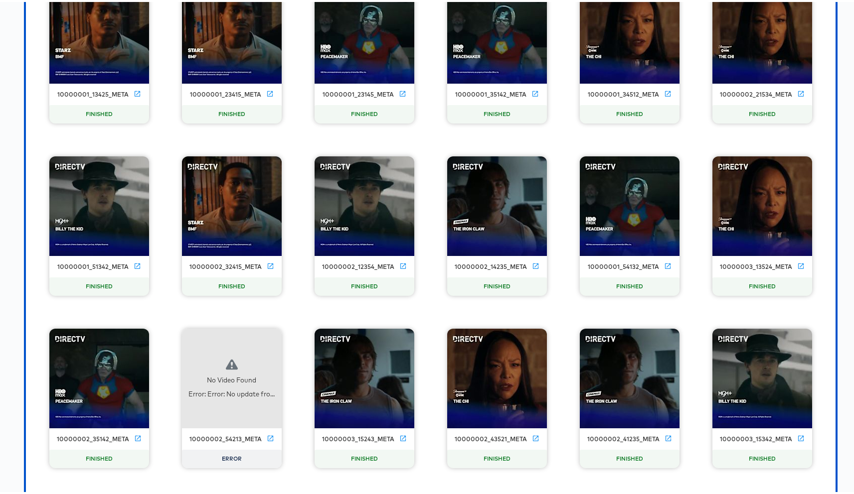
scroll to position [17339, 0]
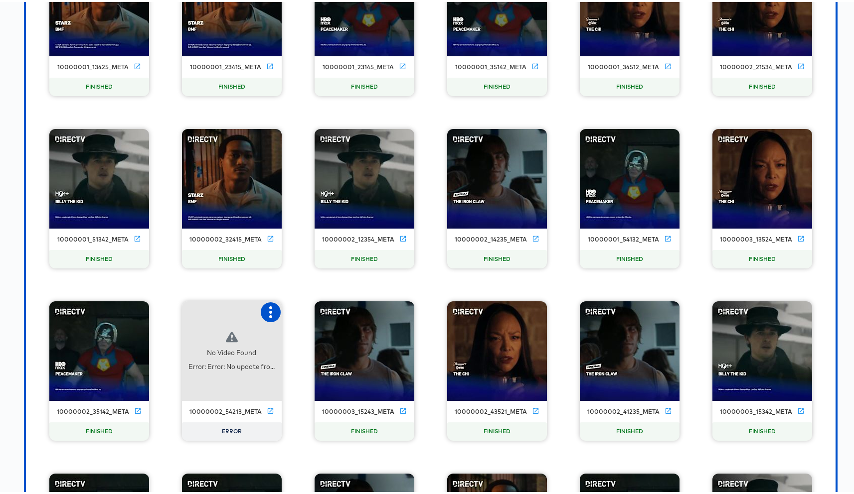
click at [271, 310] on icon "button" at bounding box center [271, 310] width 12 height 12
click at [298, 309] on div "Retry" at bounding box center [307, 309] width 19 height 8
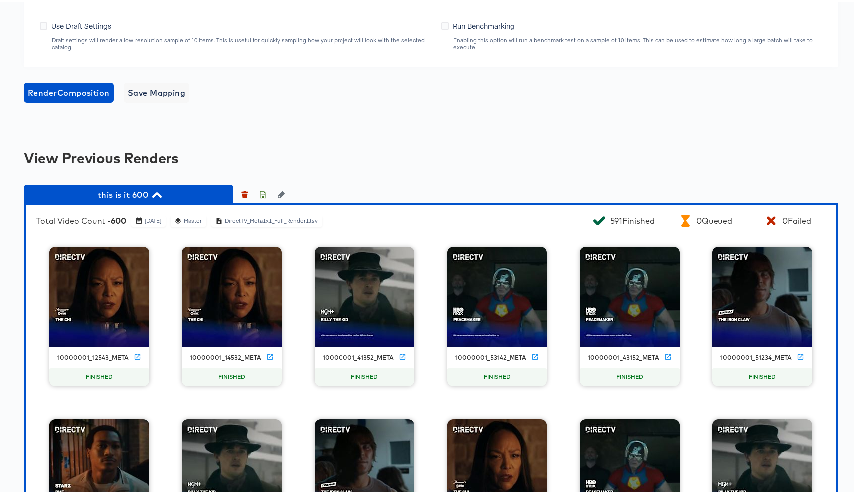
scroll to position [852, 0]
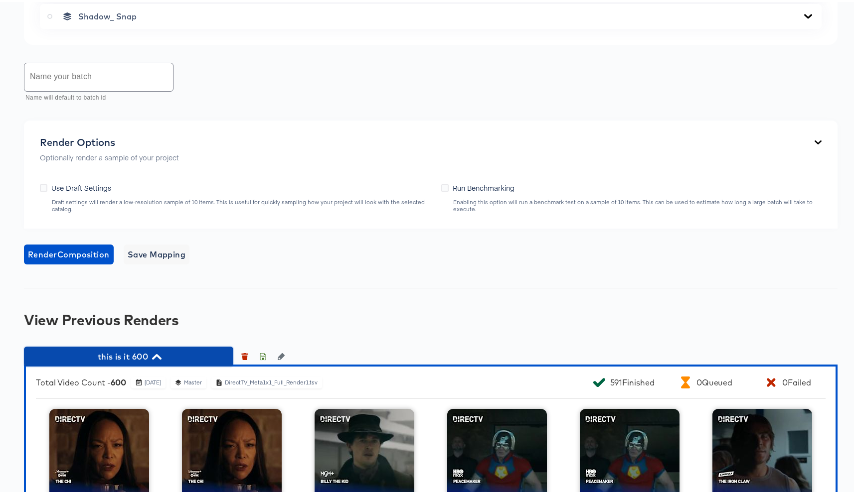
click at [137, 353] on span "this is it 600" at bounding box center [128, 355] width 199 height 14
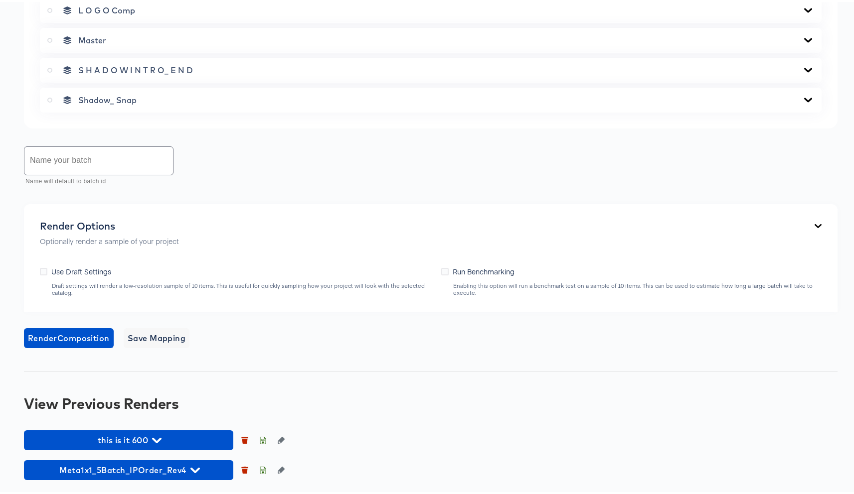
scroll to position [768, 0]
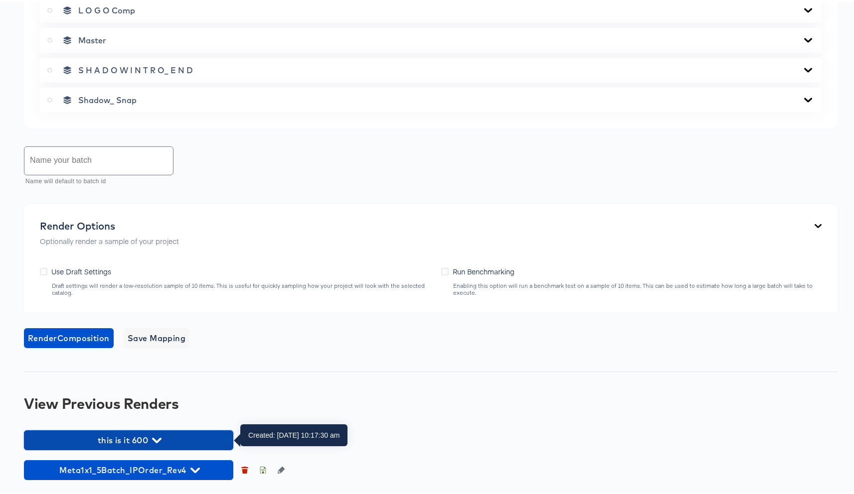
drag, startPoint x: 147, startPoint y: 436, endPoint x: 381, endPoint y: 370, distance: 243.3
click at [147, 436] on span "this is it 600" at bounding box center [128, 439] width 199 height 14
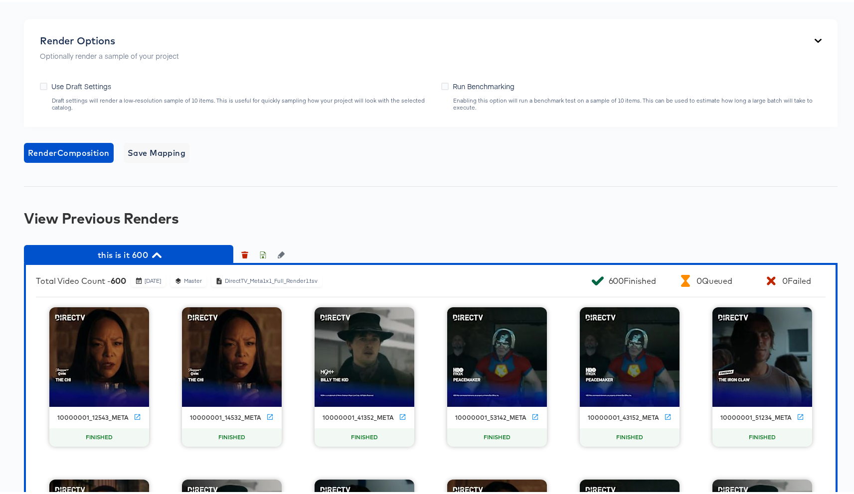
scroll to position [1068, 0]
